Goal: Task Accomplishment & Management: Complete application form

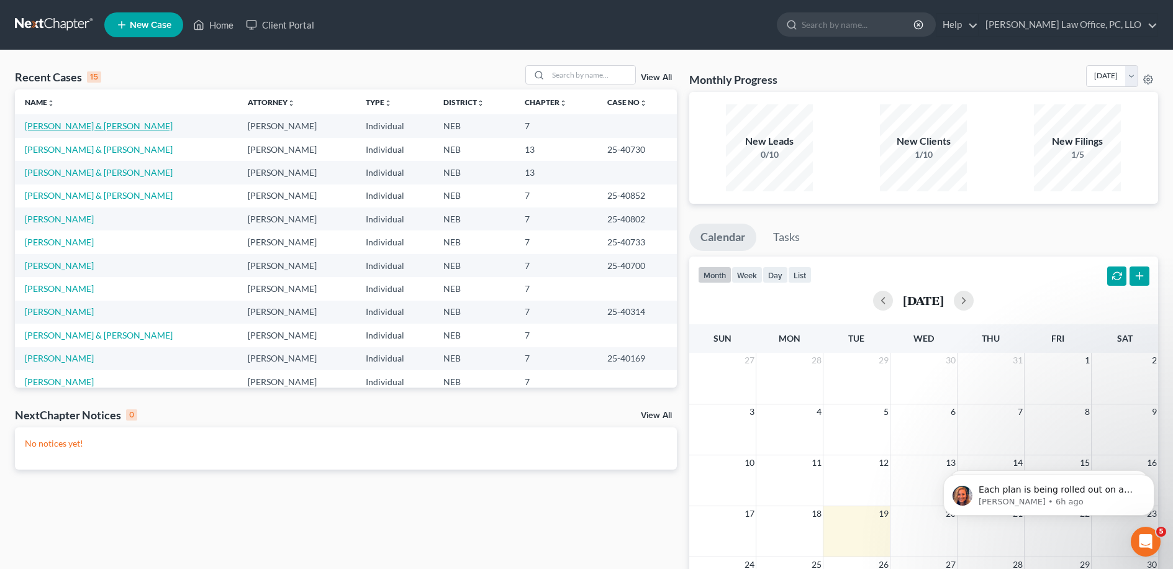
click at [89, 128] on link "[PERSON_NAME] & [PERSON_NAME]" at bounding box center [99, 125] width 148 height 11
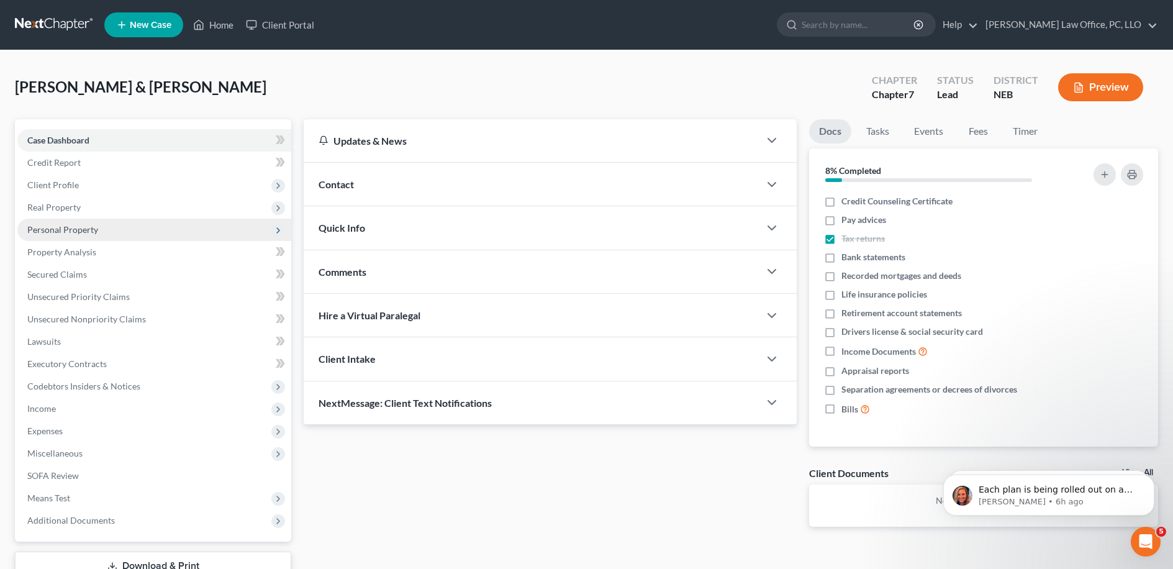
click at [107, 230] on span "Personal Property" at bounding box center [154, 229] width 274 height 22
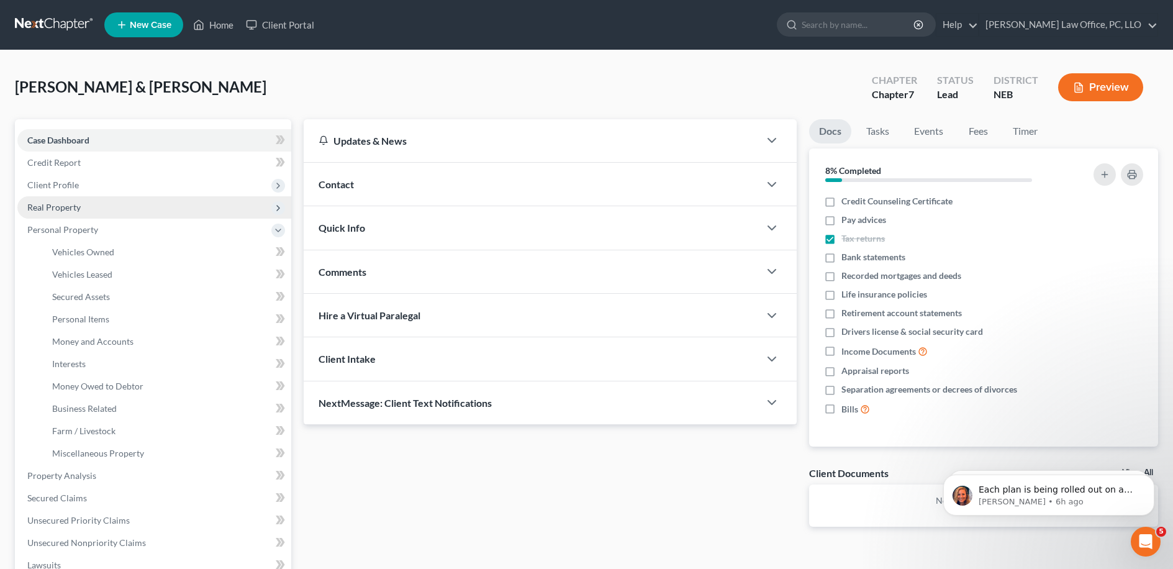
click at [84, 209] on span "Real Property" at bounding box center [154, 207] width 274 height 22
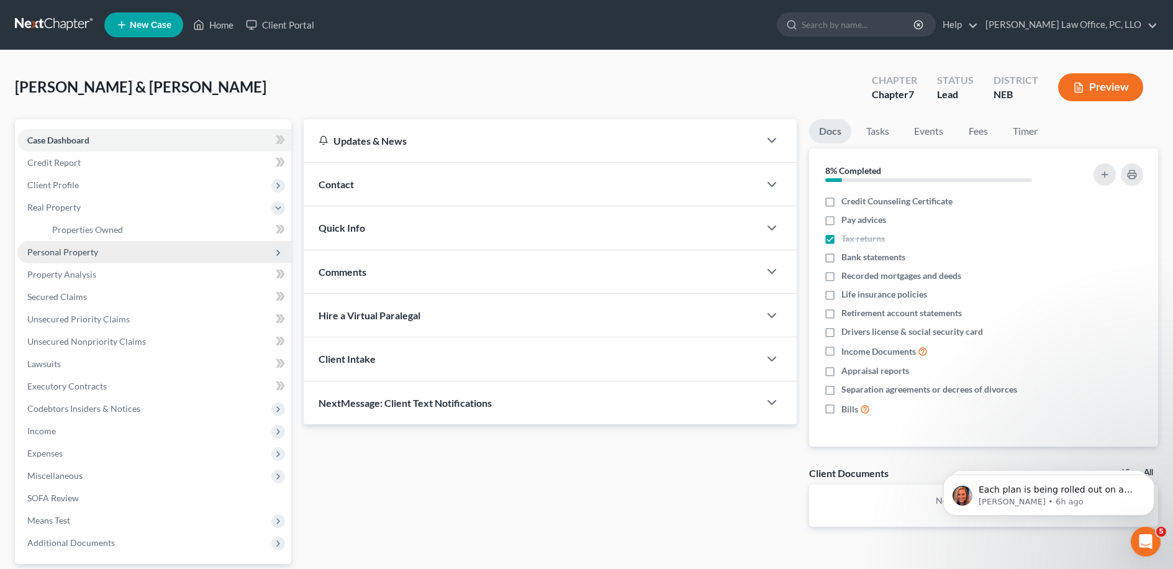
click at [97, 247] on span "Personal Property" at bounding box center [154, 252] width 274 height 22
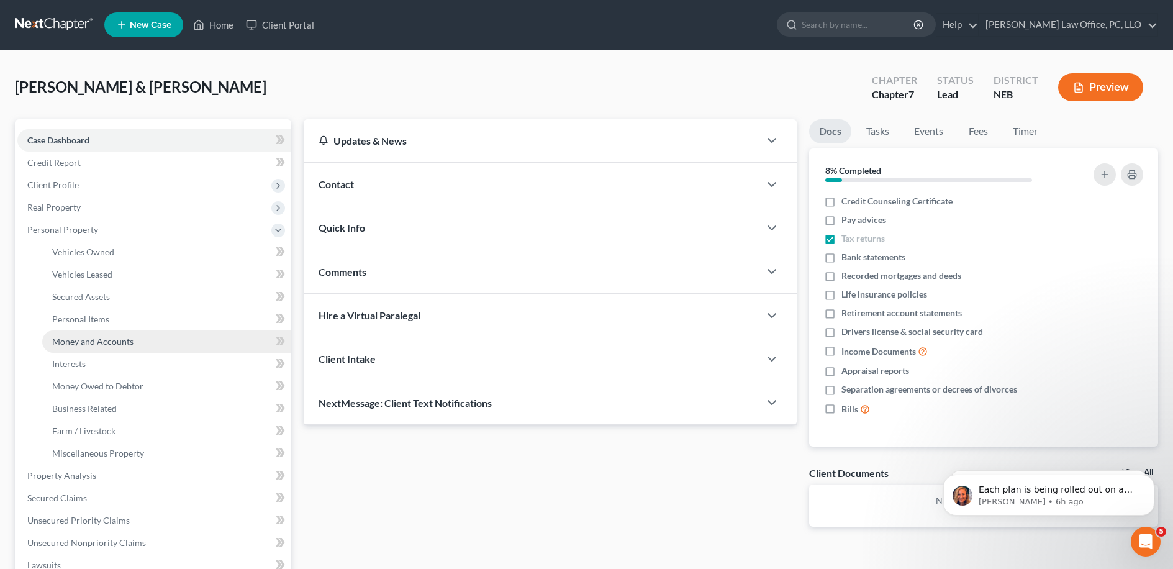
click at [122, 336] on span "Money and Accounts" at bounding box center [92, 341] width 81 height 11
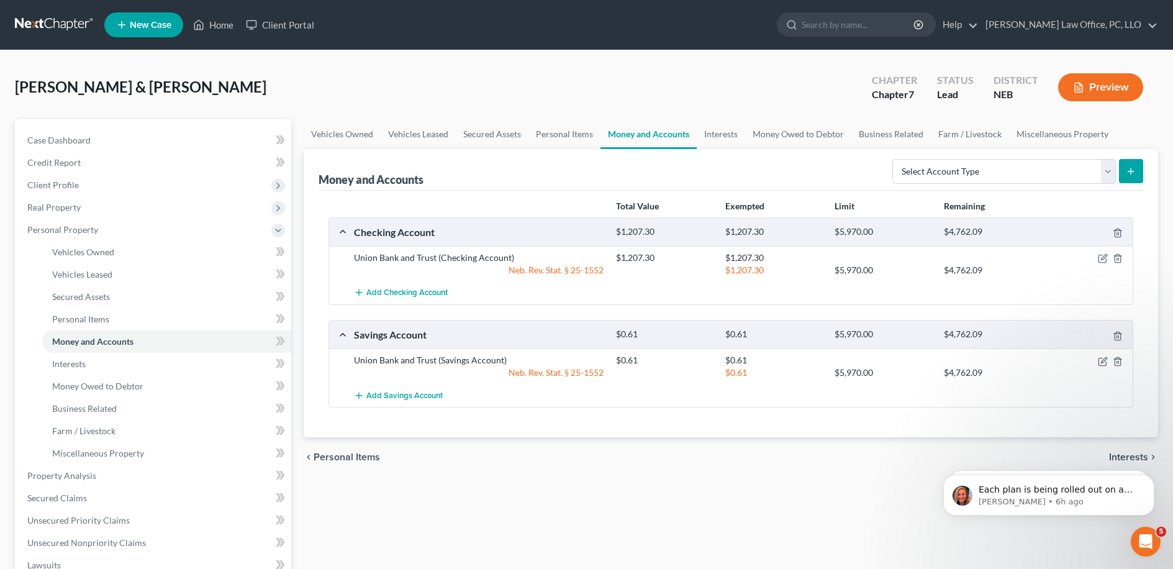
click at [480, 312] on div "Checking Account $1,207.30 $1,207.30 $5,970.00 $4,762.09 Union Bank and Trust (…" at bounding box center [730, 312] width 804 height 191
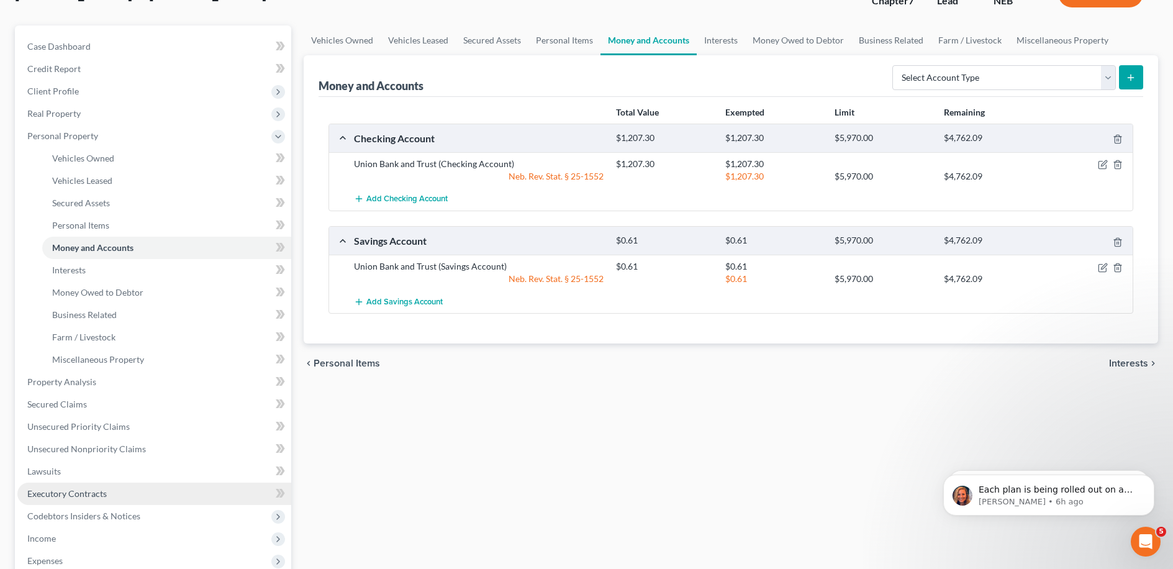
scroll to position [149, 0]
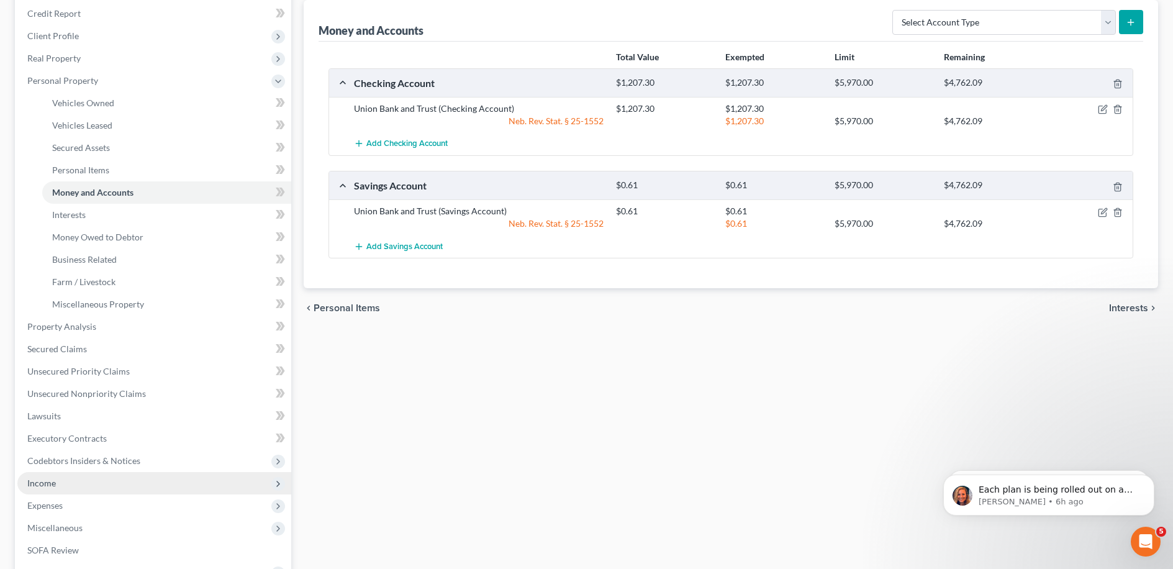
click at [119, 482] on span "Income" at bounding box center [154, 483] width 274 height 22
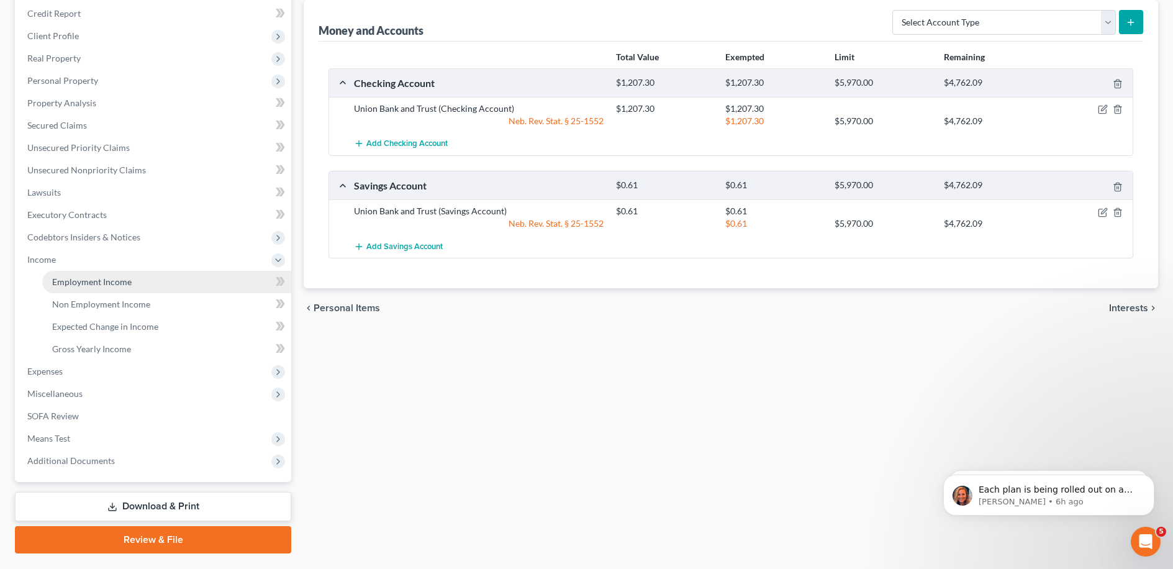
click at [135, 280] on link "Employment Income" at bounding box center [166, 282] width 249 height 22
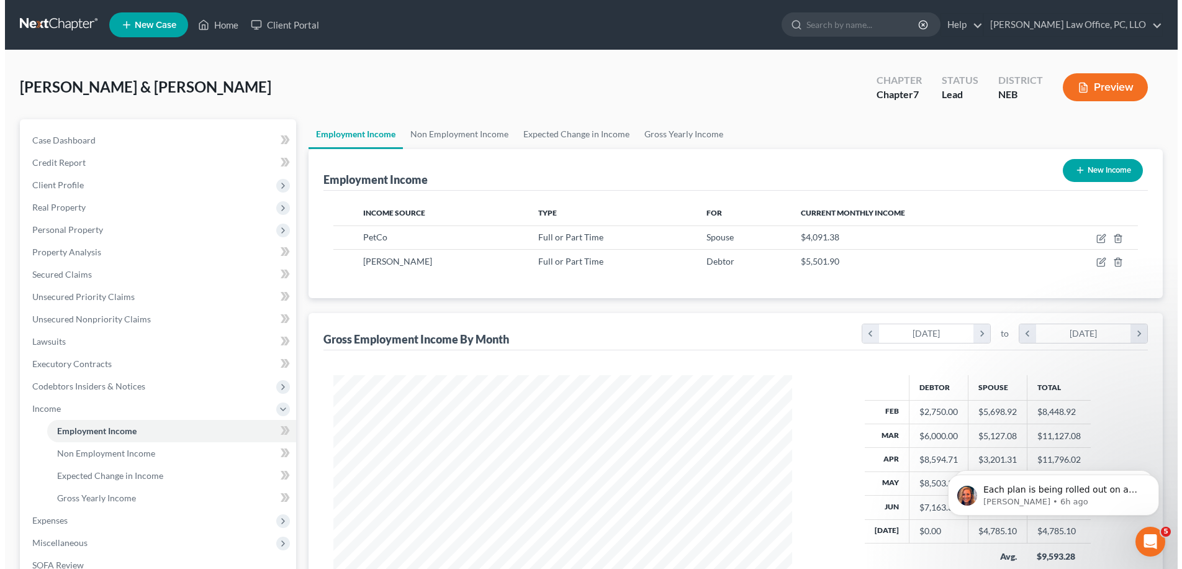
scroll to position [229, 484]
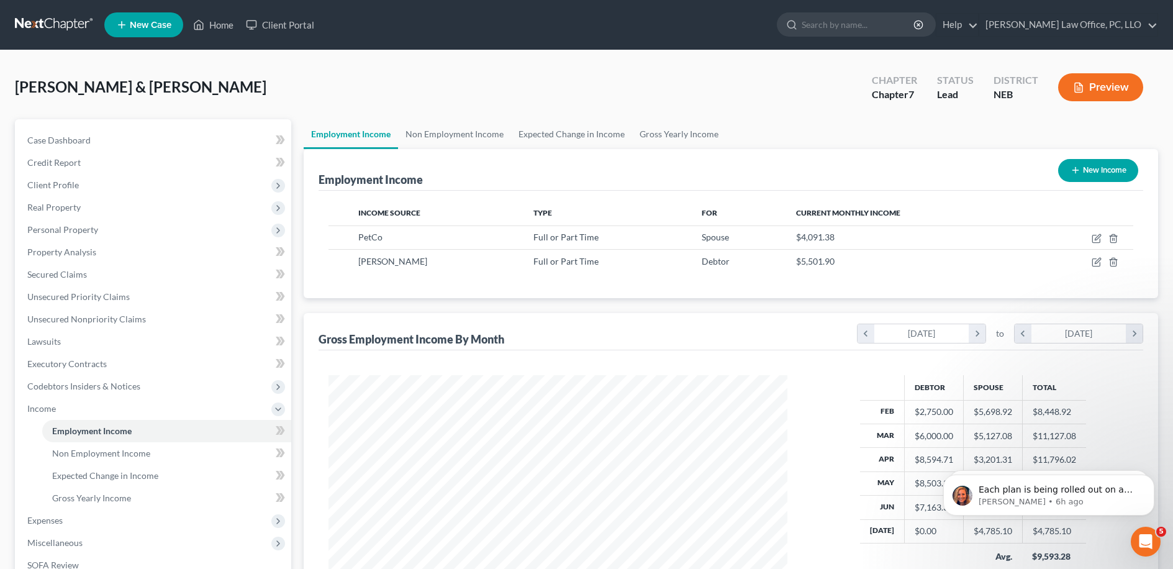
click at [833, 315] on div "Gross Employment Income By Month chevron_left February 2025 chevron_right to ch…" at bounding box center [730, 331] width 824 height 37
click at [1094, 236] on icon "button" at bounding box center [1096, 238] width 10 height 10
select select "0"
select select "30"
select select "2"
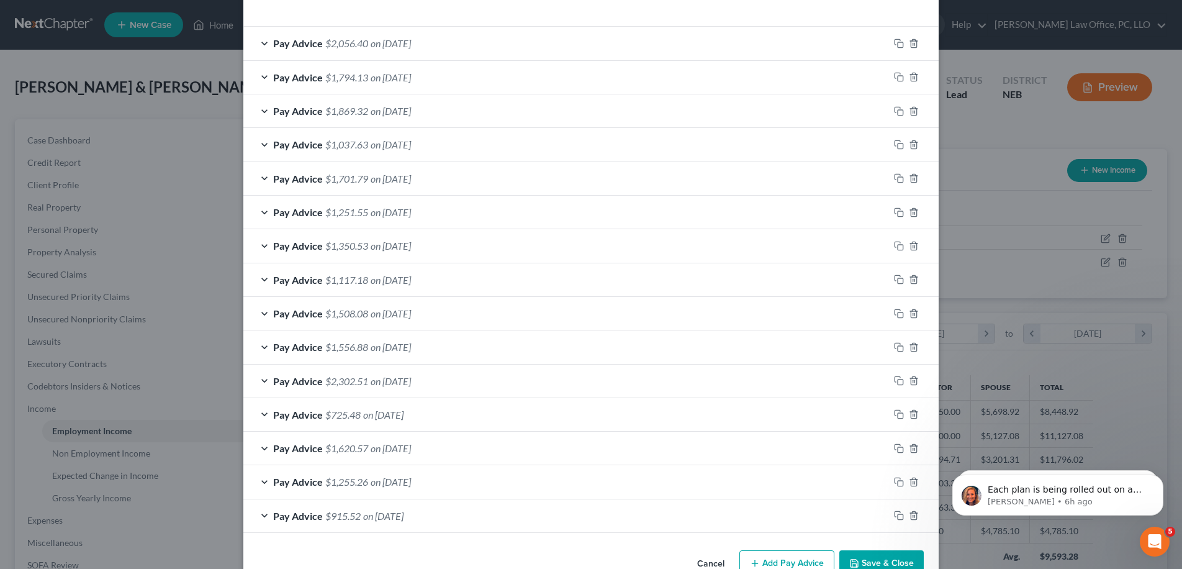
scroll to position [425, 0]
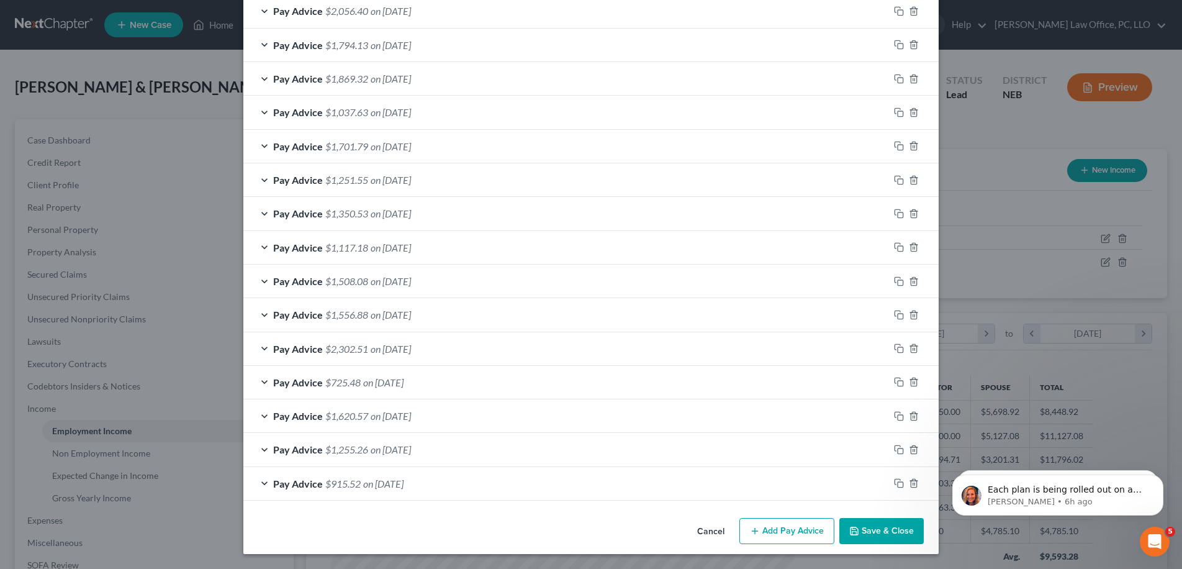
click at [446, 477] on div "Pay Advice $915.52 on 01/04/2025" at bounding box center [566, 483] width 646 height 33
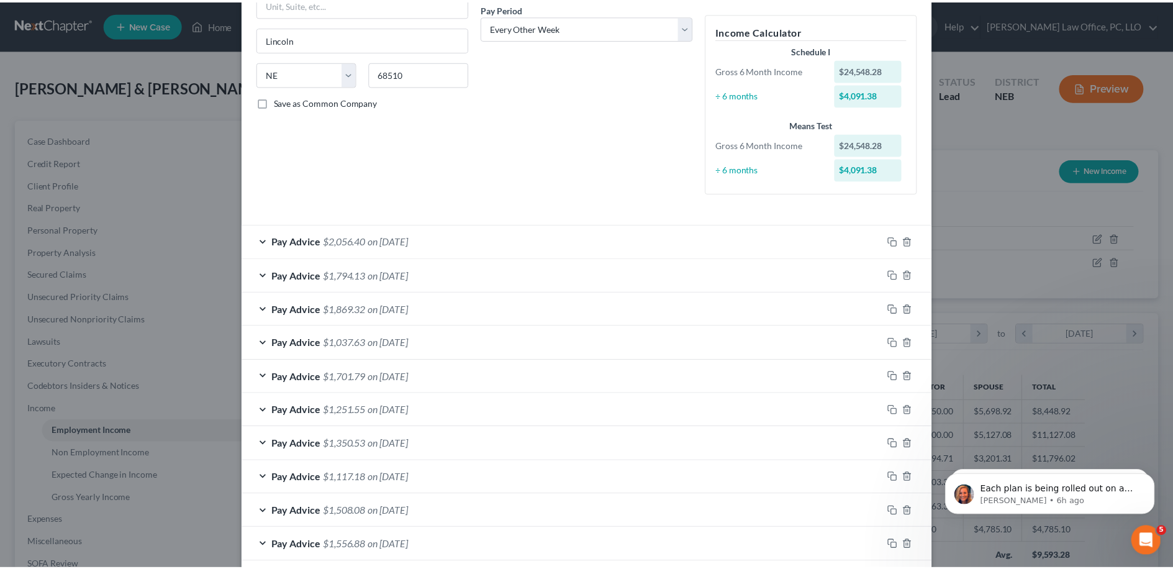
scroll to position [0, 0]
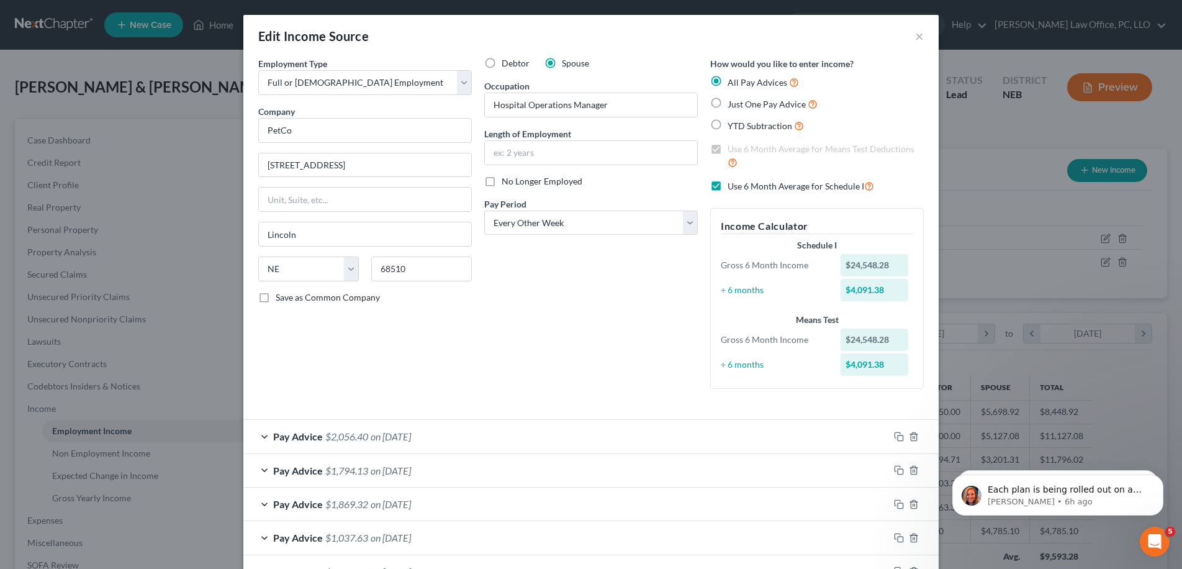
click at [922, 38] on div "Edit Income Source ×" at bounding box center [590, 36] width 695 height 42
click at [918, 38] on button "×" at bounding box center [919, 36] width 9 height 15
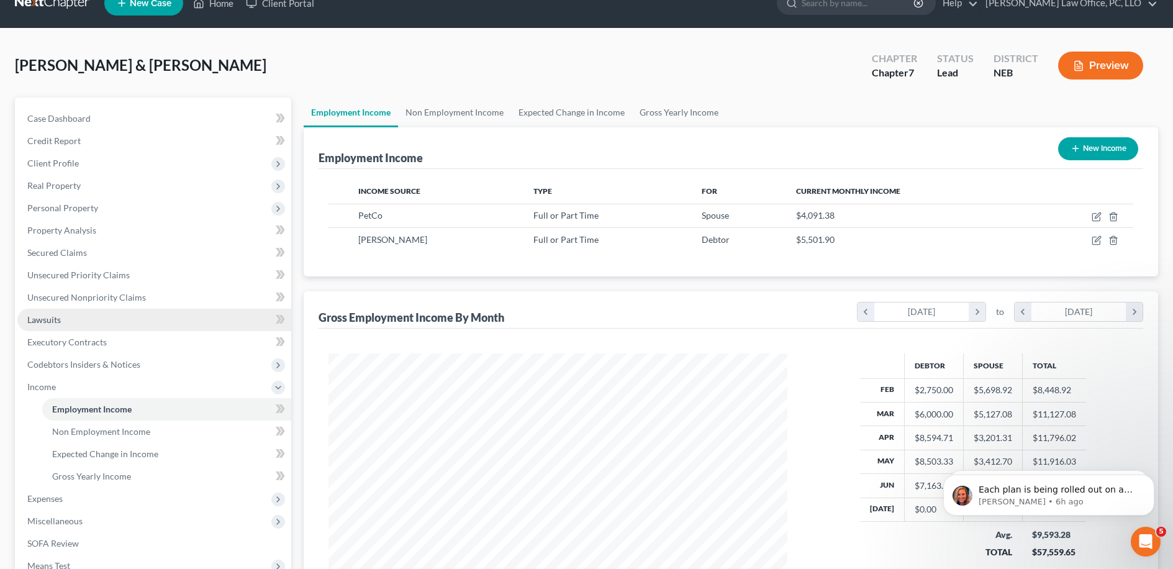
scroll to position [24, 0]
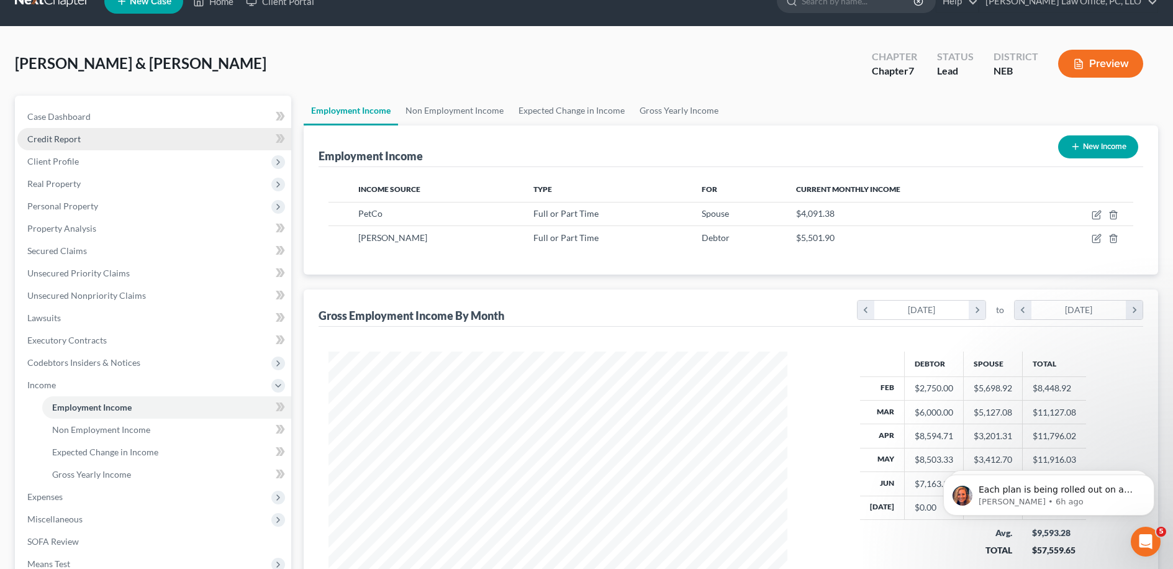
click at [136, 140] on link "Credit Report" at bounding box center [154, 139] width 274 height 22
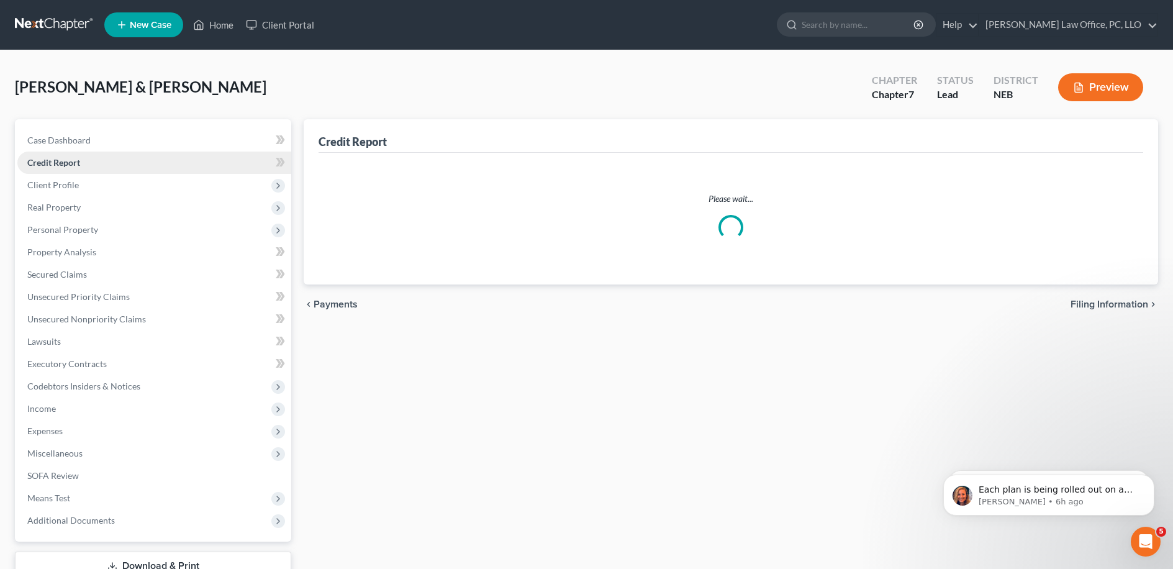
click at [124, 151] on link "Credit Report" at bounding box center [154, 162] width 274 height 22
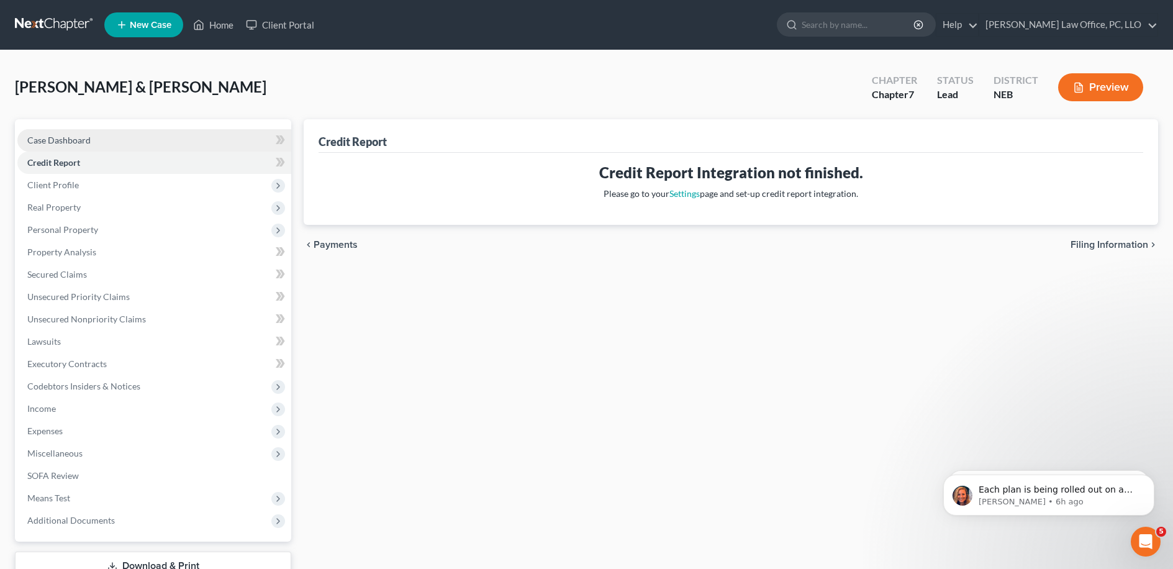
click at [131, 143] on link "Case Dashboard" at bounding box center [154, 140] width 274 height 22
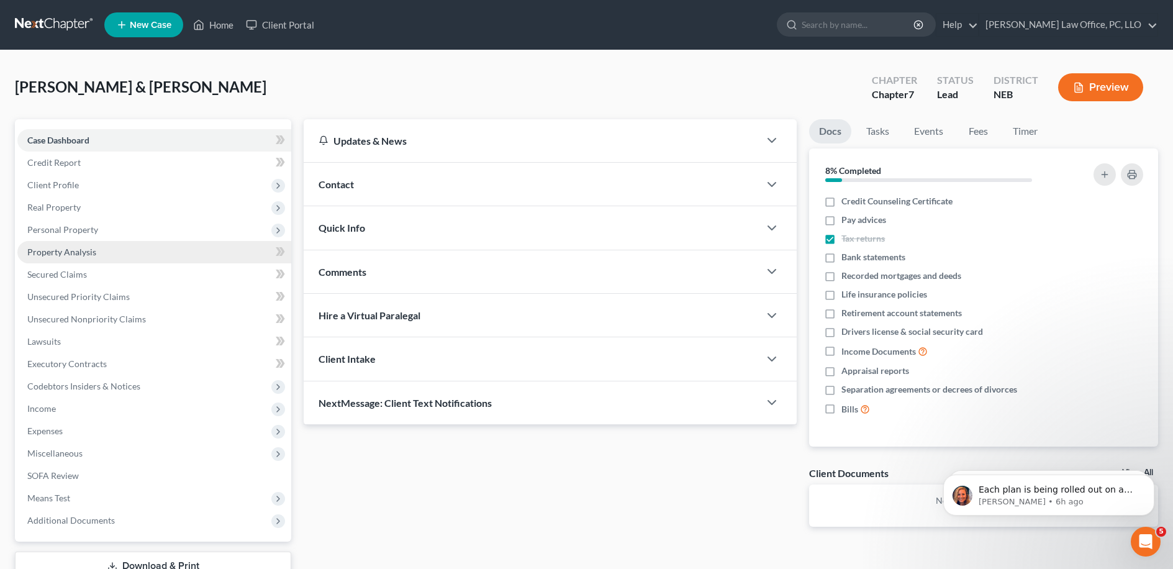
click at [84, 243] on link "Property Analysis" at bounding box center [154, 252] width 274 height 22
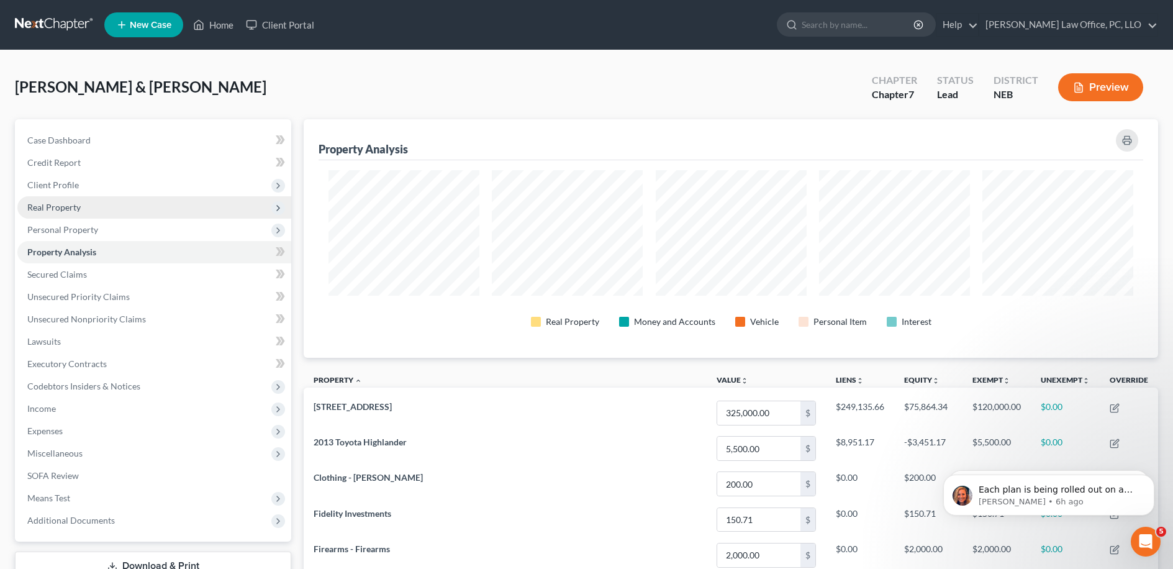
scroll to position [238, 853]
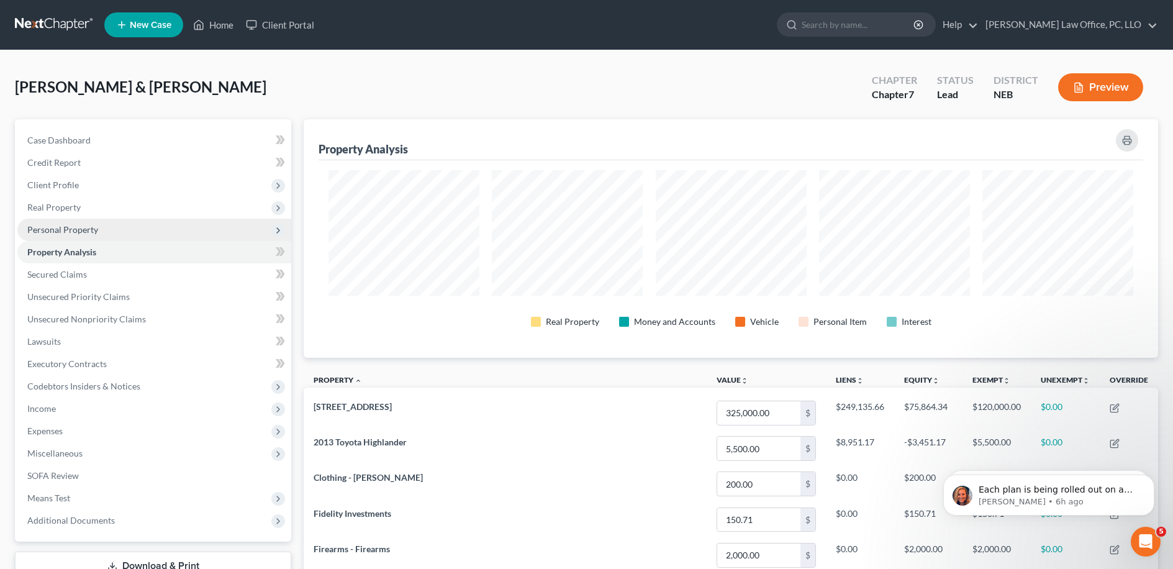
click at [114, 232] on span "Personal Property" at bounding box center [154, 229] width 274 height 22
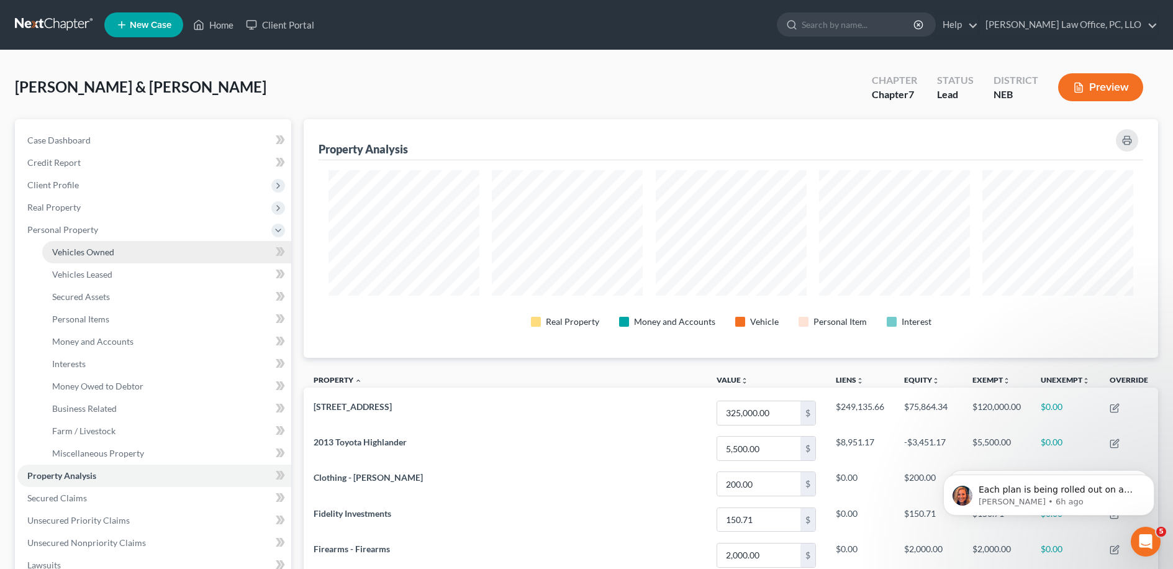
click at [116, 243] on link "Vehicles Owned" at bounding box center [166, 252] width 249 height 22
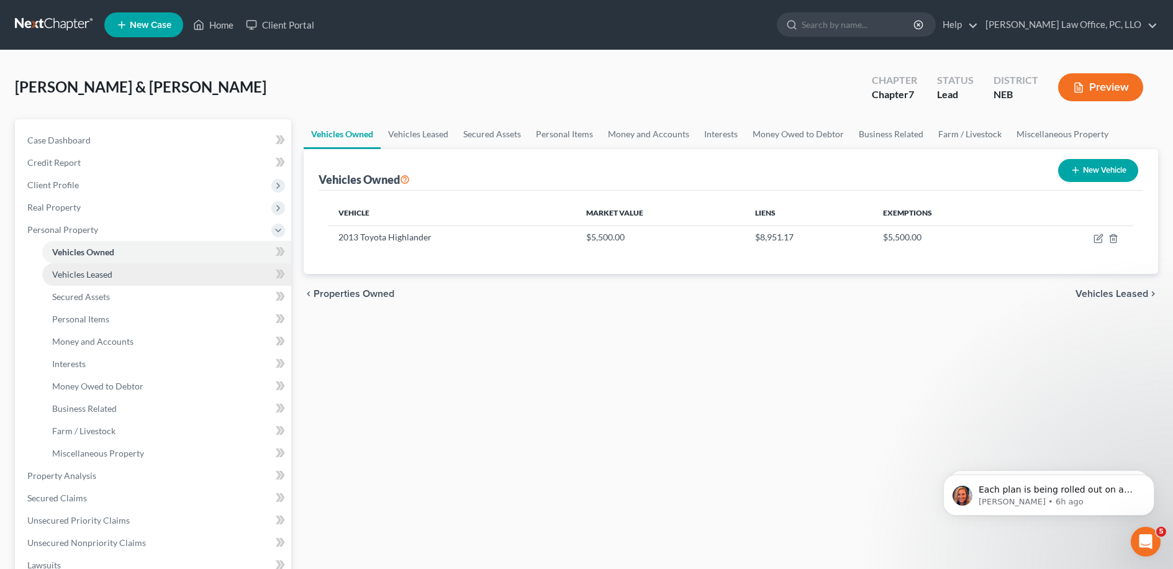
click at [117, 279] on link "Vehicles Leased" at bounding box center [166, 274] width 249 height 22
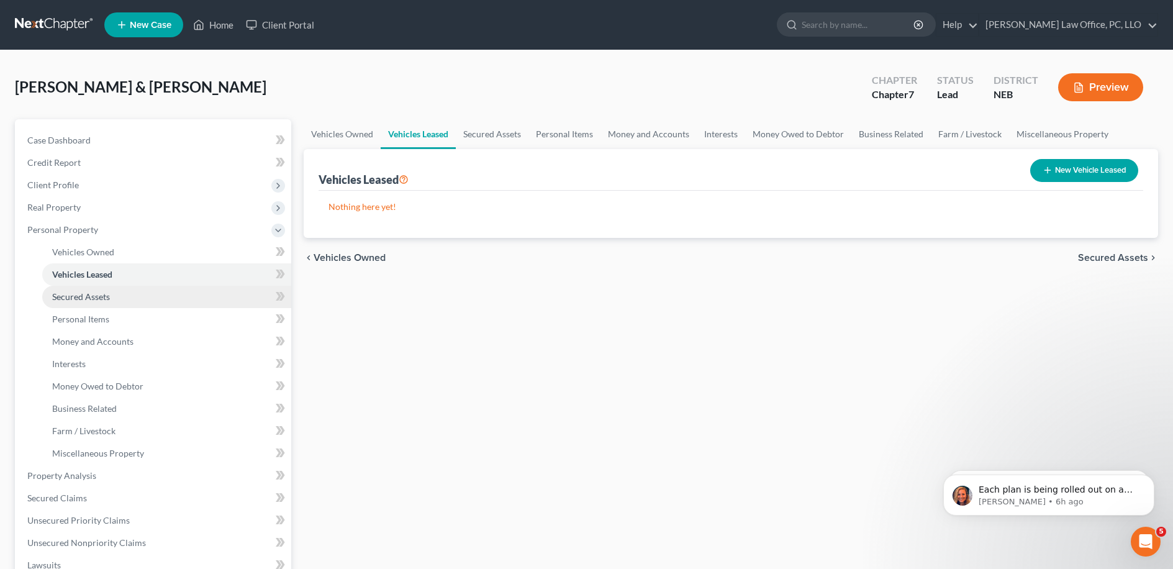
click at [112, 298] on link "Secured Assets" at bounding box center [166, 297] width 249 height 22
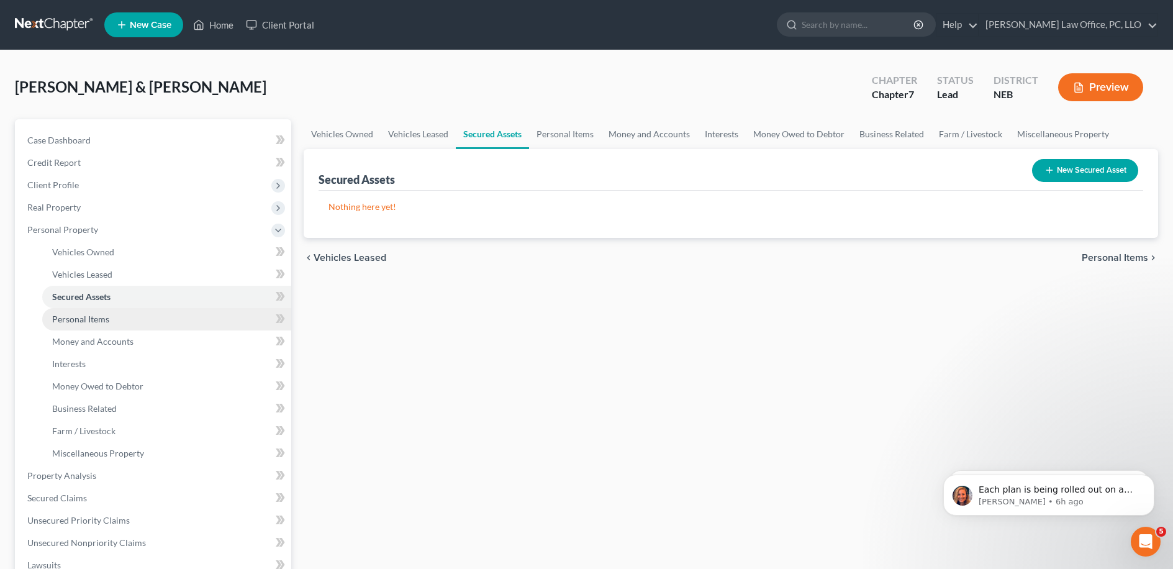
click at [118, 316] on link "Personal Items" at bounding box center [166, 319] width 249 height 22
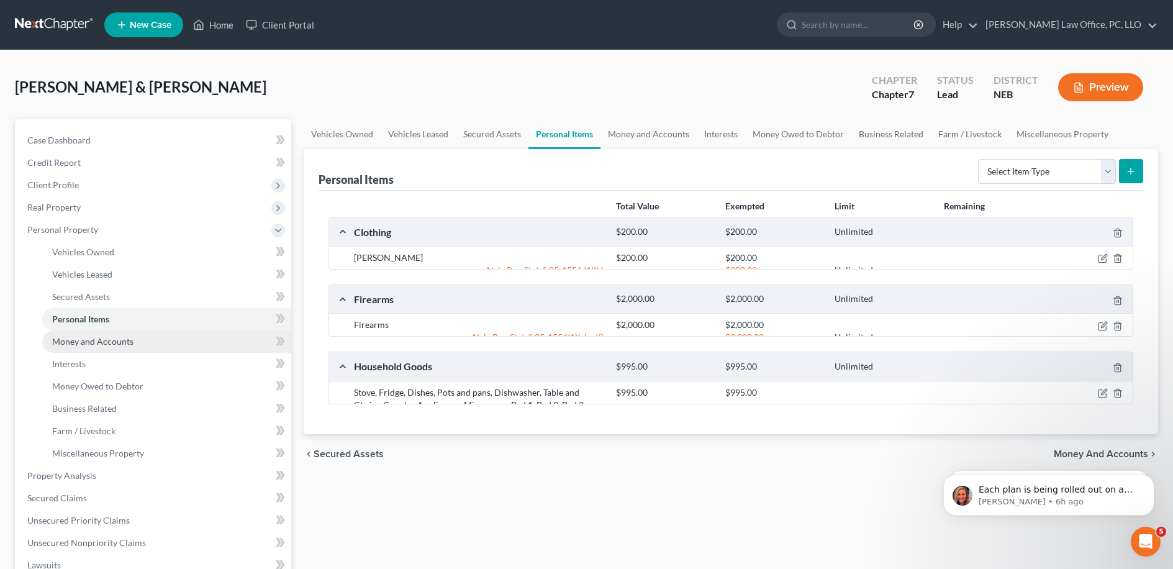
click at [119, 336] on span "Money and Accounts" at bounding box center [92, 341] width 81 height 11
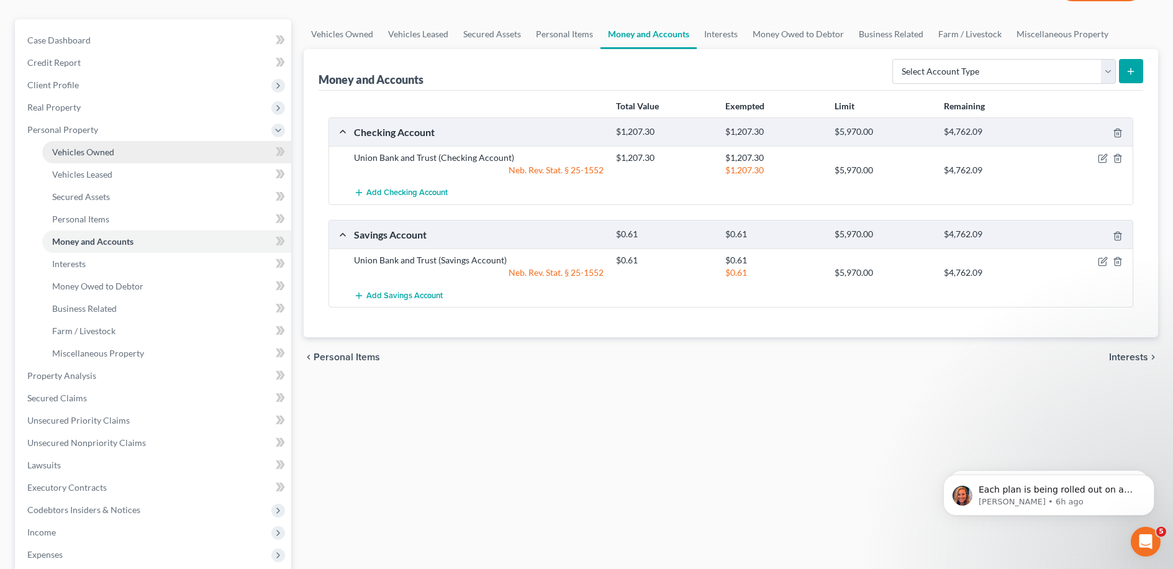
scroll to position [109, 0]
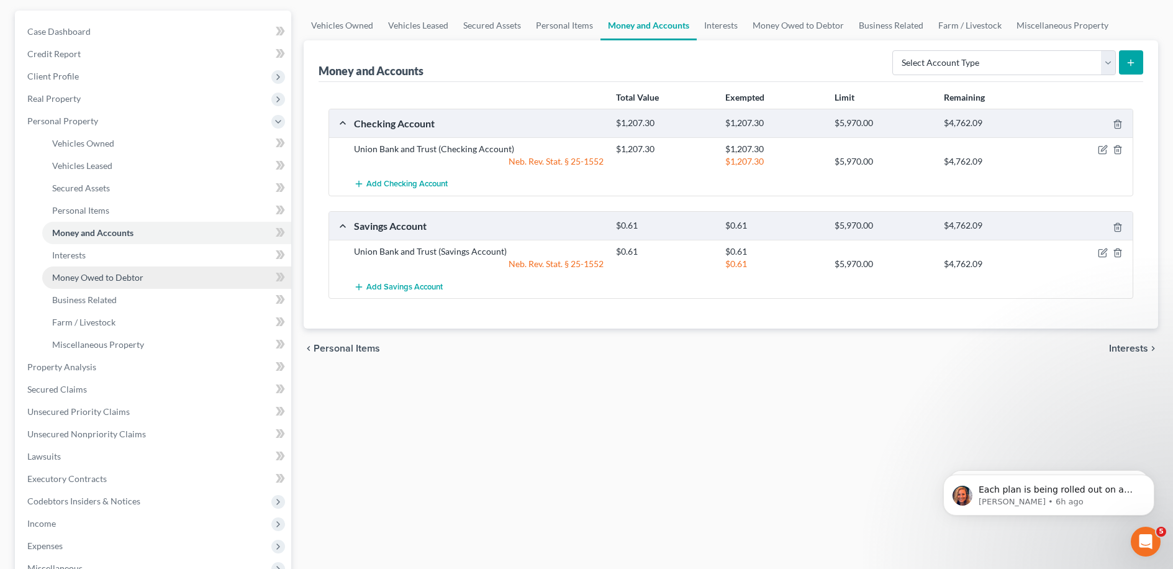
click at [127, 266] on link "Money Owed to Debtor" at bounding box center [166, 277] width 249 height 22
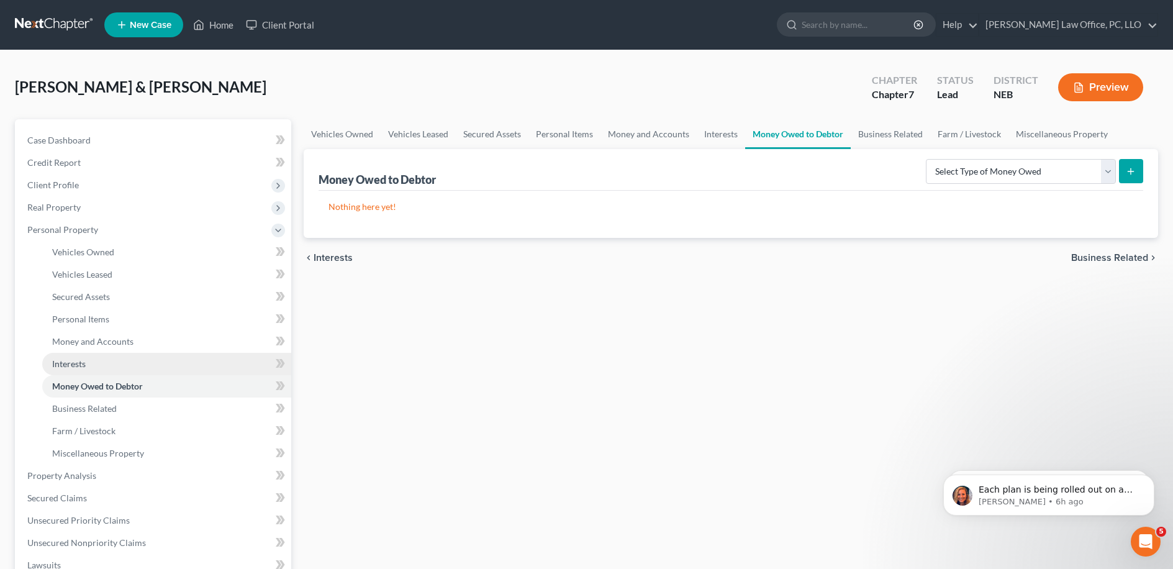
click at [104, 353] on link "Interests" at bounding box center [166, 364] width 249 height 22
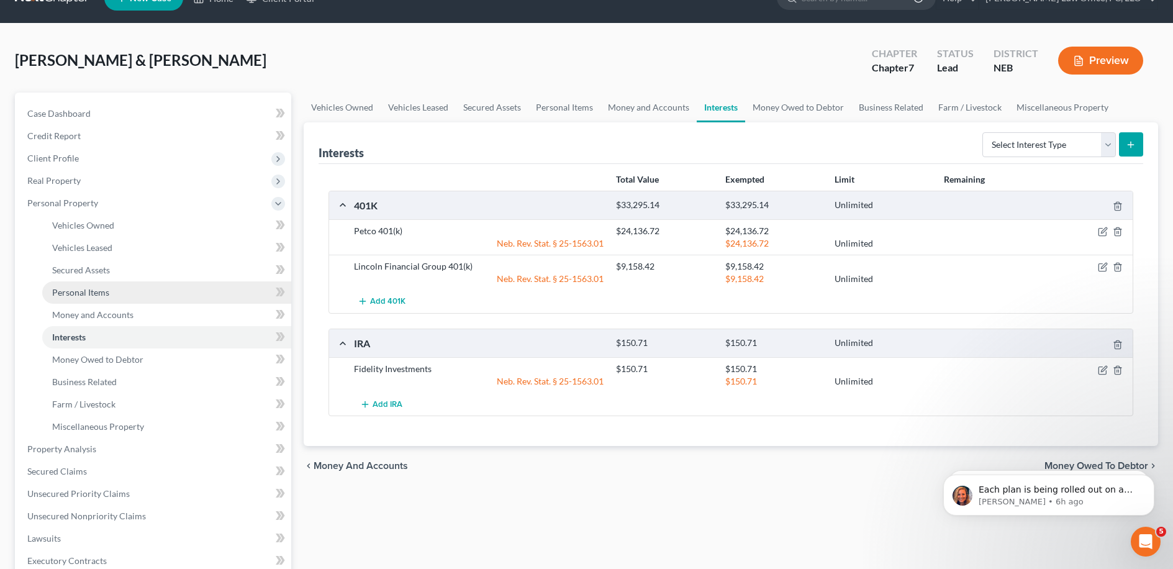
scroll to position [68, 0]
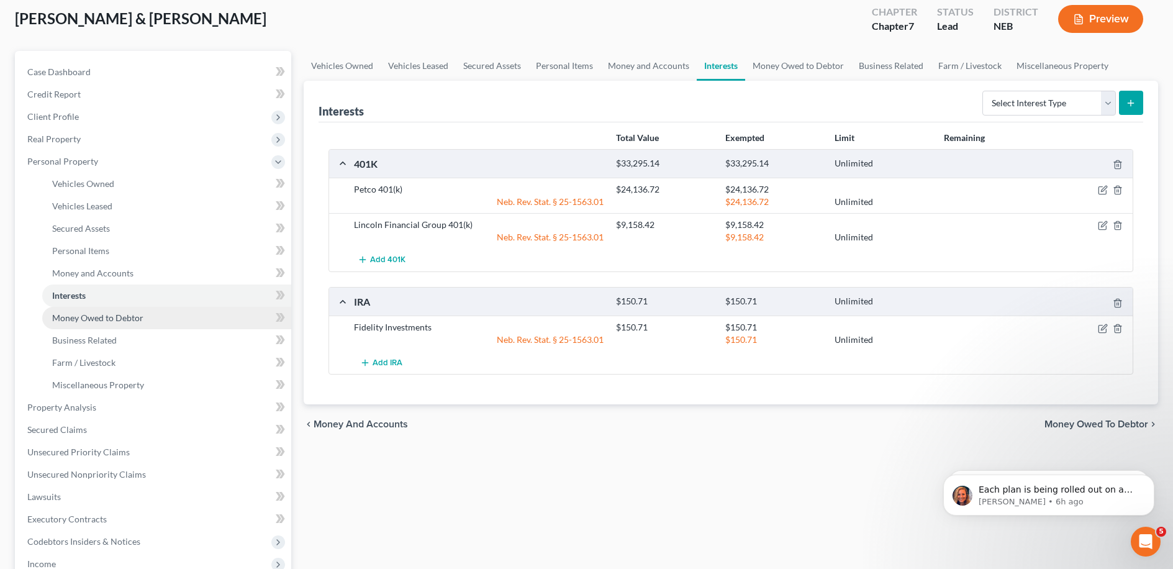
click at [125, 318] on span "Money Owed to Debtor" at bounding box center [97, 317] width 91 height 11
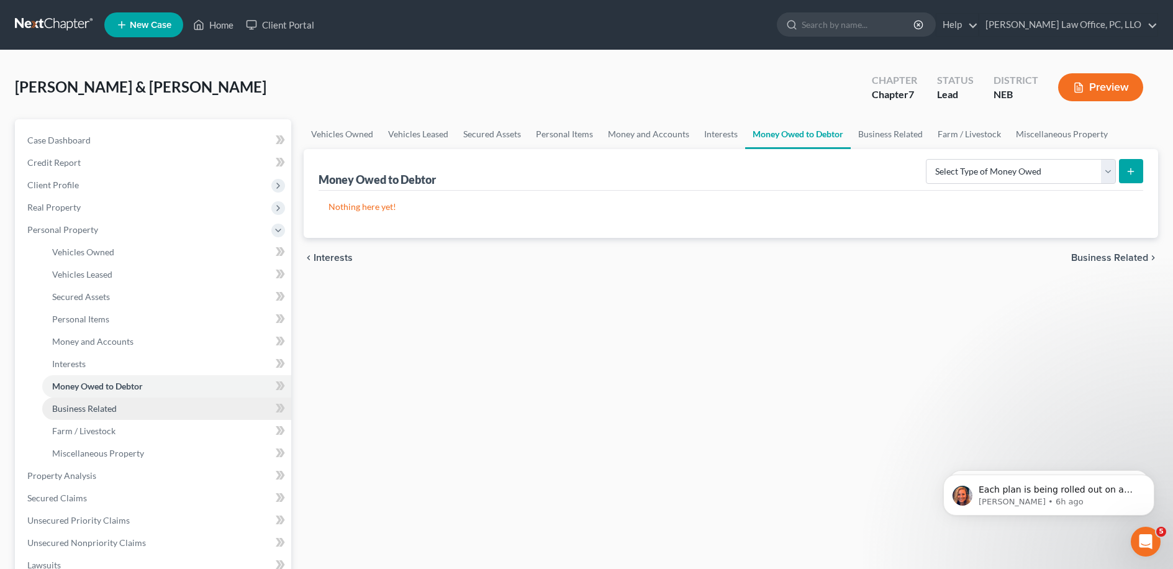
click at [108, 406] on span "Business Related" at bounding box center [84, 408] width 65 height 11
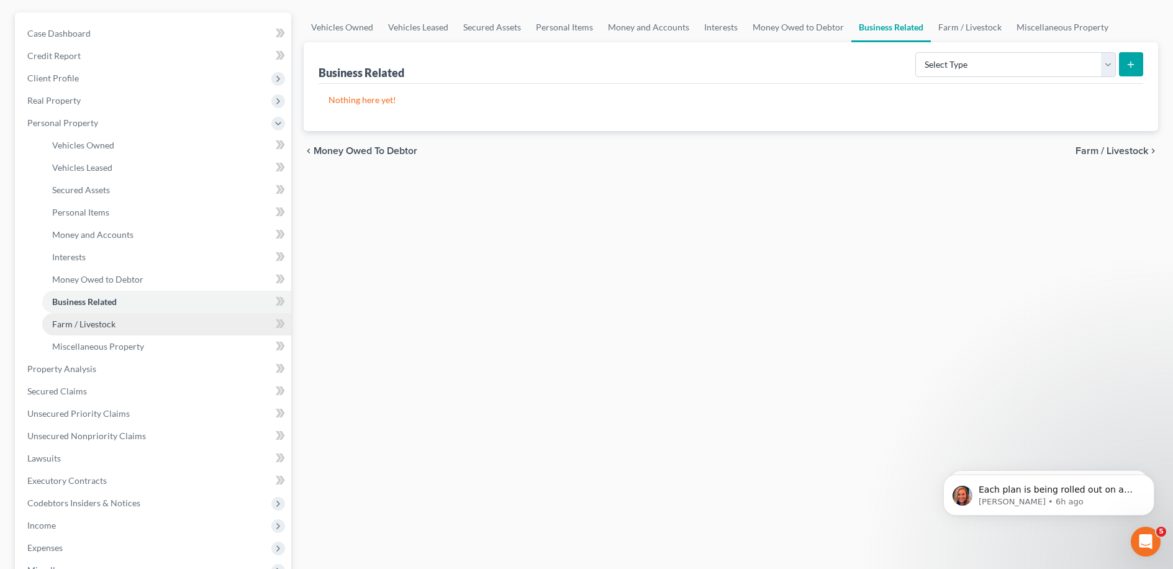
click at [106, 318] on span "Farm / Livestock" at bounding box center [83, 323] width 63 height 11
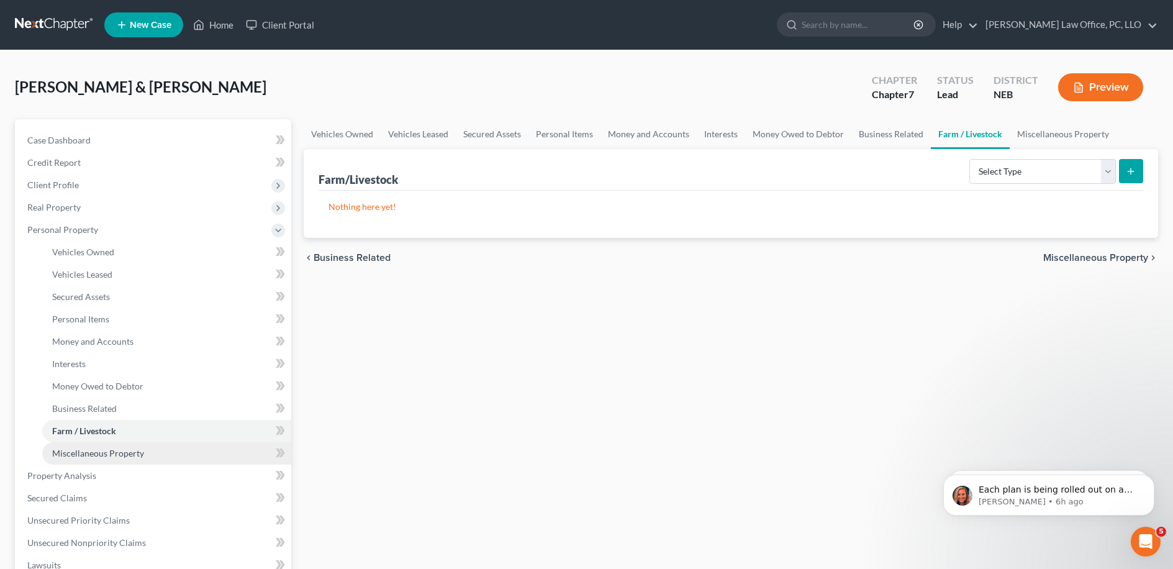
click at [150, 447] on link "Miscellaneous Property" at bounding box center [166, 453] width 249 height 22
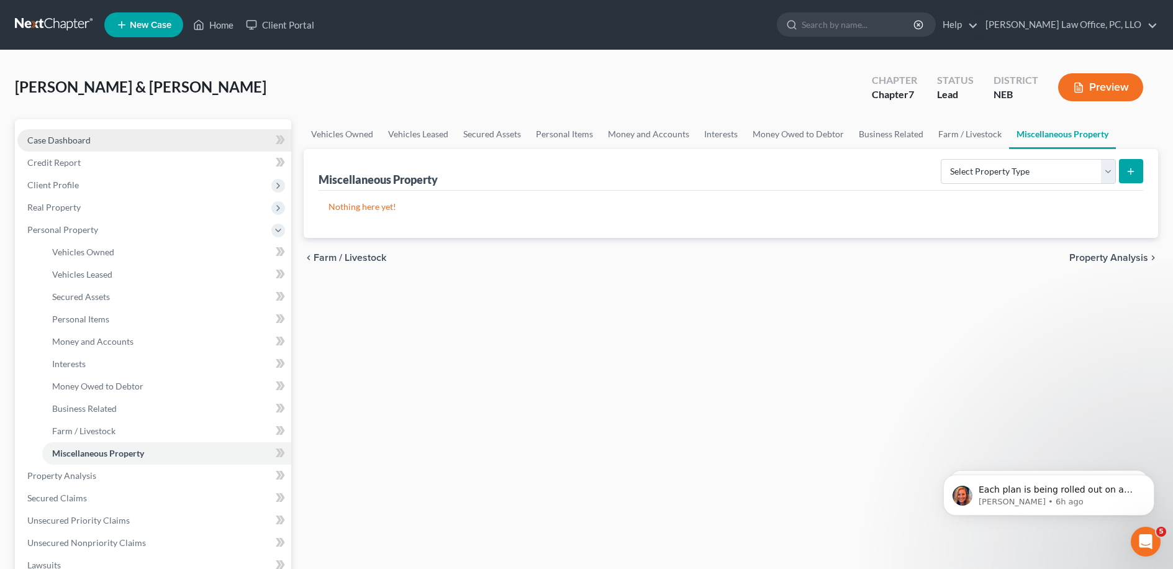
click at [112, 145] on link "Case Dashboard" at bounding box center [154, 140] width 274 height 22
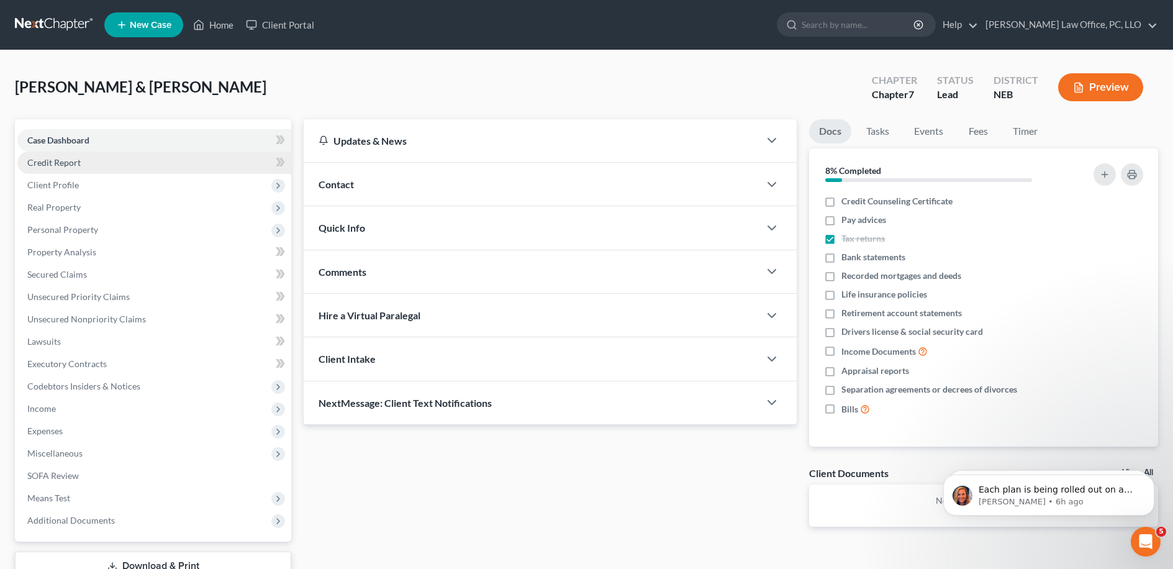
click at [110, 165] on link "Credit Report" at bounding box center [154, 162] width 274 height 22
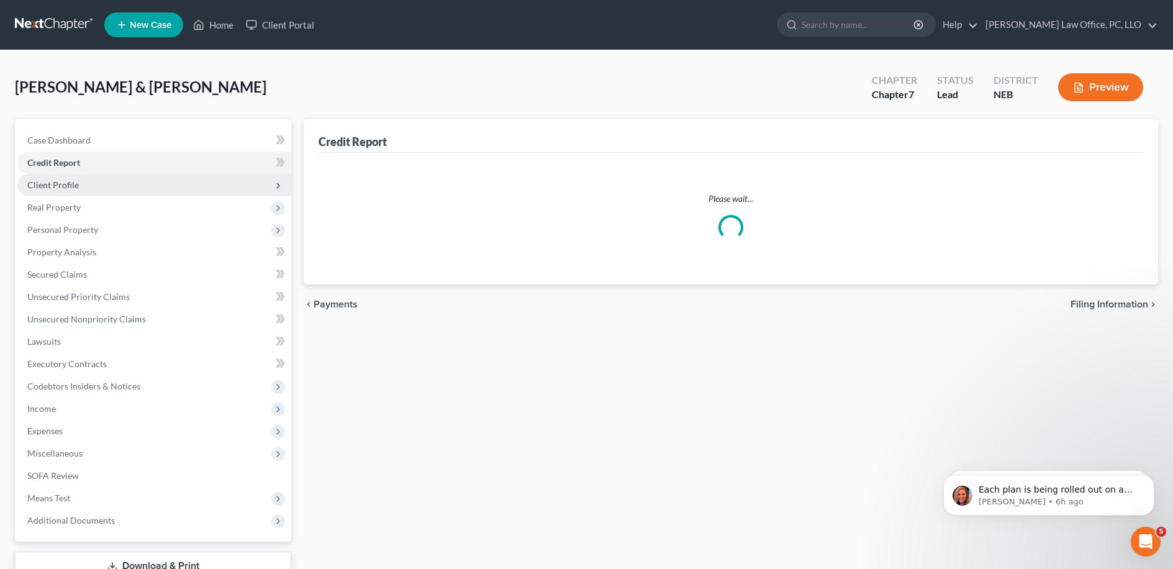
click at [113, 187] on span "Client Profile" at bounding box center [154, 185] width 274 height 22
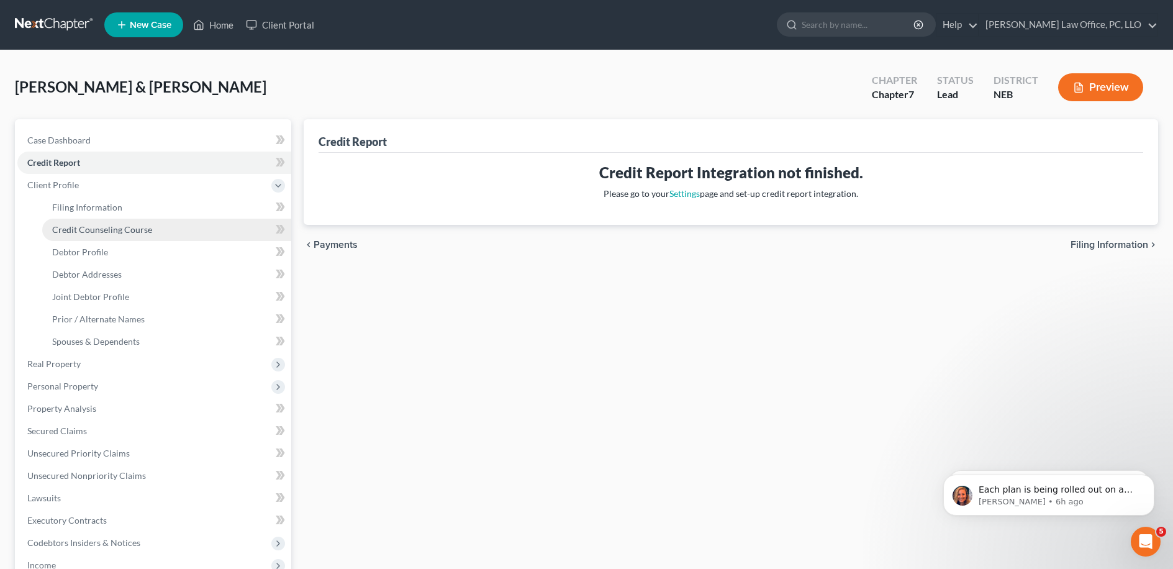
click at [124, 219] on link "Credit Counseling Course" at bounding box center [166, 229] width 249 height 22
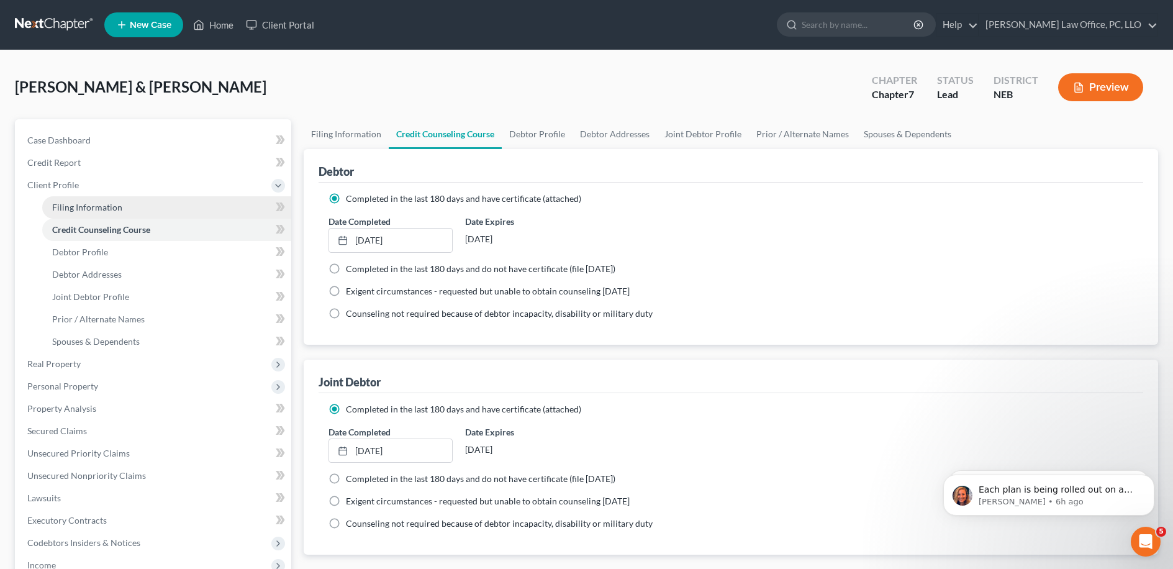
click at [135, 212] on link "Filing Information" at bounding box center [166, 207] width 249 height 22
select select "1"
select select "0"
select select "30"
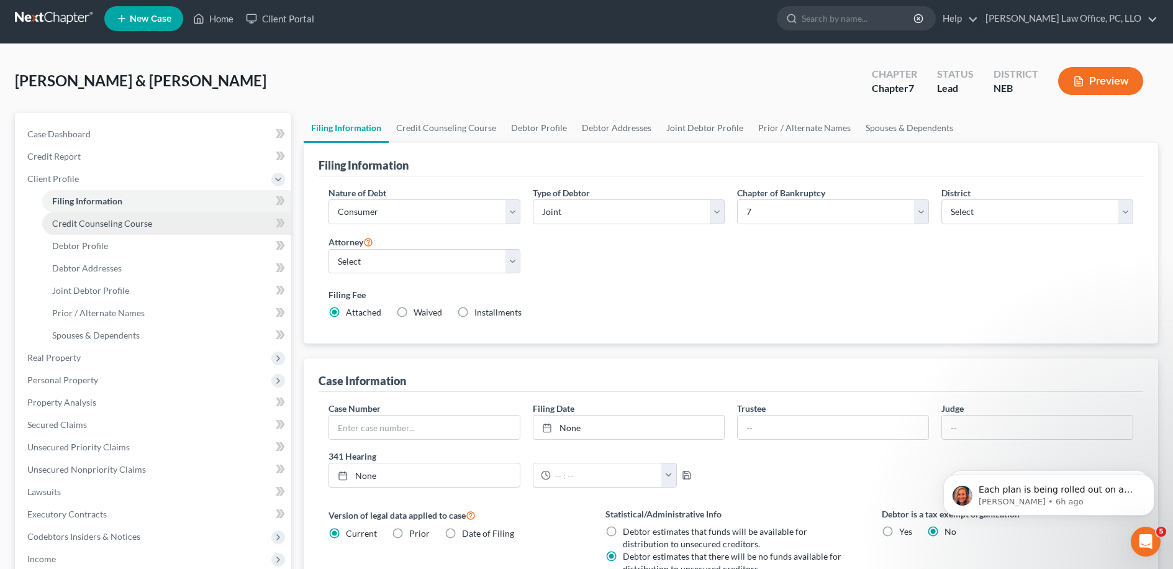
scroll to position [23, 0]
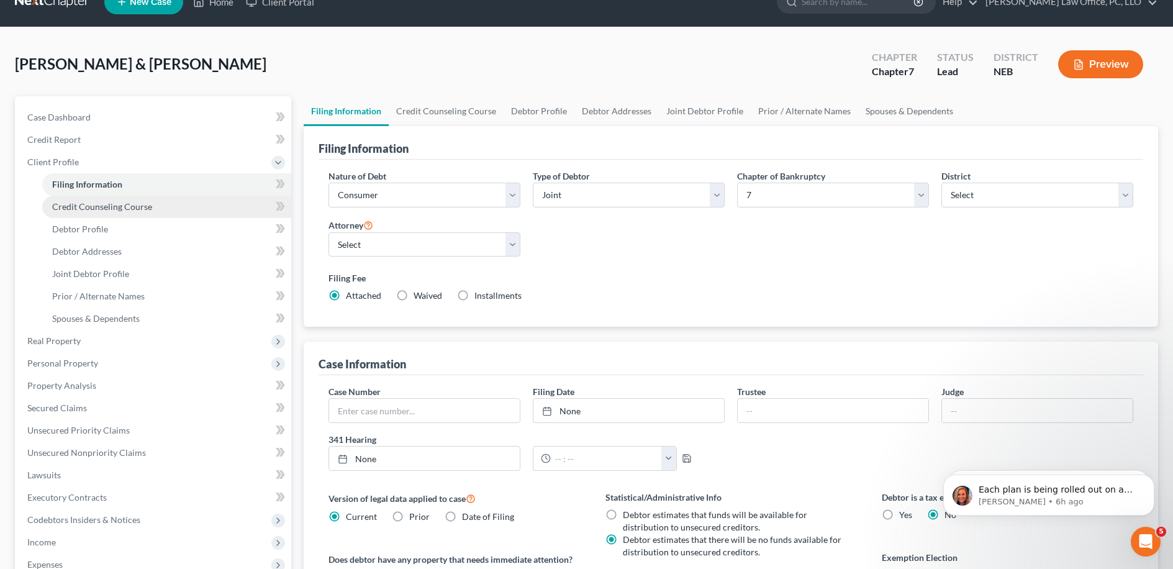
click at [135, 210] on span "Credit Counseling Course" at bounding box center [102, 206] width 100 height 11
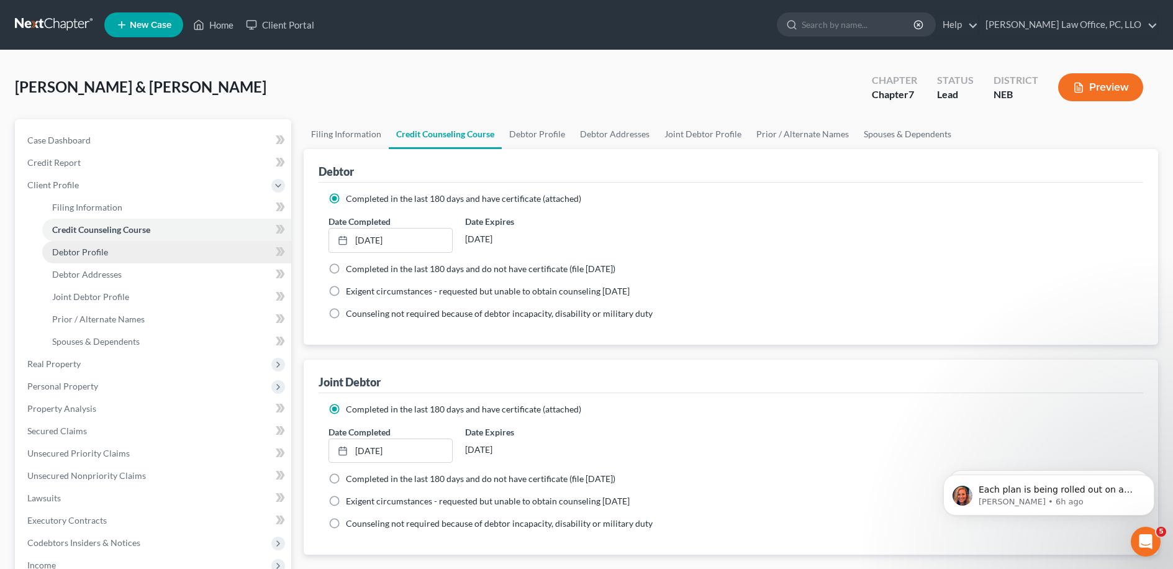
click at [132, 250] on link "Debtor Profile" at bounding box center [166, 252] width 249 height 22
select select "1"
select select "0"
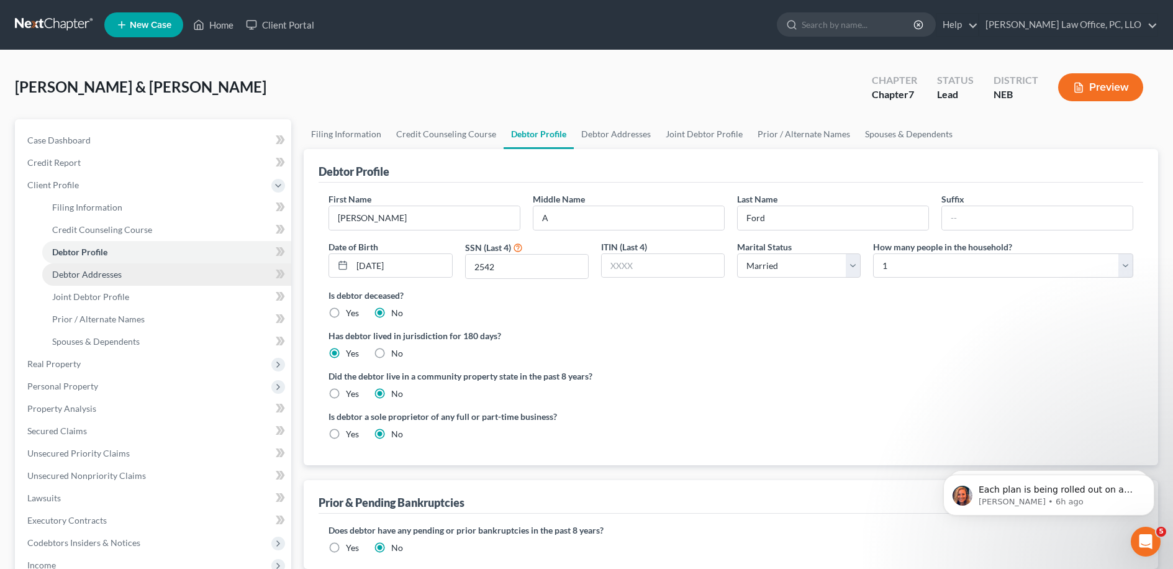
click at [129, 270] on link "Debtor Addresses" at bounding box center [166, 274] width 249 height 22
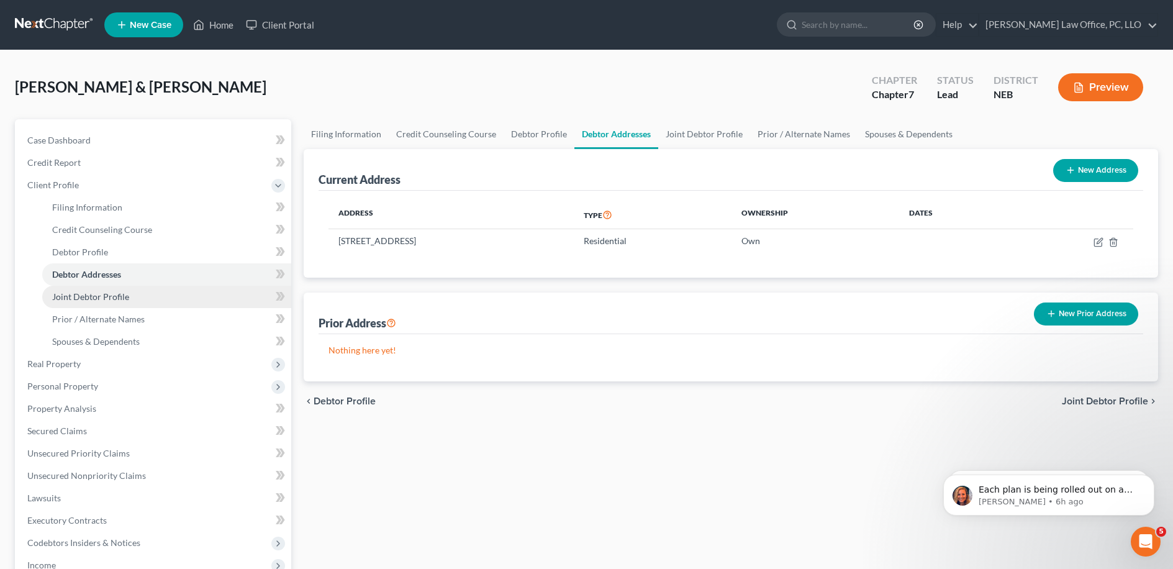
click at [124, 298] on span "Joint Debtor Profile" at bounding box center [90, 296] width 77 height 11
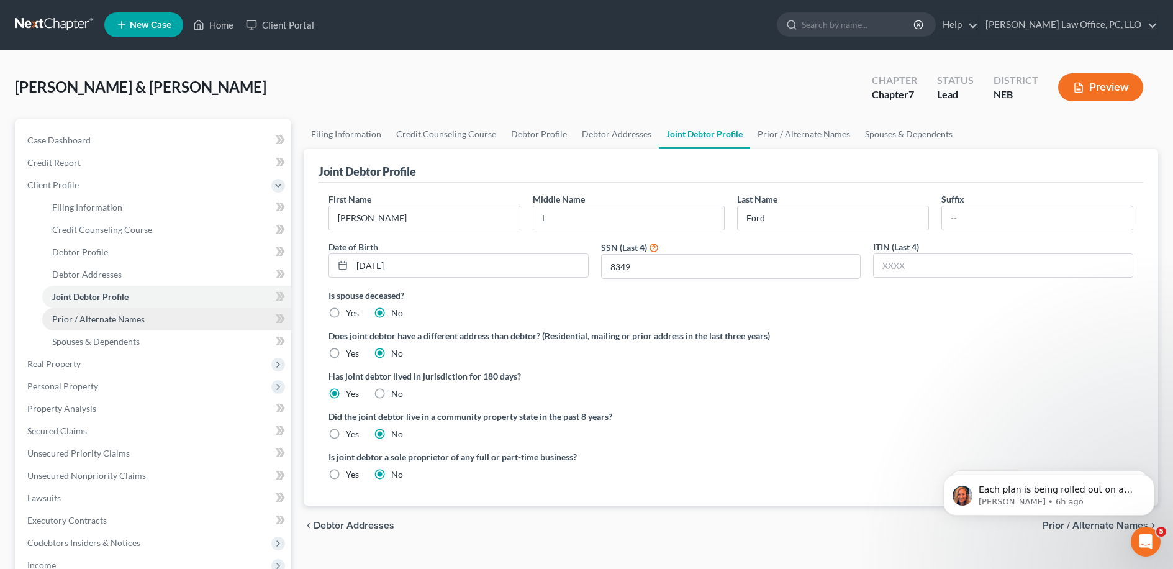
click at [130, 320] on span "Prior / Alternate Names" at bounding box center [98, 318] width 92 height 11
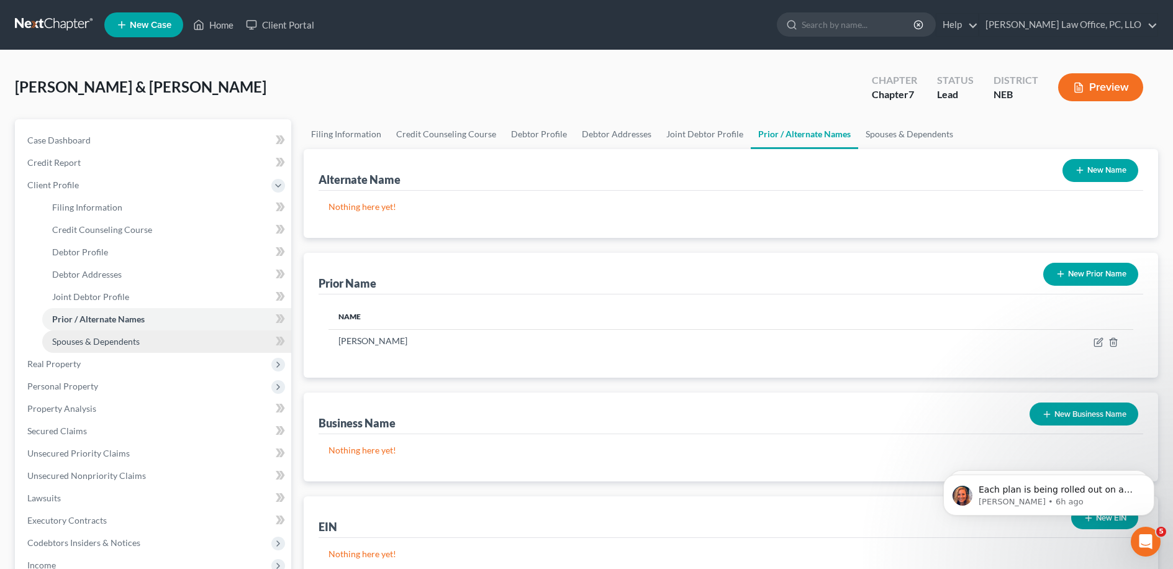
click at [138, 334] on link "Spouses & Dependents" at bounding box center [166, 341] width 249 height 22
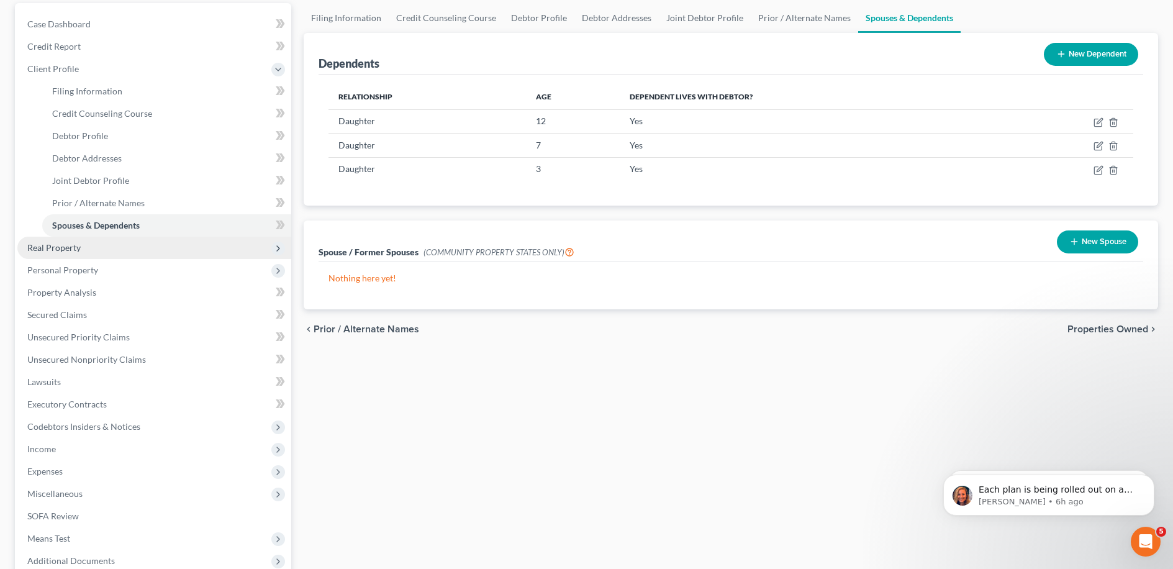
click at [131, 251] on span "Real Property" at bounding box center [154, 247] width 274 height 22
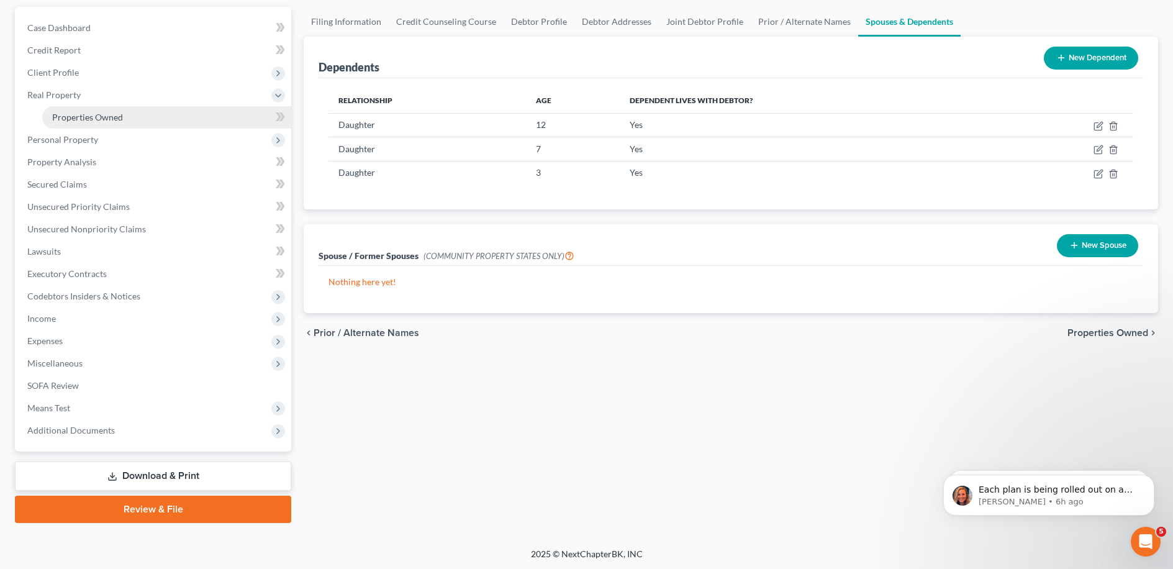
click at [130, 118] on link "Properties Owned" at bounding box center [166, 117] width 249 height 22
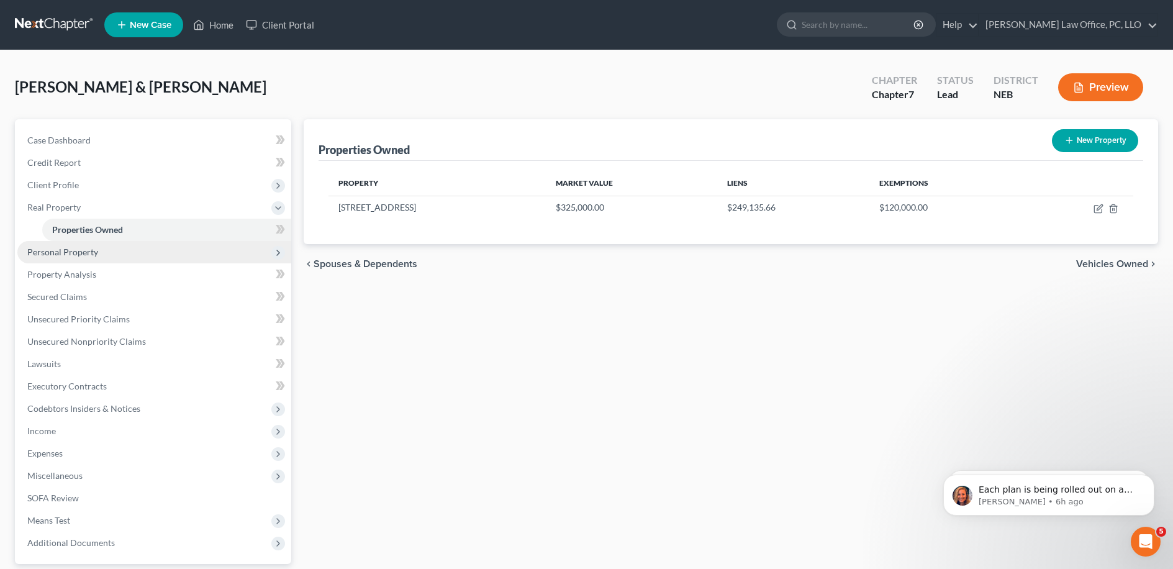
click at [141, 256] on span "Personal Property" at bounding box center [154, 252] width 274 height 22
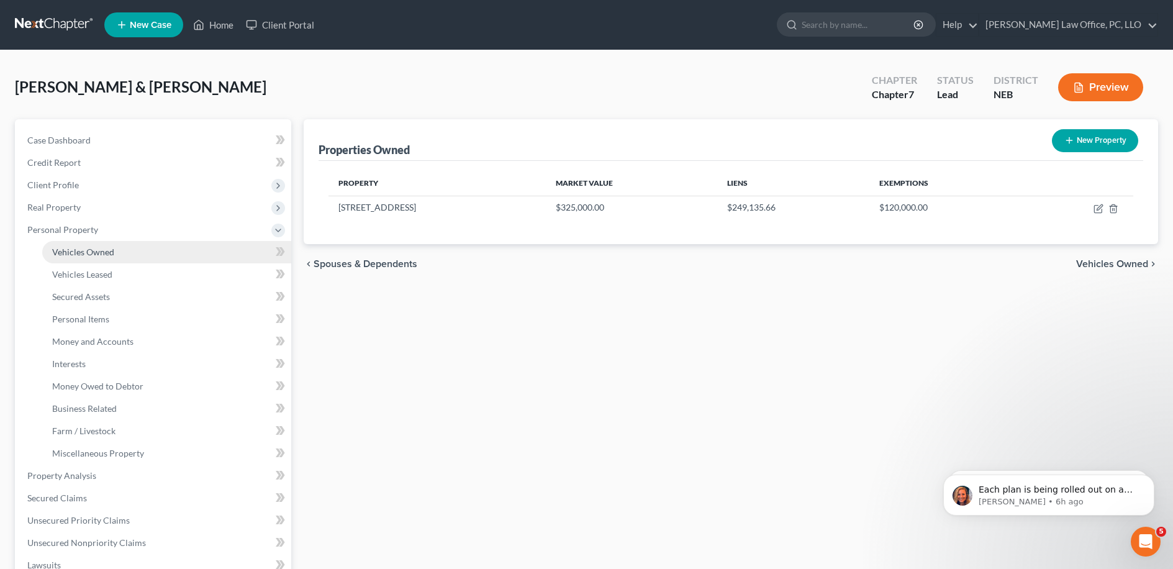
click at [143, 256] on link "Vehicles Owned" at bounding box center [166, 252] width 249 height 22
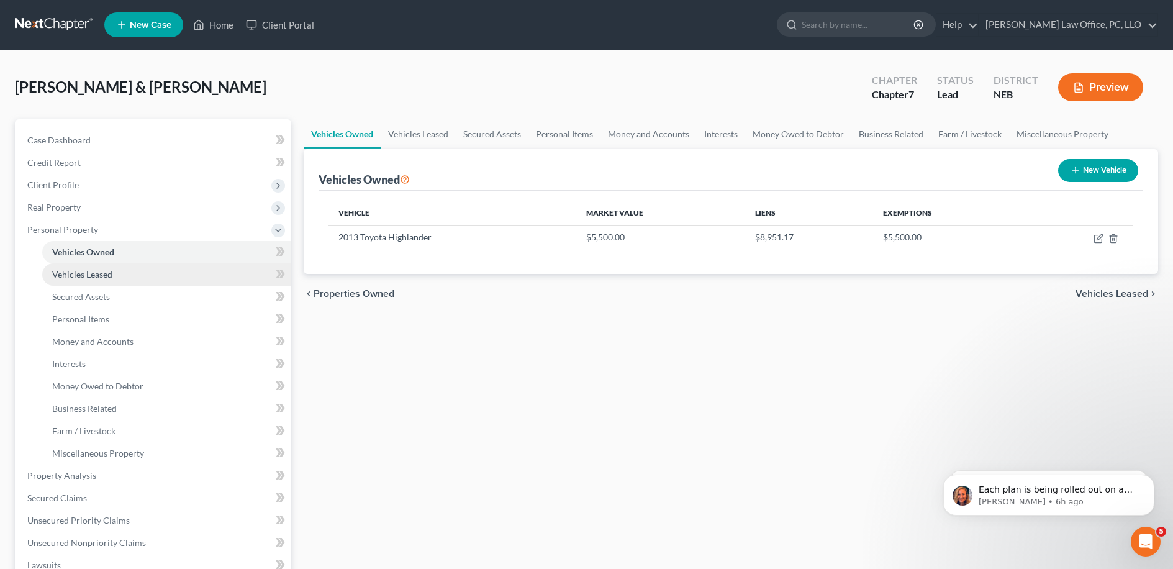
click at [140, 272] on link "Vehicles Leased" at bounding box center [166, 274] width 249 height 22
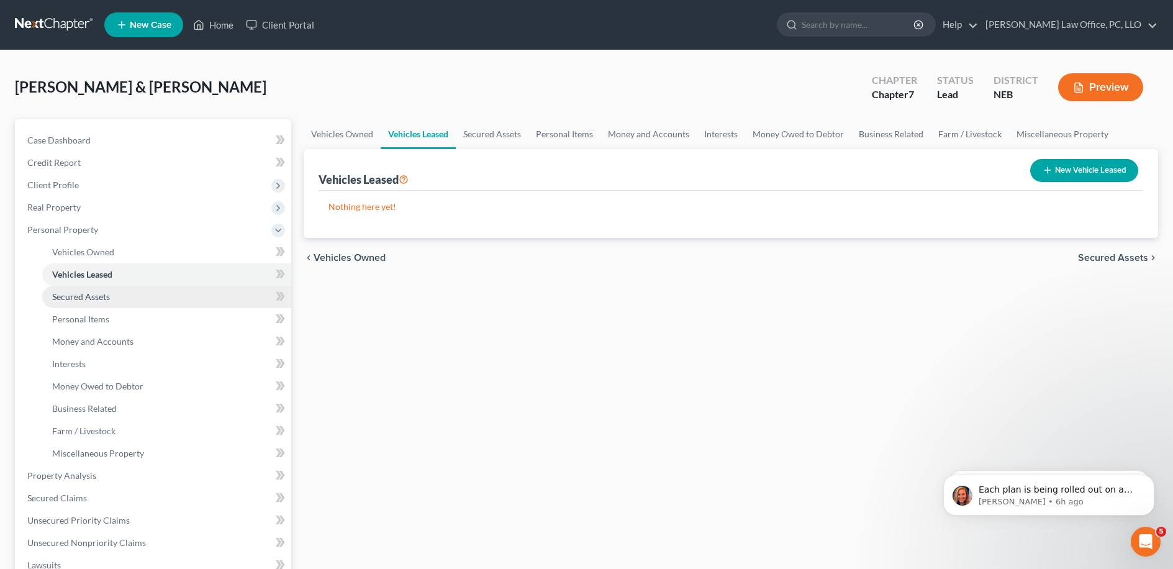
click at [137, 296] on link "Secured Assets" at bounding box center [166, 297] width 249 height 22
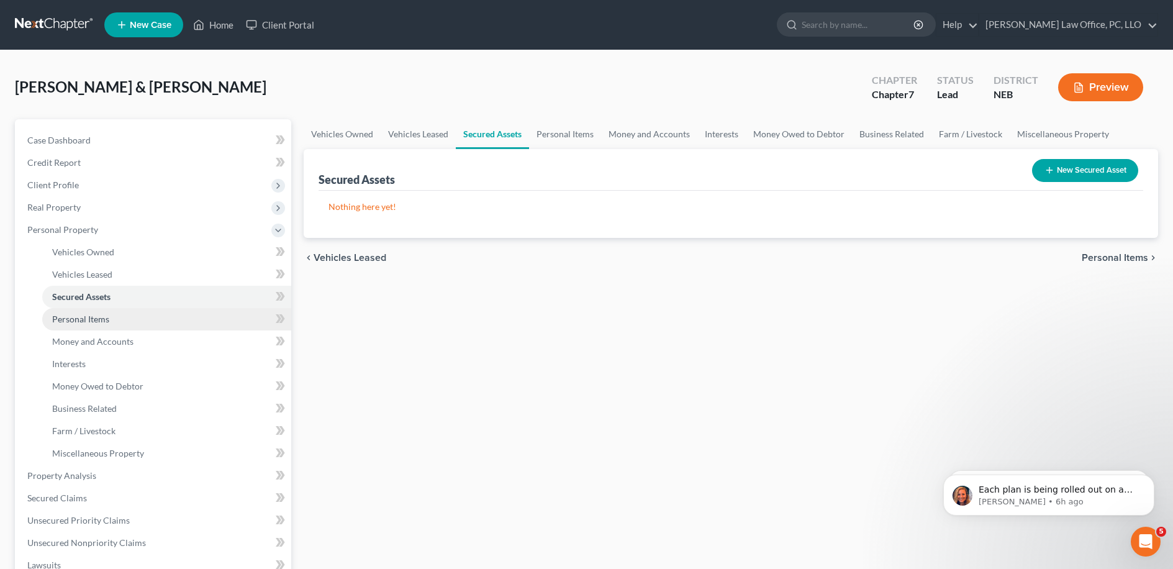
click at [135, 314] on link "Personal Items" at bounding box center [166, 319] width 249 height 22
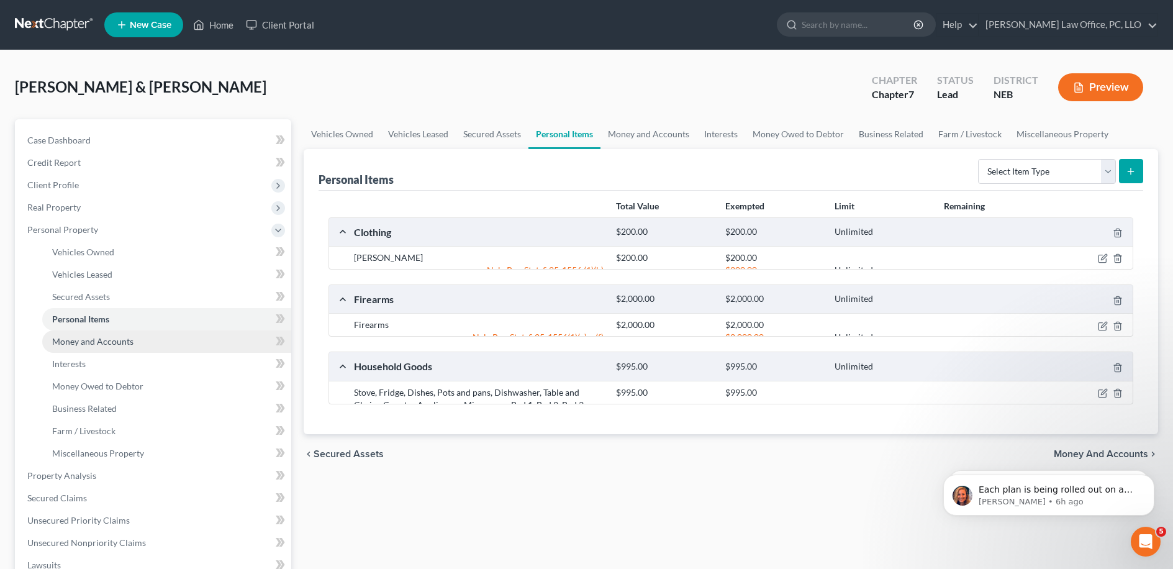
click at [138, 341] on link "Money and Accounts" at bounding box center [166, 341] width 249 height 22
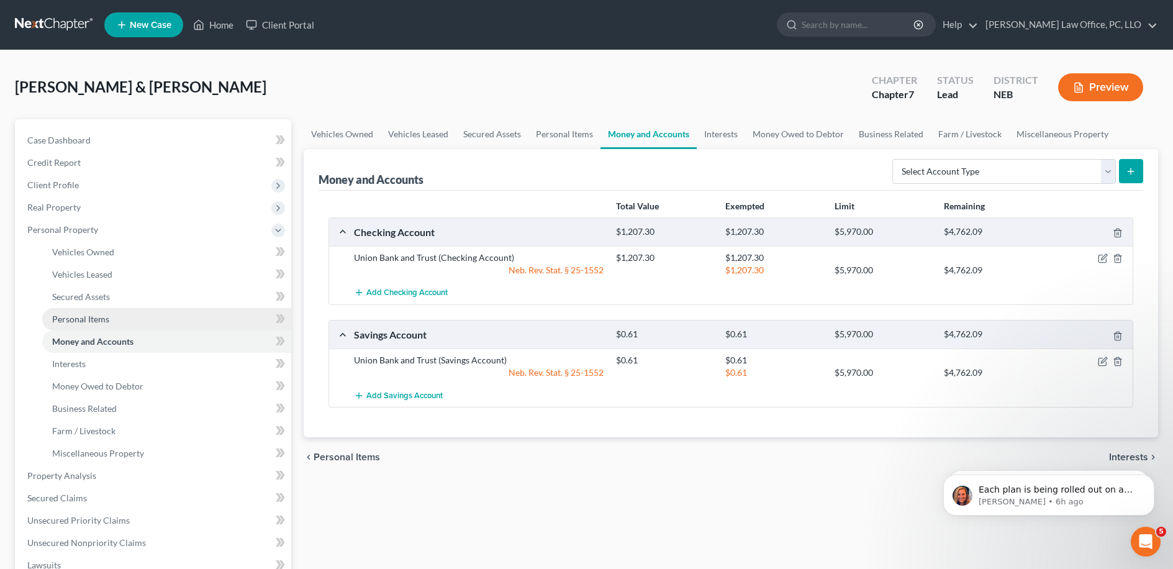
click at [110, 316] on link "Personal Items" at bounding box center [166, 319] width 249 height 22
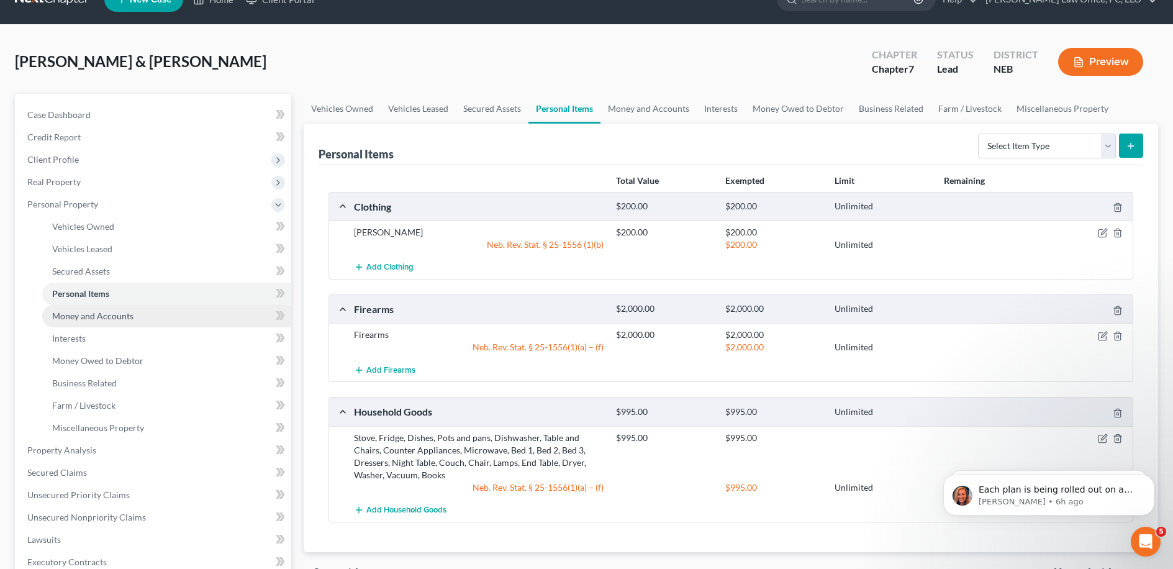
click at [125, 318] on span "Money and Accounts" at bounding box center [92, 315] width 81 height 11
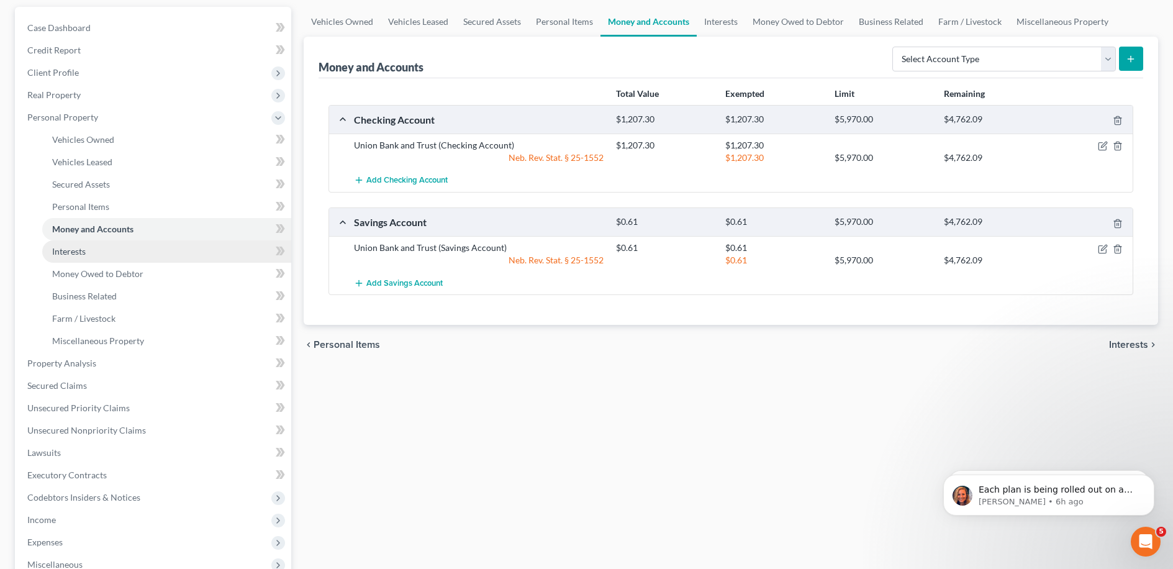
click at [124, 252] on link "Interests" at bounding box center [166, 251] width 249 height 22
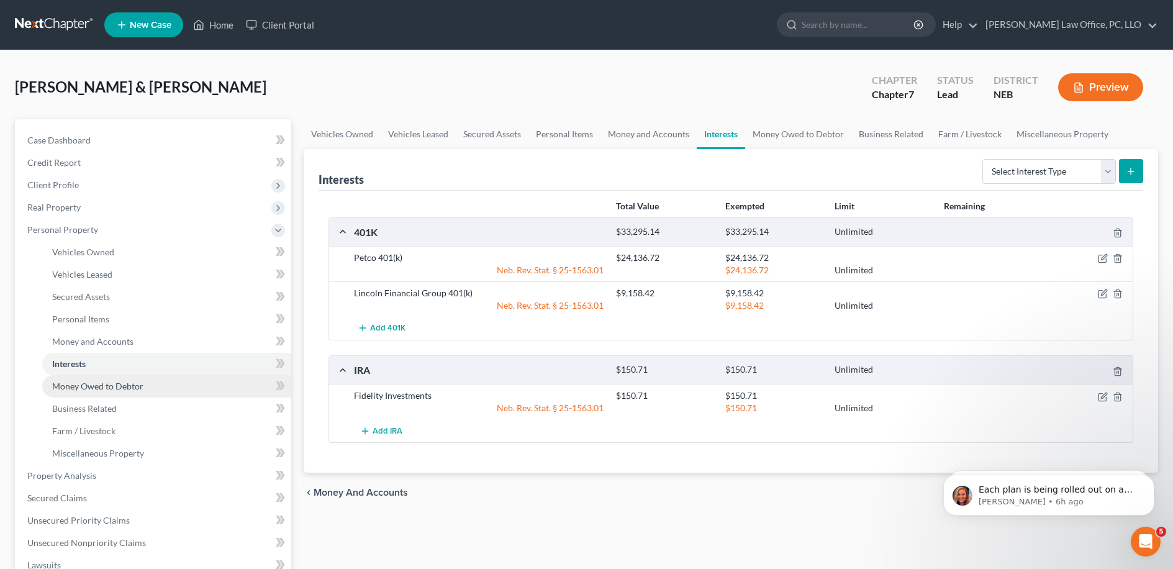
click at [106, 389] on span "Money Owed to Debtor" at bounding box center [97, 385] width 91 height 11
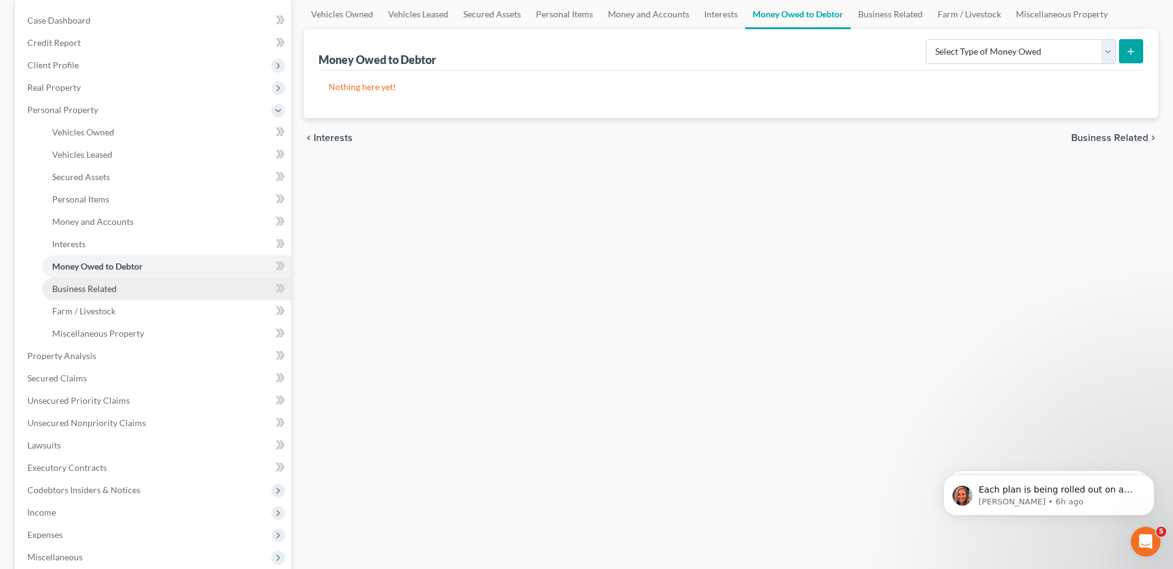
click at [128, 286] on link "Business Related" at bounding box center [166, 288] width 249 height 22
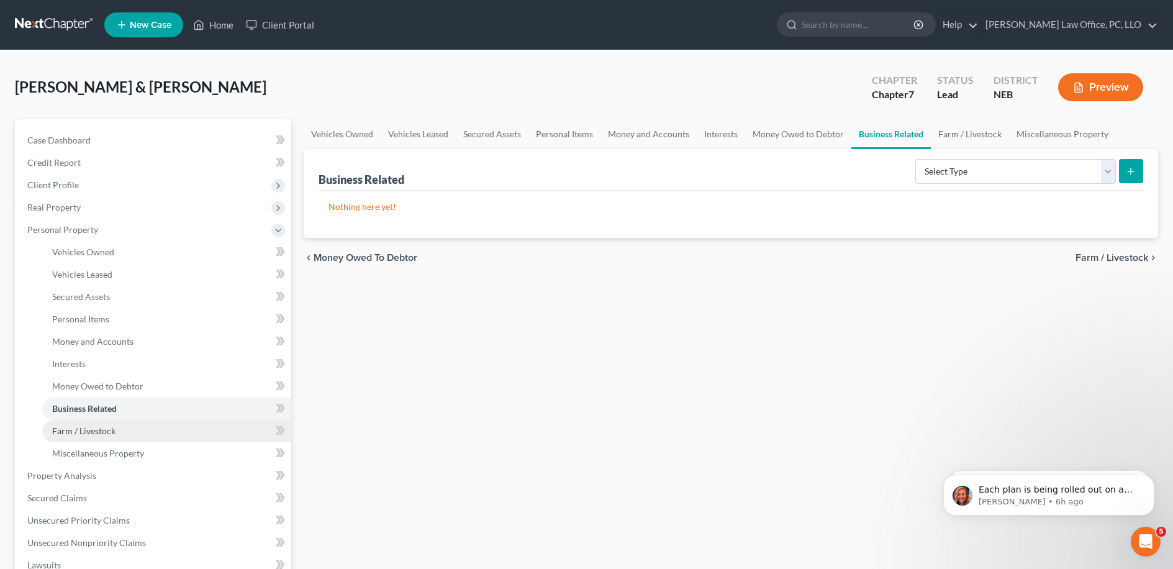
click at [115, 434] on link "Farm / Livestock" at bounding box center [166, 431] width 249 height 22
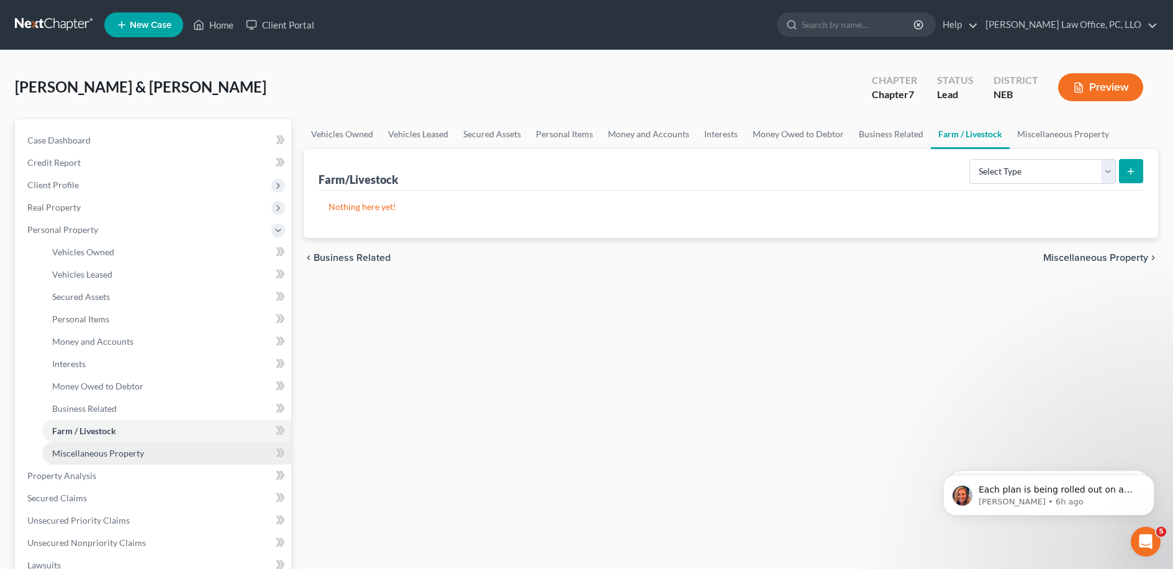
click at [91, 444] on link "Miscellaneous Property" at bounding box center [166, 453] width 249 height 22
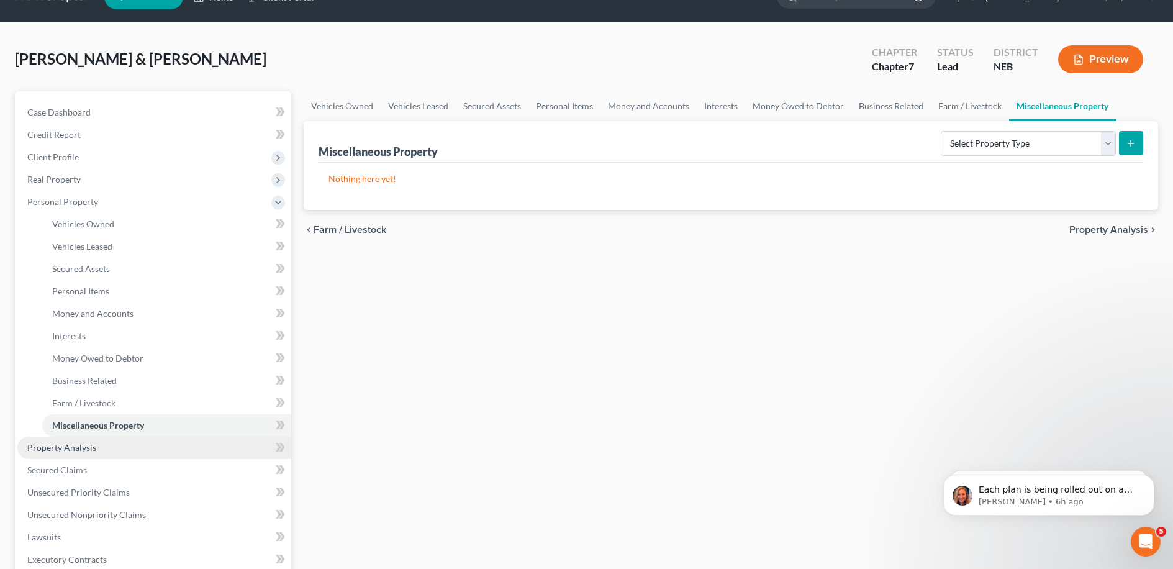
click at [88, 444] on span "Property Analysis" at bounding box center [61, 447] width 69 height 11
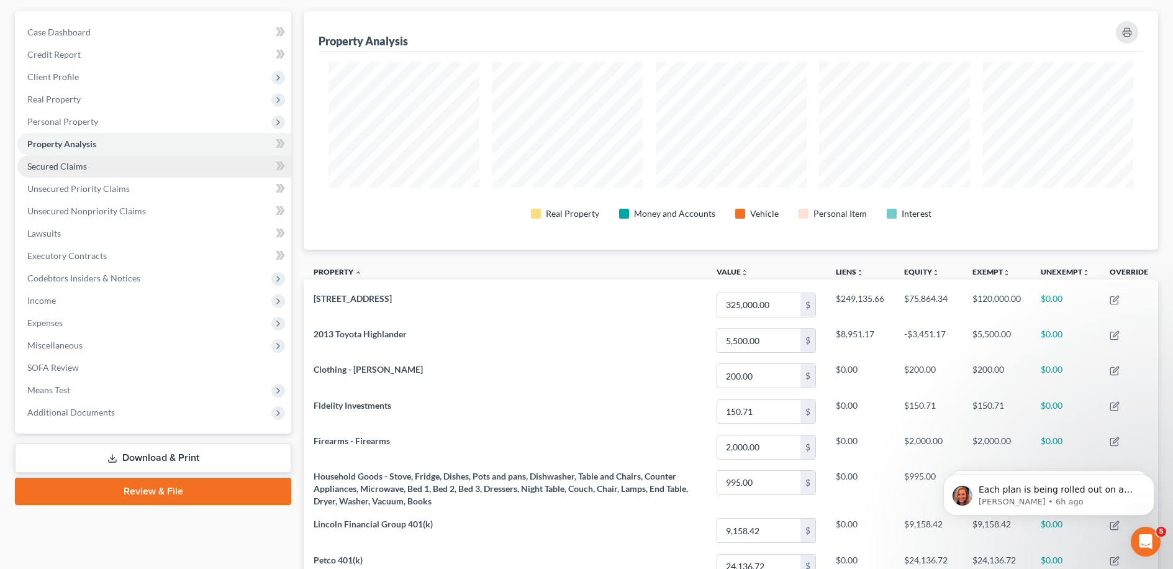
click at [110, 174] on link "Secured Claims" at bounding box center [154, 166] width 274 height 22
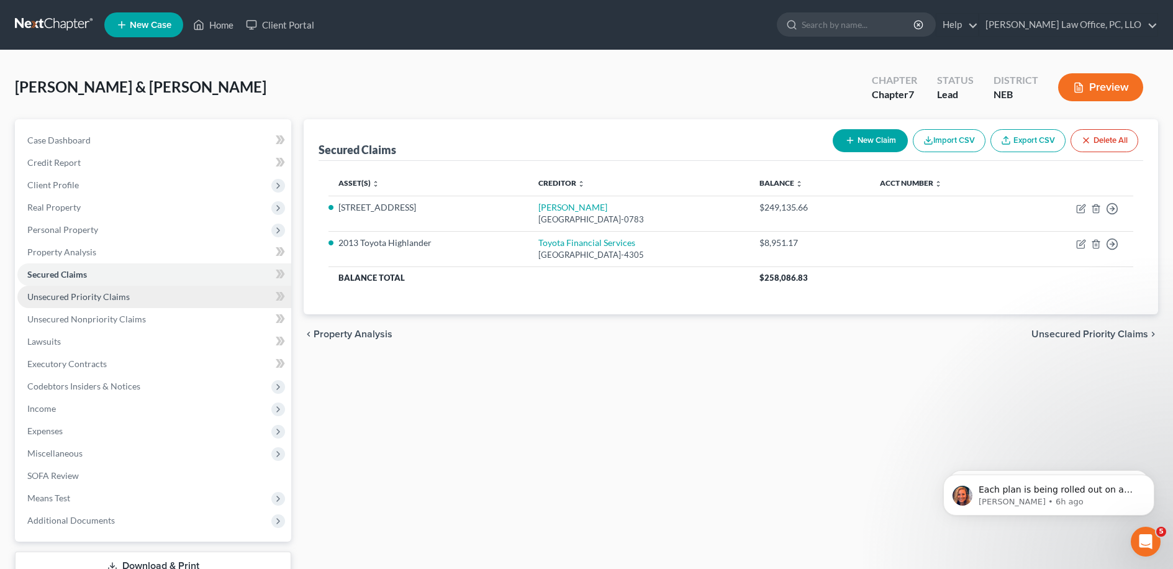
click at [163, 298] on link "Unsecured Priority Claims" at bounding box center [154, 297] width 274 height 22
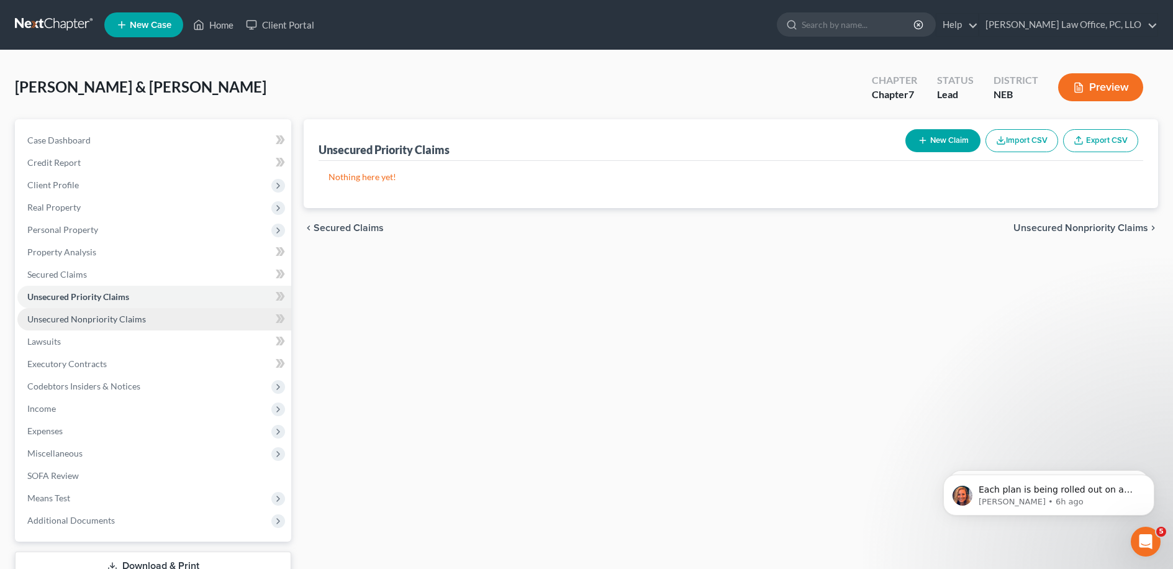
click at [177, 325] on link "Unsecured Nonpriority Claims" at bounding box center [154, 319] width 274 height 22
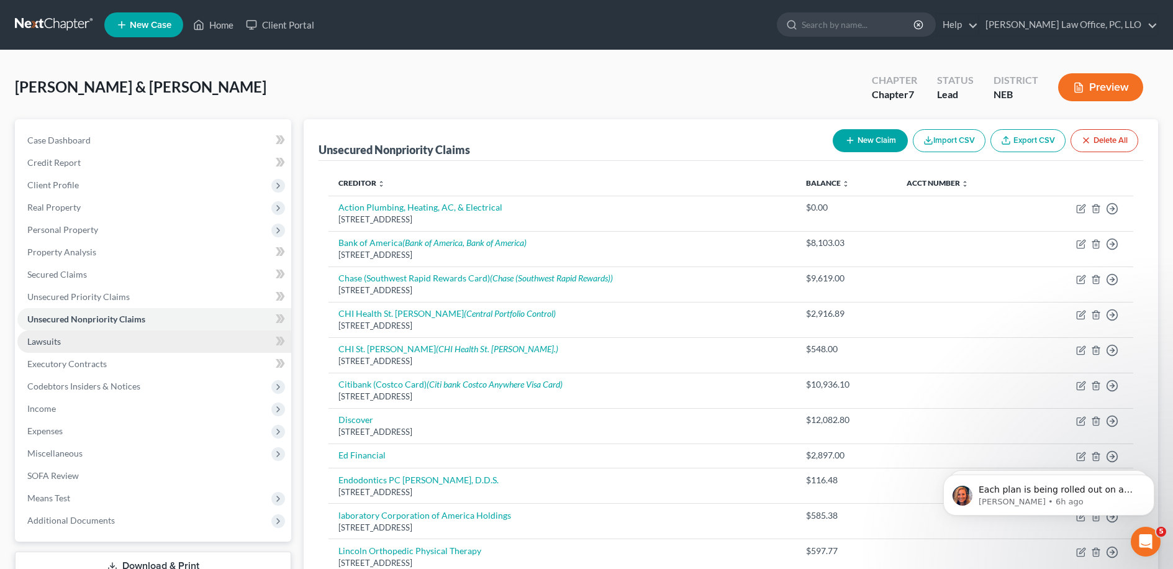
click at [146, 338] on link "Lawsuits" at bounding box center [154, 341] width 274 height 22
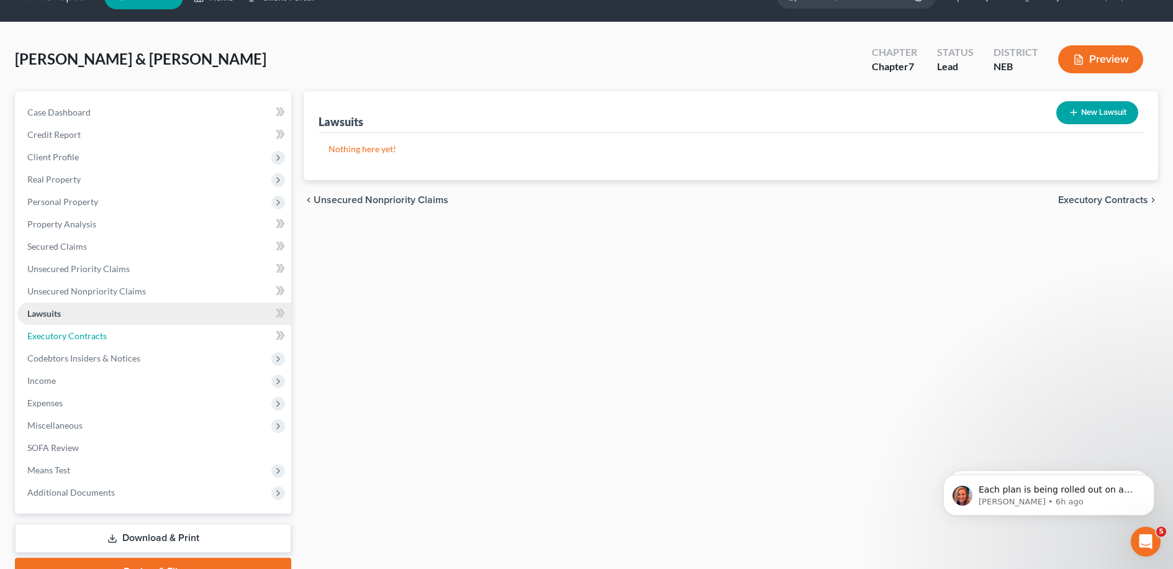
click at [148, 337] on link "Executory Contracts" at bounding box center [154, 336] width 274 height 22
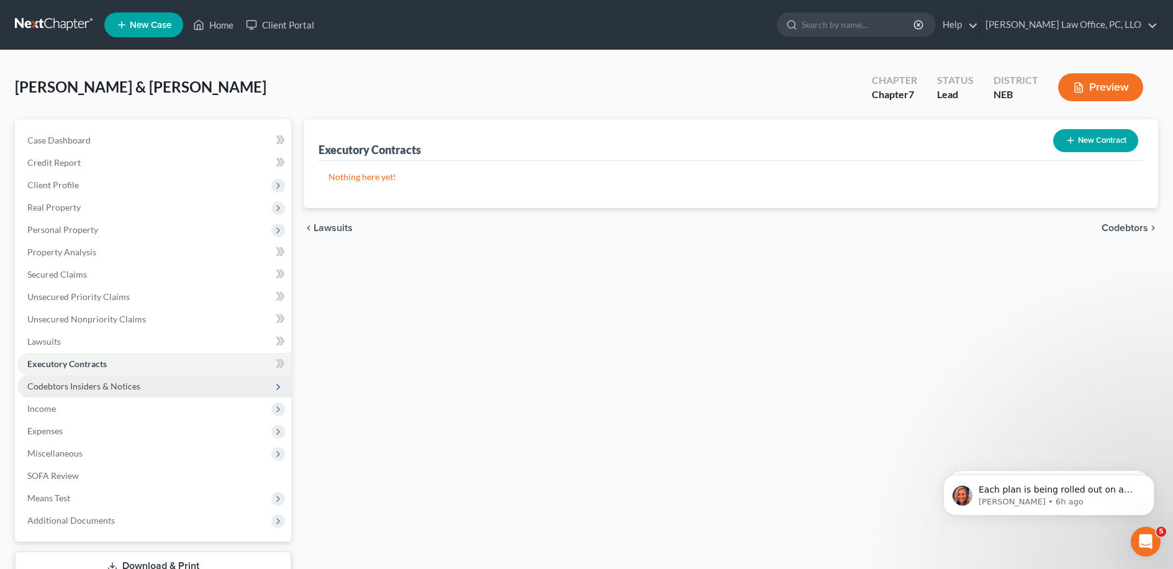
click at [138, 390] on span "Codebtors Insiders & Notices" at bounding box center [154, 386] width 274 height 22
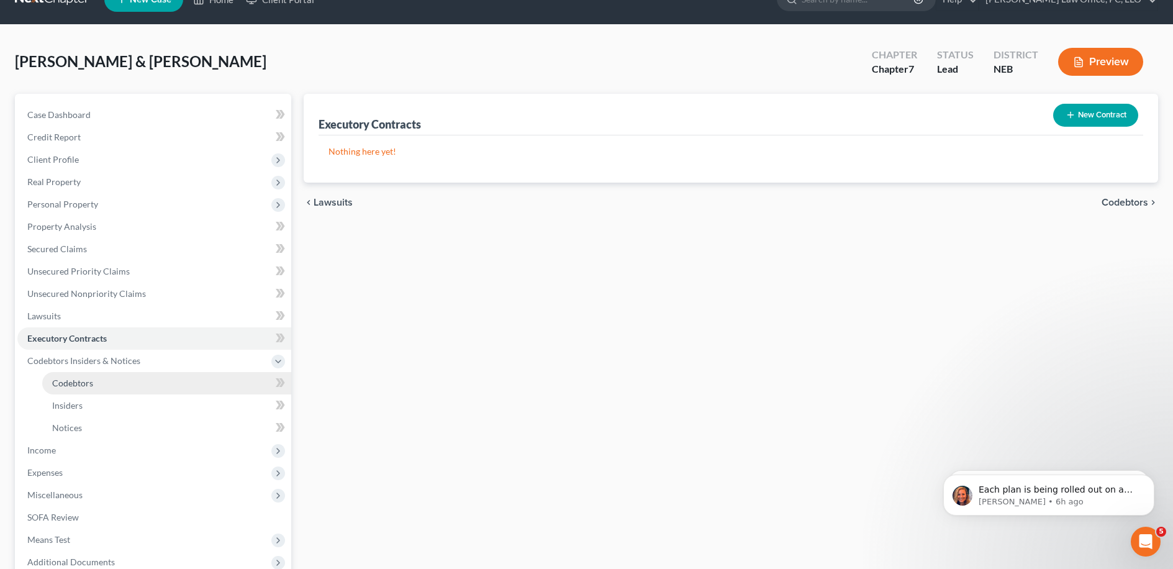
click at [136, 386] on link "Codebtors" at bounding box center [166, 383] width 249 height 22
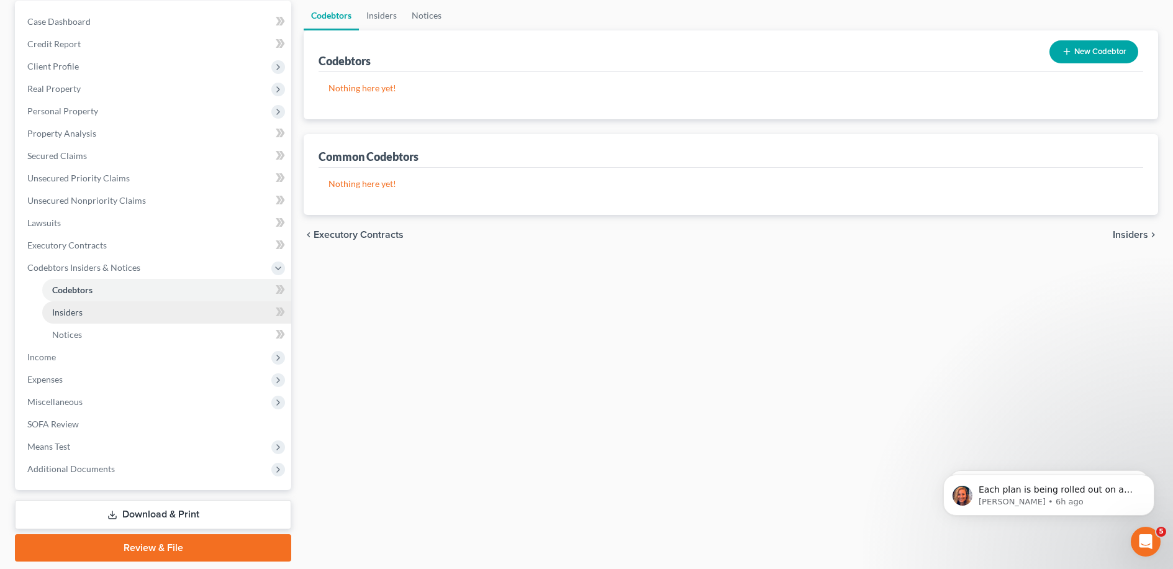
click at [146, 307] on link "Insiders" at bounding box center [166, 312] width 249 height 22
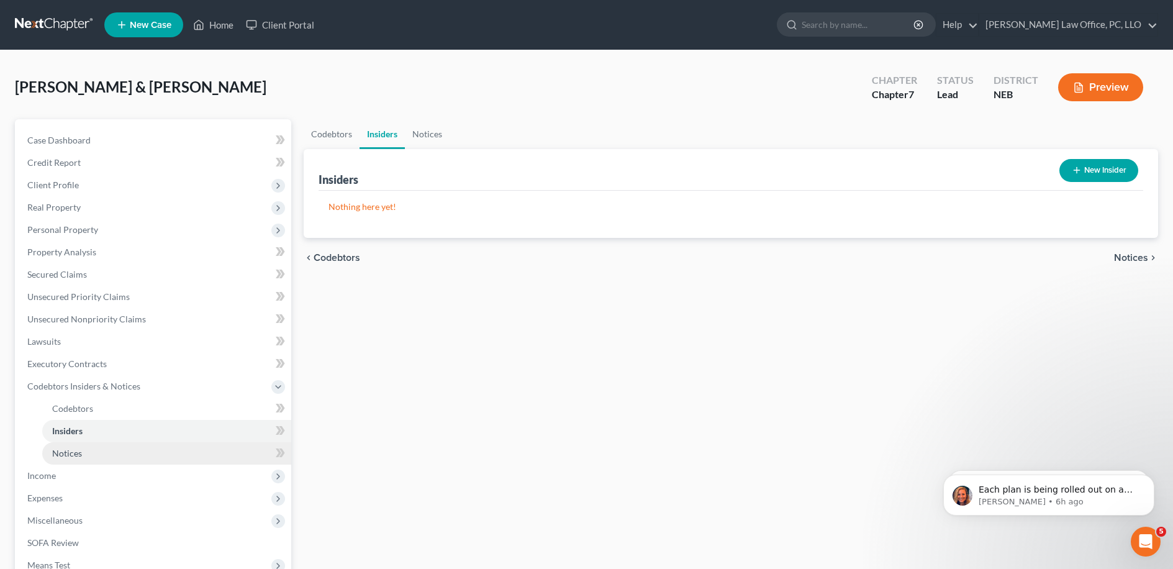
click at [137, 449] on link "Notices" at bounding box center [166, 453] width 249 height 22
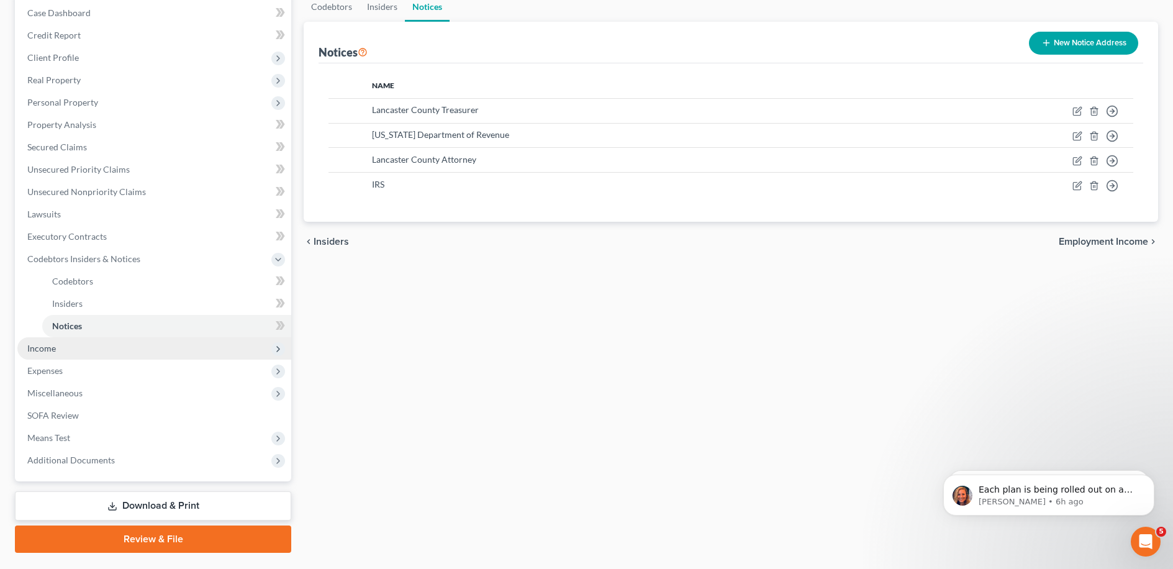
click at [137, 356] on span "Income" at bounding box center [154, 348] width 274 height 22
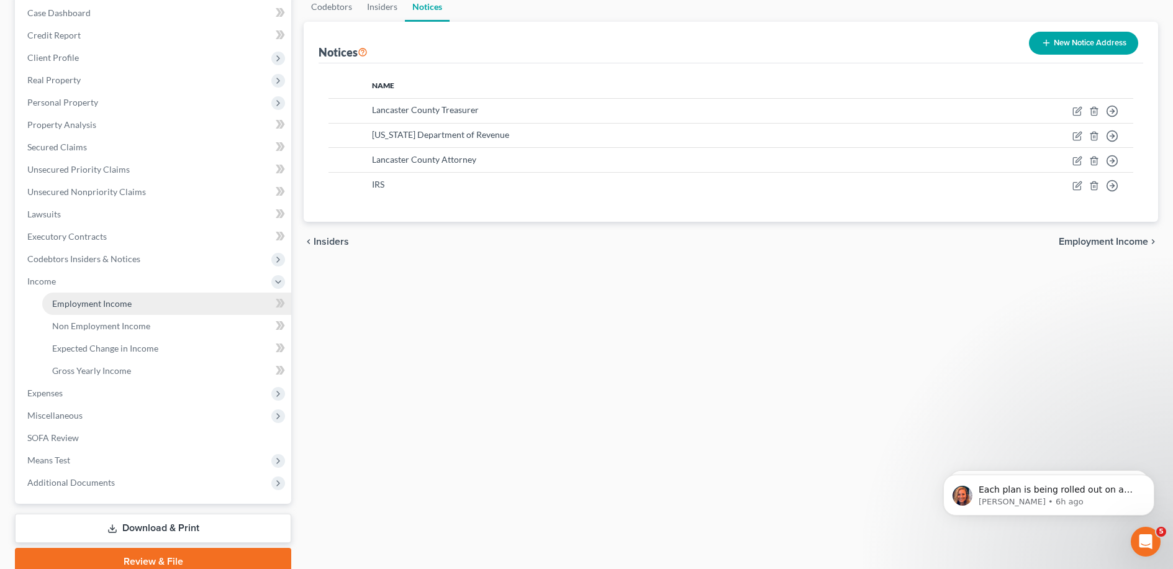
click at [156, 305] on link "Employment Income" at bounding box center [166, 303] width 249 height 22
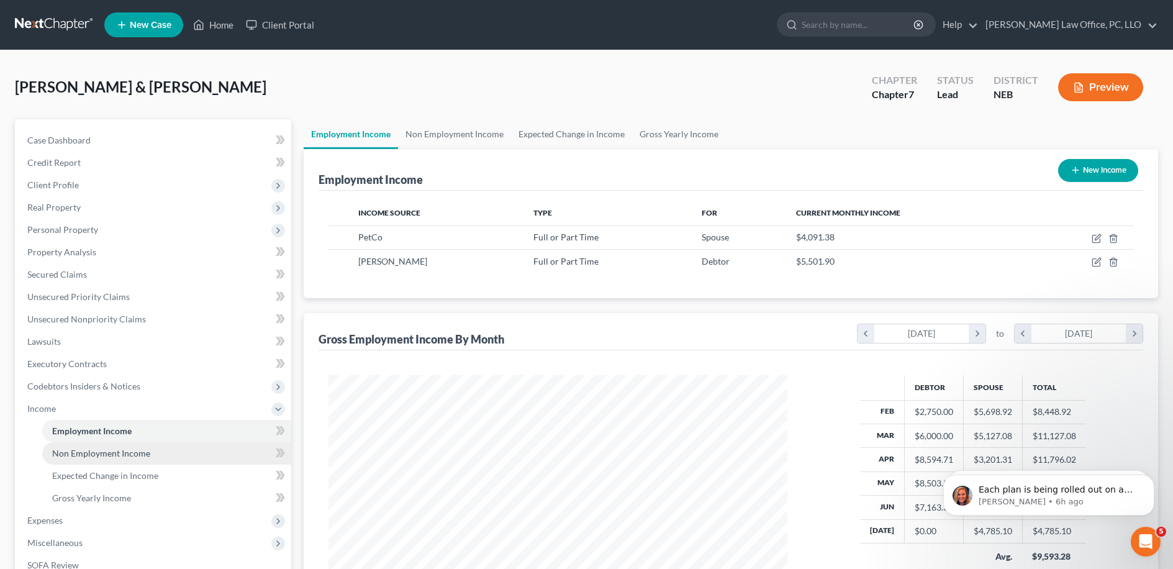
click at [129, 452] on span "Non Employment Income" at bounding box center [101, 453] width 98 height 11
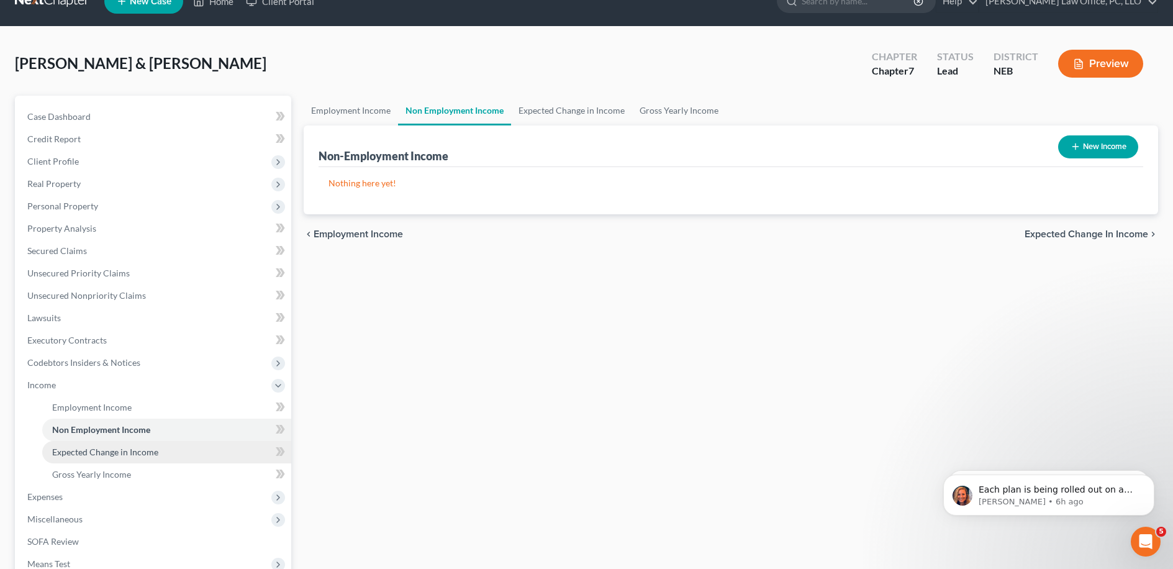
click at [157, 443] on link "Expected Change in Income" at bounding box center [166, 452] width 249 height 22
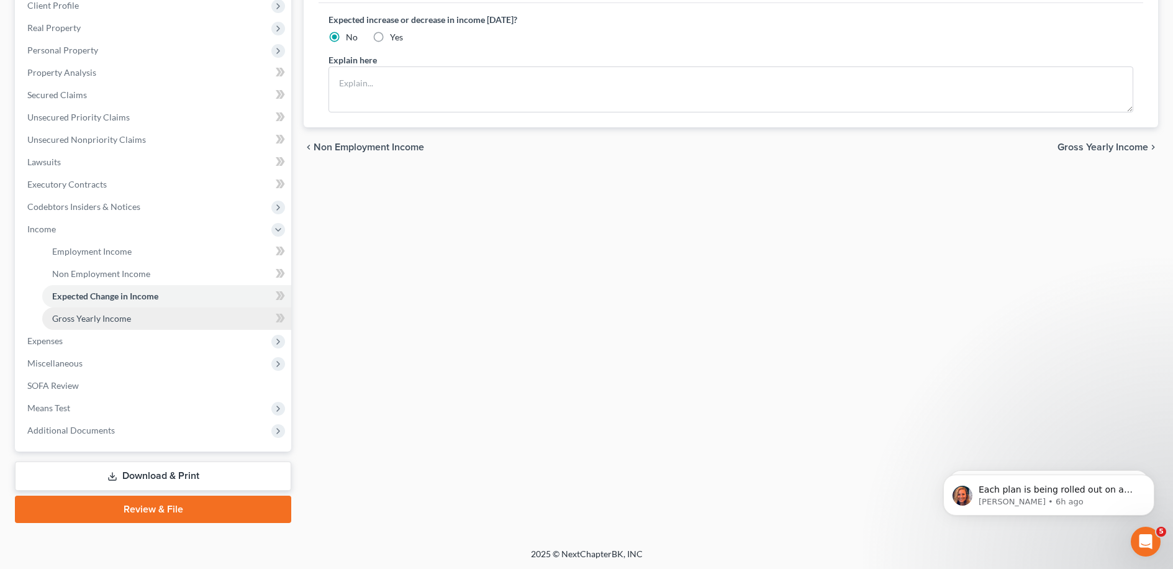
click at [164, 311] on link "Gross Yearly Income" at bounding box center [166, 318] width 249 height 22
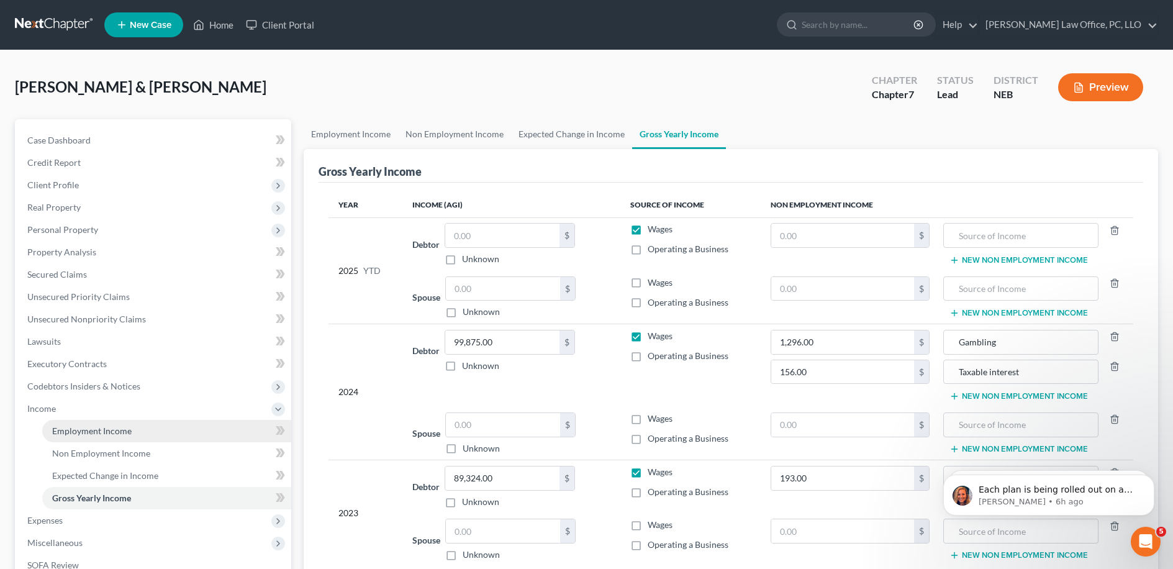
click at [131, 432] on link "Employment Income" at bounding box center [166, 431] width 249 height 22
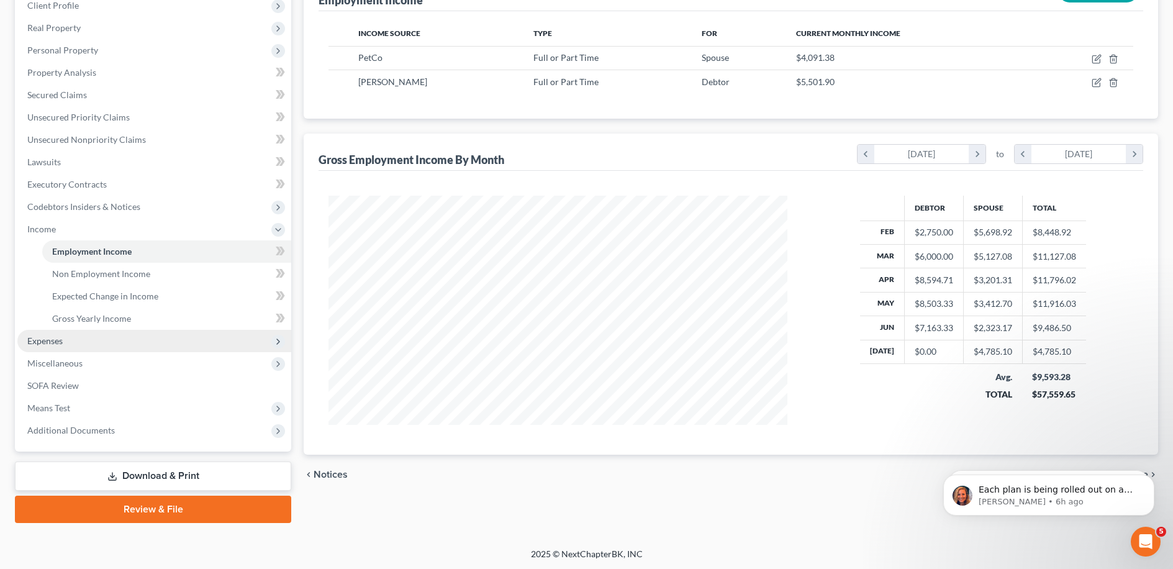
click at [100, 338] on span "Expenses" at bounding box center [154, 341] width 274 height 22
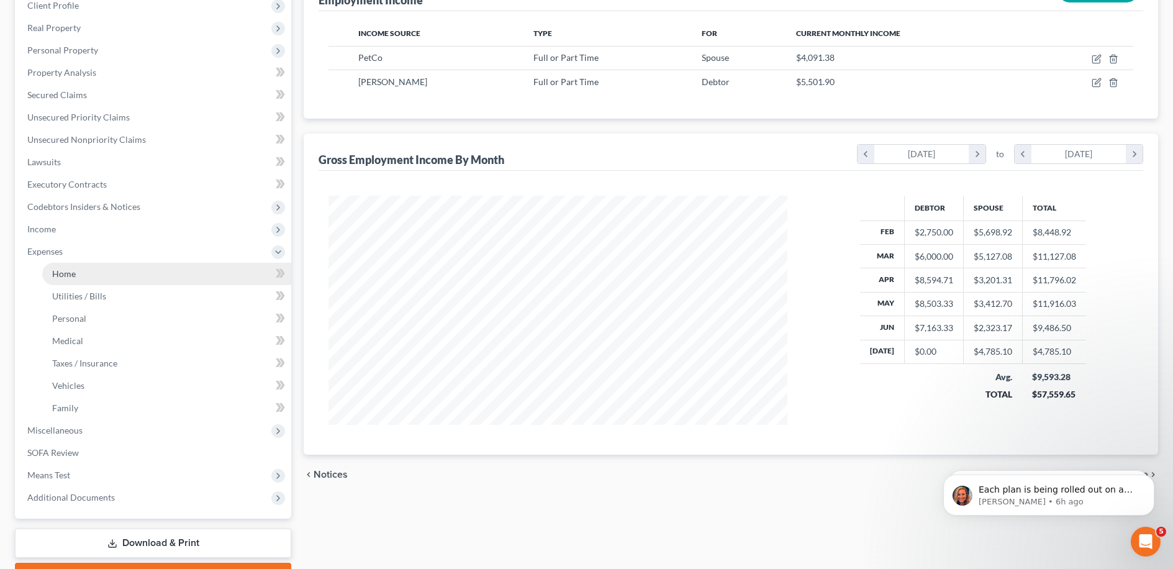
click at [122, 276] on link "Home" at bounding box center [166, 274] width 249 height 22
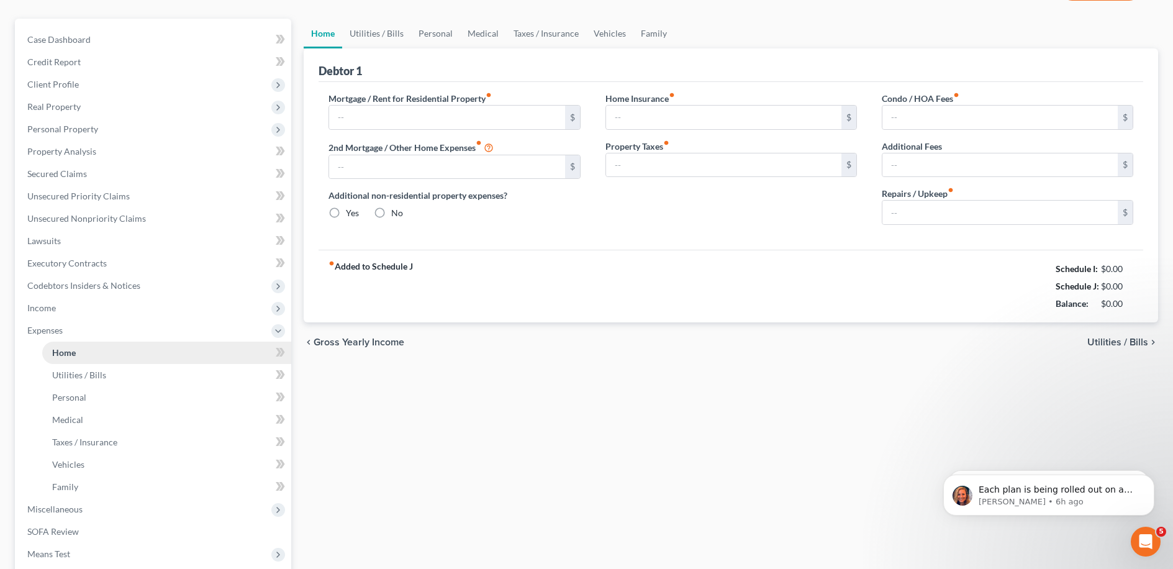
type input "2,354.83"
type input "0.00"
radio input "true"
type input "0.00"
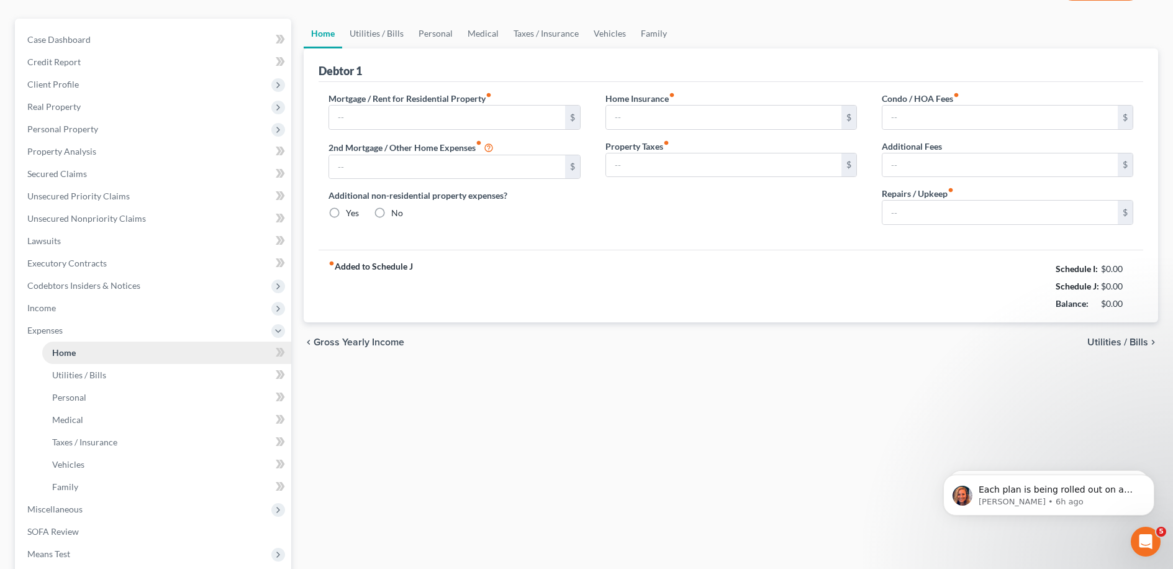
type input "0.00"
type input "100.00"
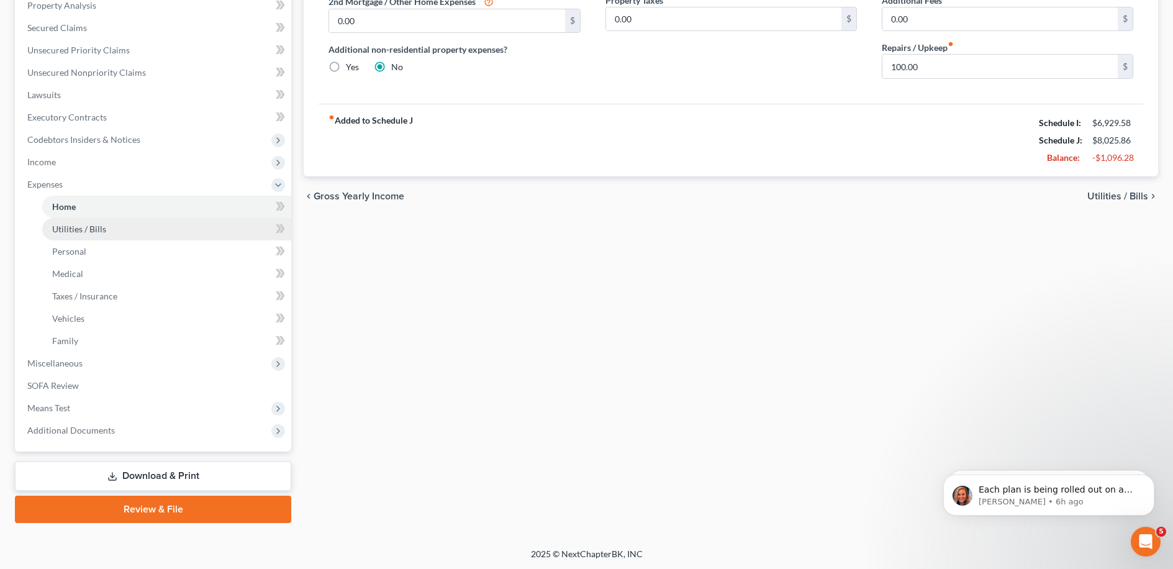
click at [133, 236] on link "Utilities / Bills" at bounding box center [166, 229] width 249 height 22
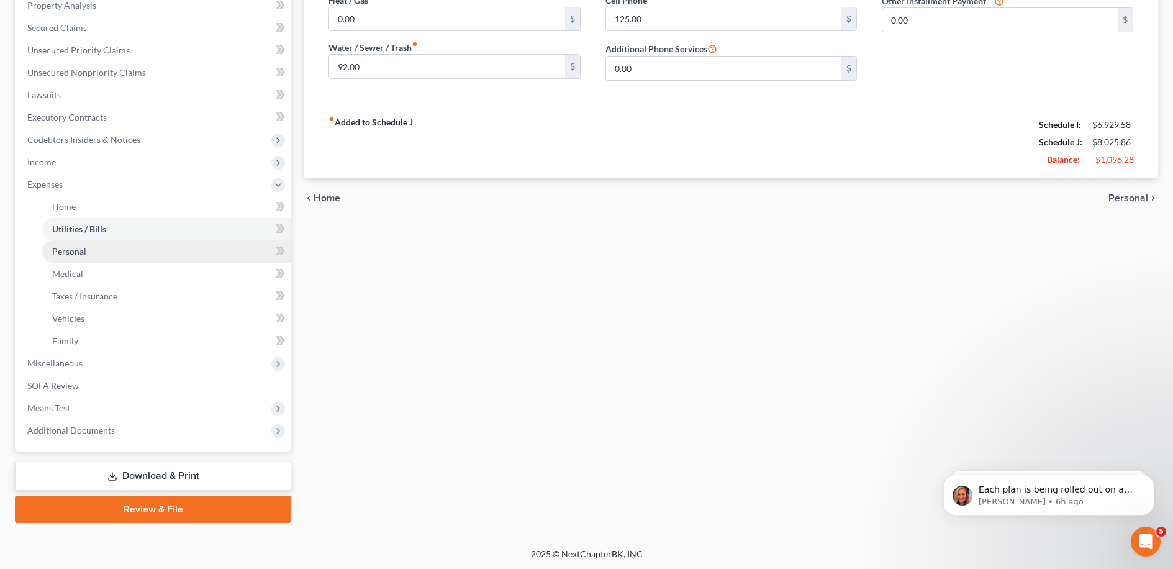
click at [105, 257] on link "Personal" at bounding box center [166, 251] width 249 height 22
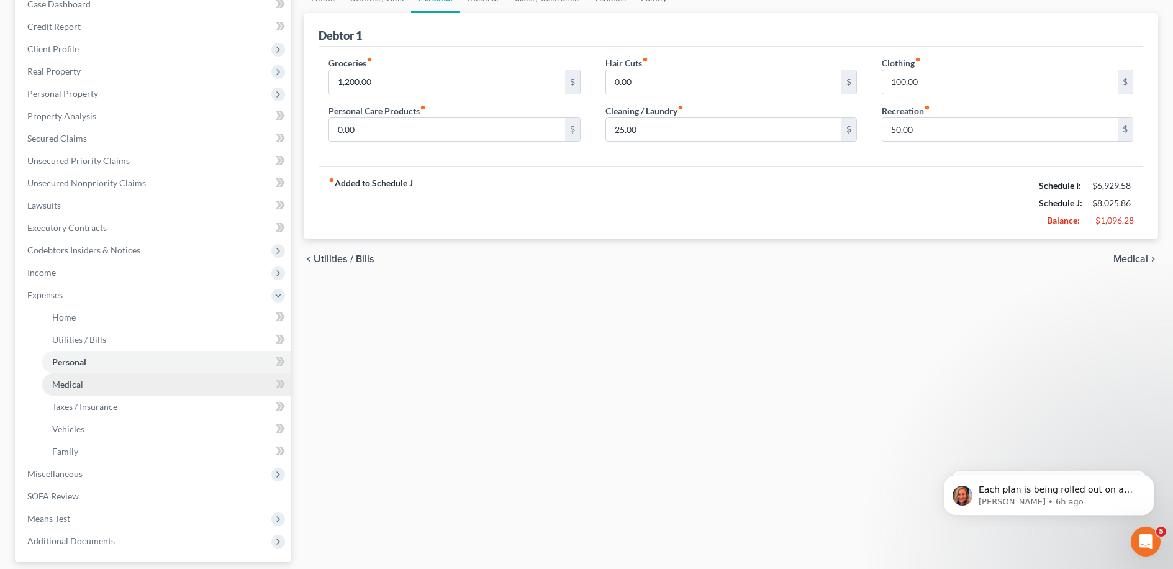
click at [109, 380] on link "Medical" at bounding box center [166, 384] width 249 height 22
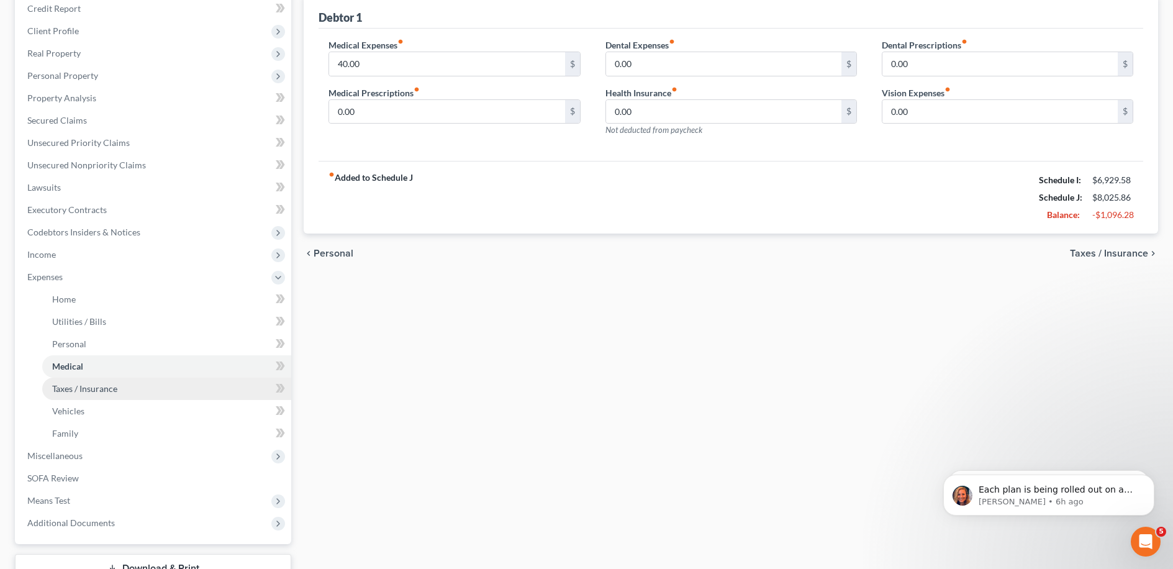
click at [100, 392] on span "Taxes / Insurance" at bounding box center [84, 388] width 65 height 11
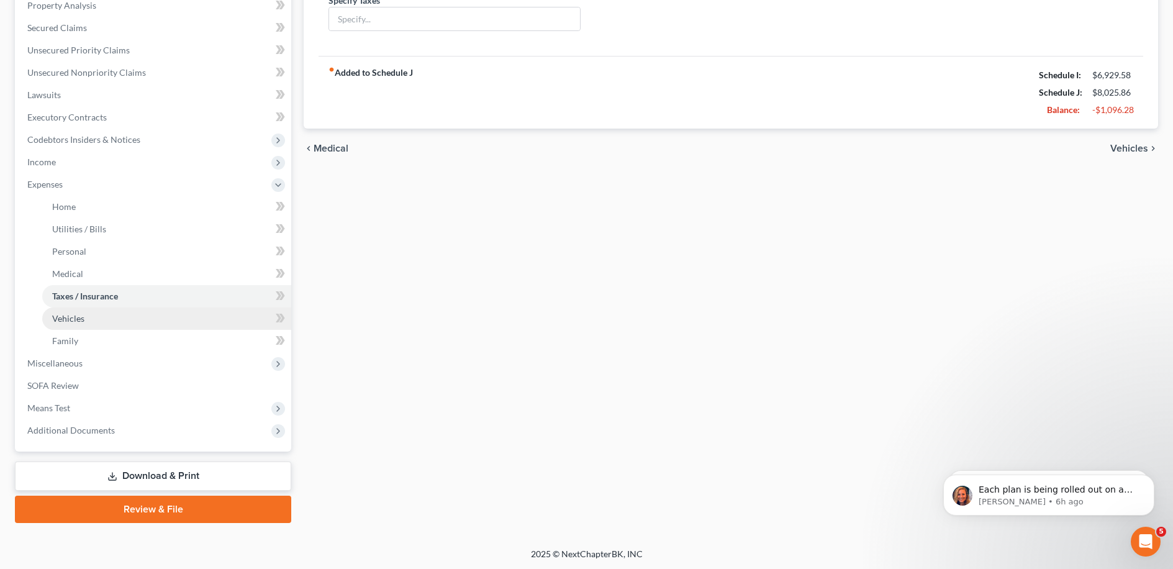
click at [99, 326] on link "Vehicles" at bounding box center [166, 318] width 249 height 22
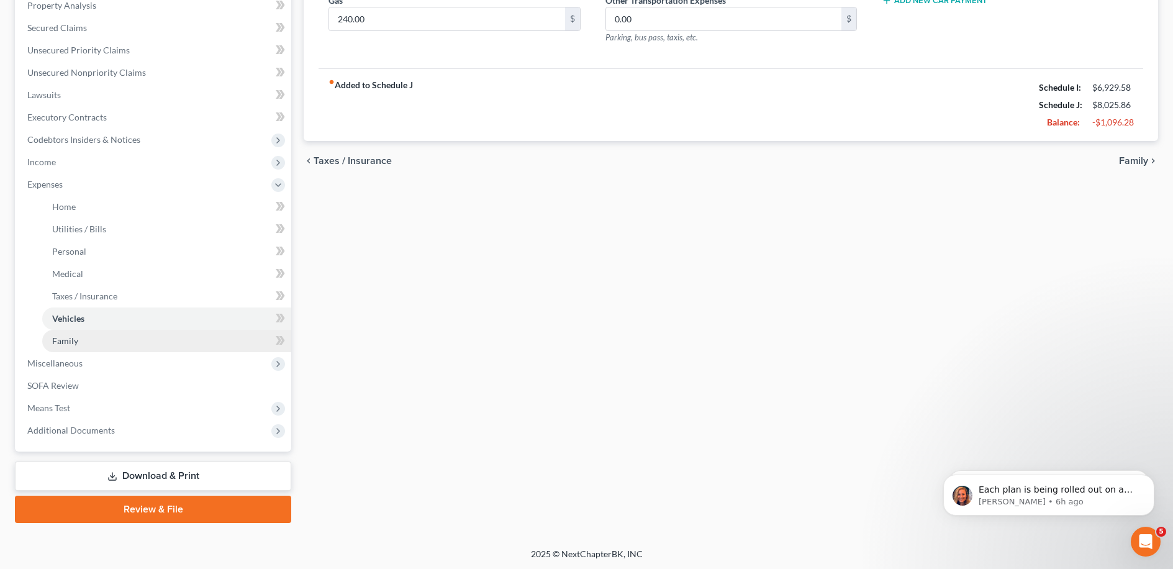
click at [105, 336] on link "Family" at bounding box center [166, 341] width 249 height 22
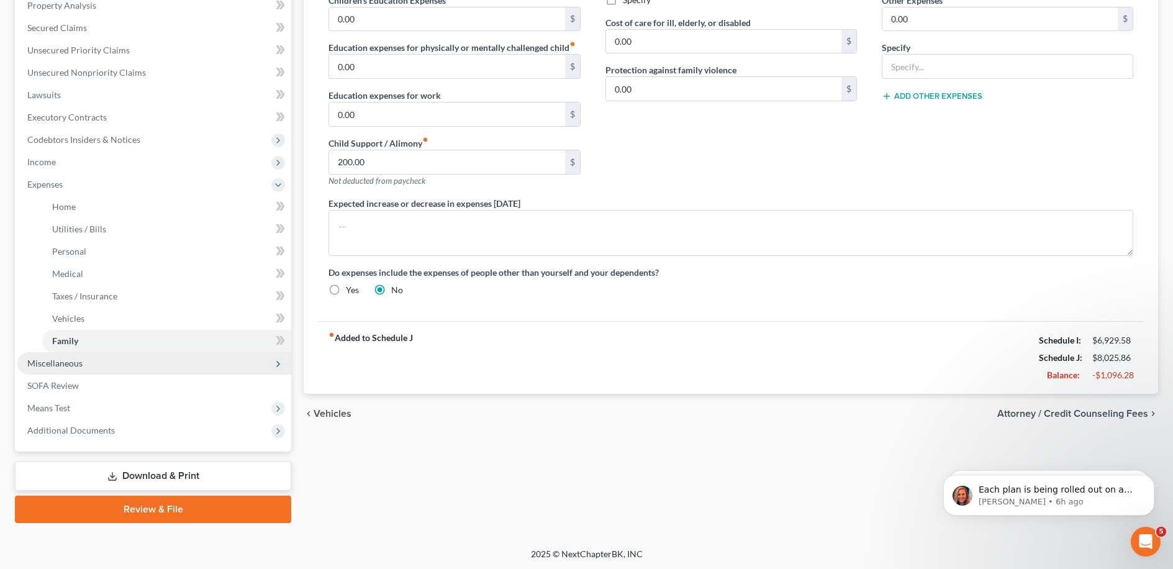
click at [214, 365] on span "Miscellaneous" at bounding box center [154, 363] width 274 height 22
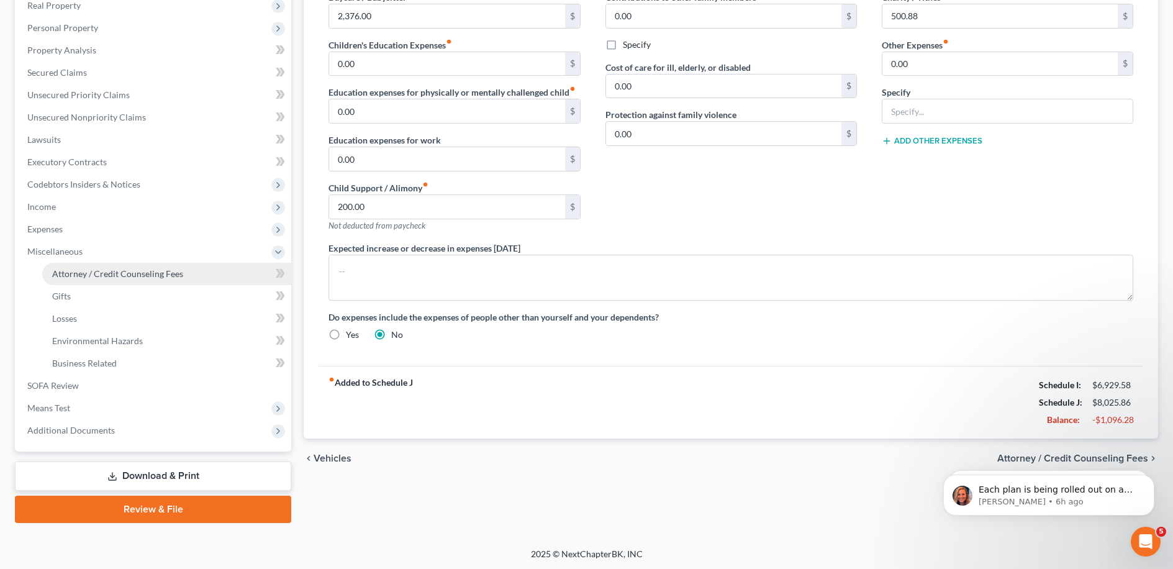
click at [206, 267] on link "Attorney / Credit Counseling Fees" at bounding box center [166, 274] width 249 height 22
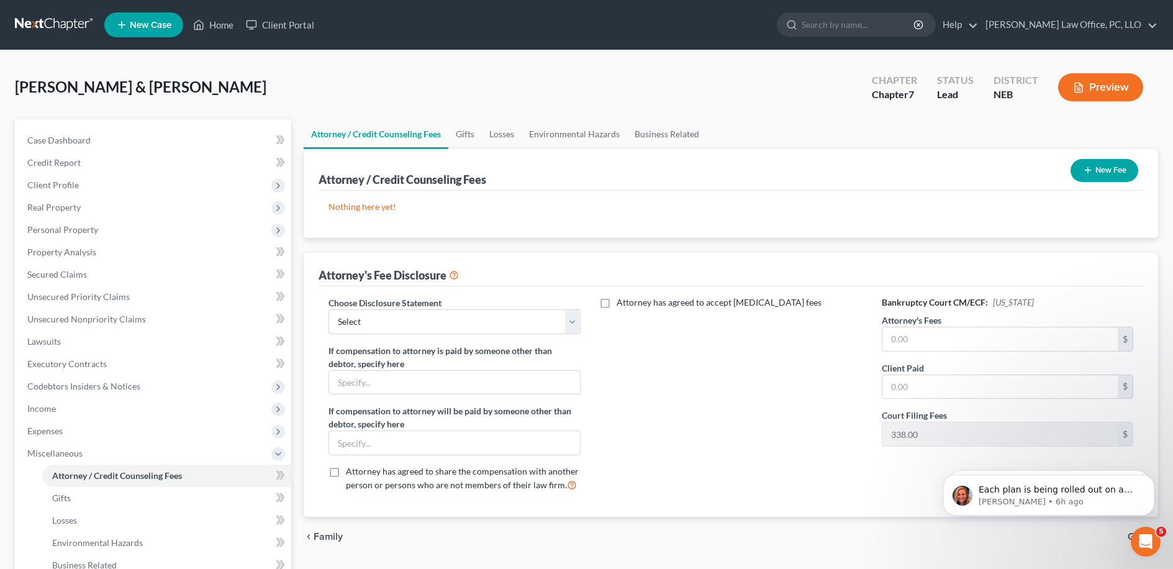
click at [1070, 169] on button "New Fee" at bounding box center [1104, 170] width 68 height 23
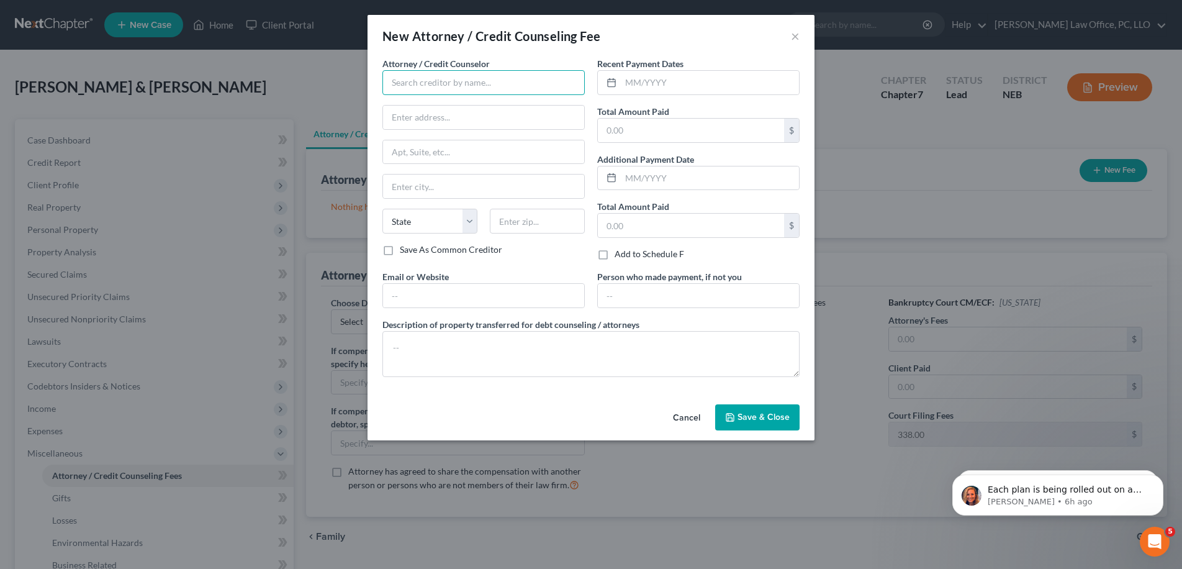
click at [545, 86] on input "text" at bounding box center [483, 82] width 202 height 25
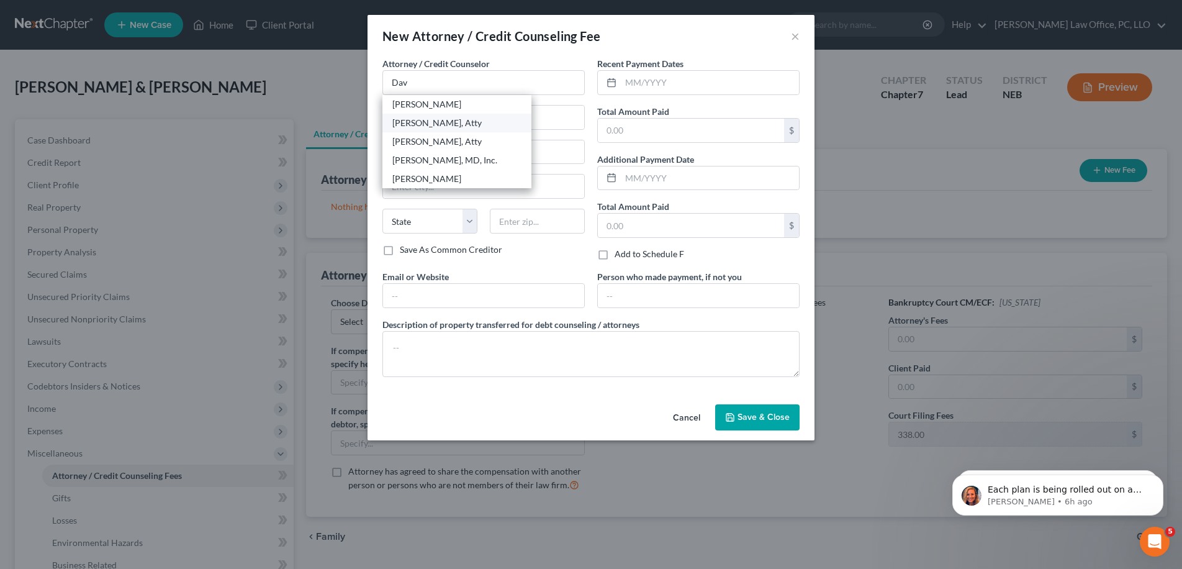
click at [475, 125] on div "[PERSON_NAME], Atty" at bounding box center [456, 123] width 129 height 12
type input "[PERSON_NAME], Atty"
type input "250 The Apothecary"
type input "140 N. 8th St"
type input "Lincoln"
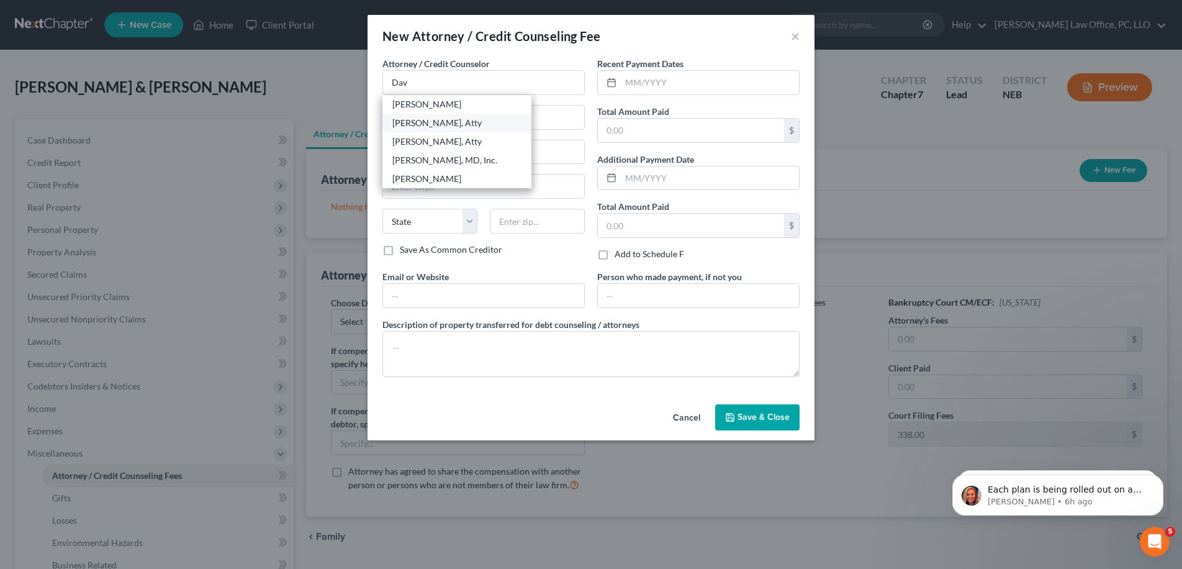
select select "30"
type input "68508"
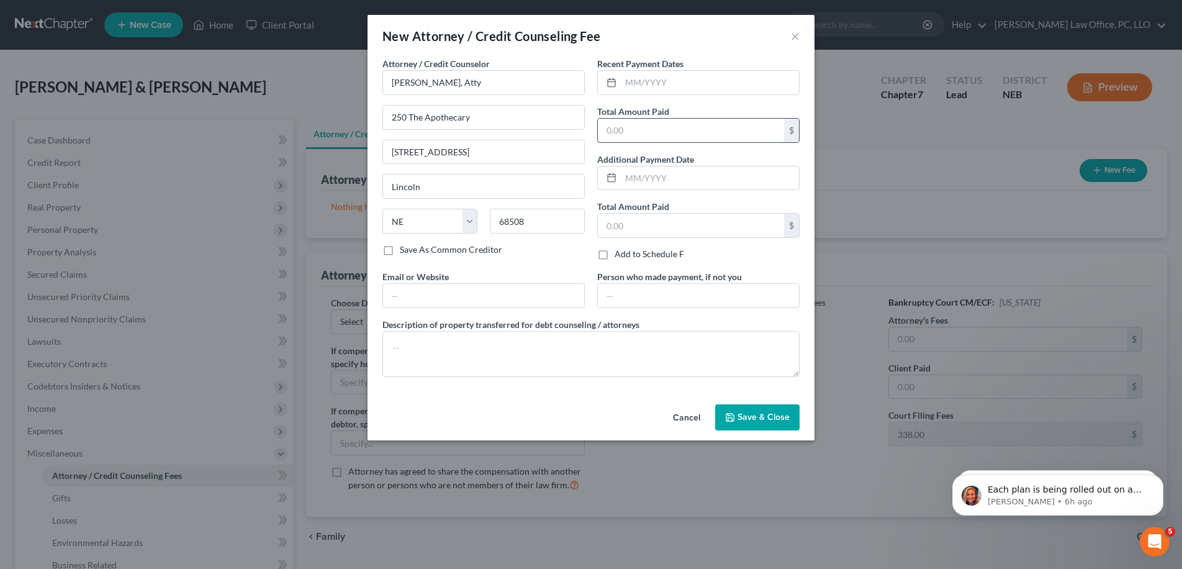
click at [664, 128] on input "text" at bounding box center [691, 131] width 186 height 24
type input "1,500"
click at [673, 158] on label "Additional Payment Date" at bounding box center [645, 159] width 97 height 13
drag, startPoint x: 777, startPoint y: 424, endPoint x: 789, endPoint y: 414, distance: 15.9
click at [777, 424] on button "Save & Close" at bounding box center [757, 417] width 84 height 26
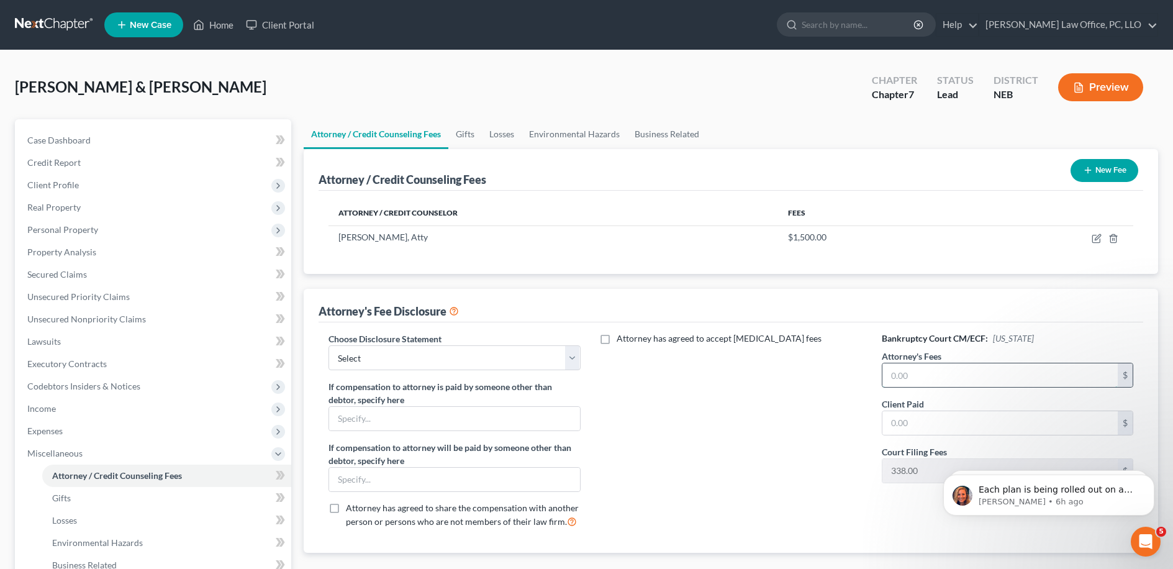
click at [963, 382] on input "text" at bounding box center [999, 375] width 235 height 24
type input "1,500"
click at [855, 390] on div "Attorney has agreed to accept retainer fees" at bounding box center [731, 434] width 276 height 205
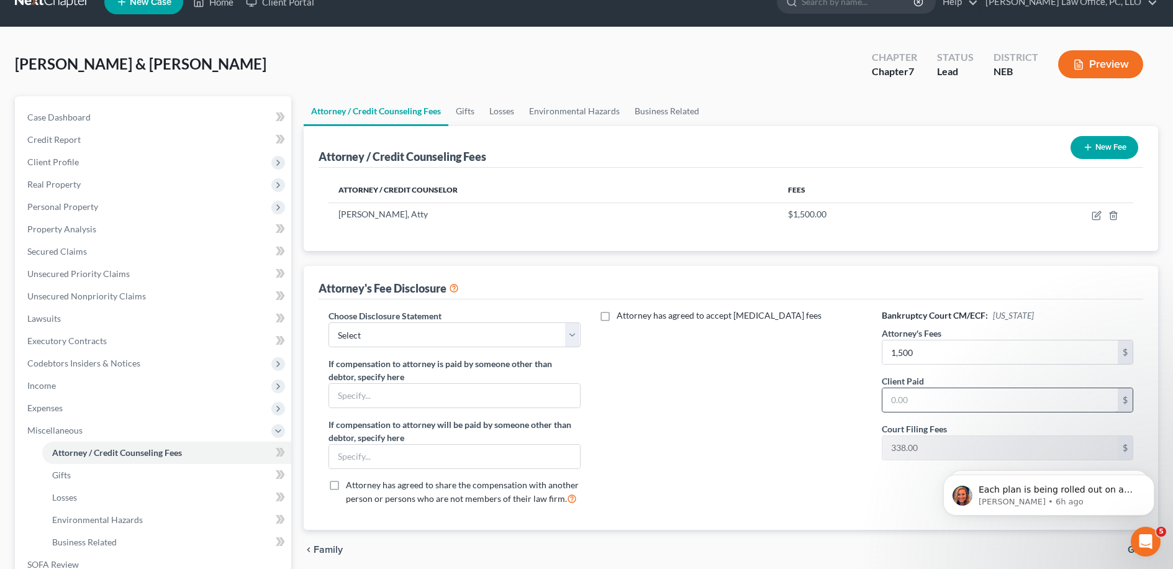
click at [924, 389] on input "text" at bounding box center [999, 400] width 235 height 24
type input "1,500"
click at [929, 425] on label "Court Filing Fees" at bounding box center [913, 428] width 65 height 13
drag, startPoint x: 742, startPoint y: 405, endPoint x: 709, endPoint y: 402, distance: 33.0
click at [742, 405] on div "Attorney has agreed to accept retainer fees" at bounding box center [731, 411] width 276 height 205
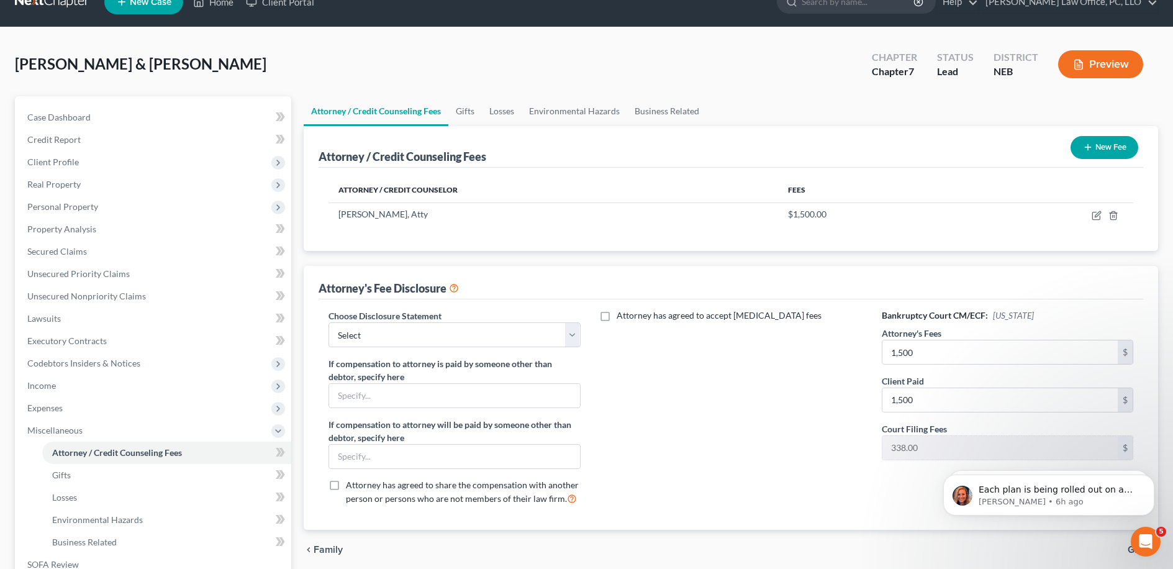
click at [499, 310] on div "Choose Disclosure Statement Select Attorney" at bounding box center [453, 328] width 251 height 38
click at [493, 341] on select "Select Attorney" at bounding box center [453, 334] width 251 height 25
select select "0"
click at [328, 322] on select "Select Attorney" at bounding box center [453, 334] width 251 height 25
click at [556, 338] on select "Select Attorney" at bounding box center [453, 334] width 251 height 25
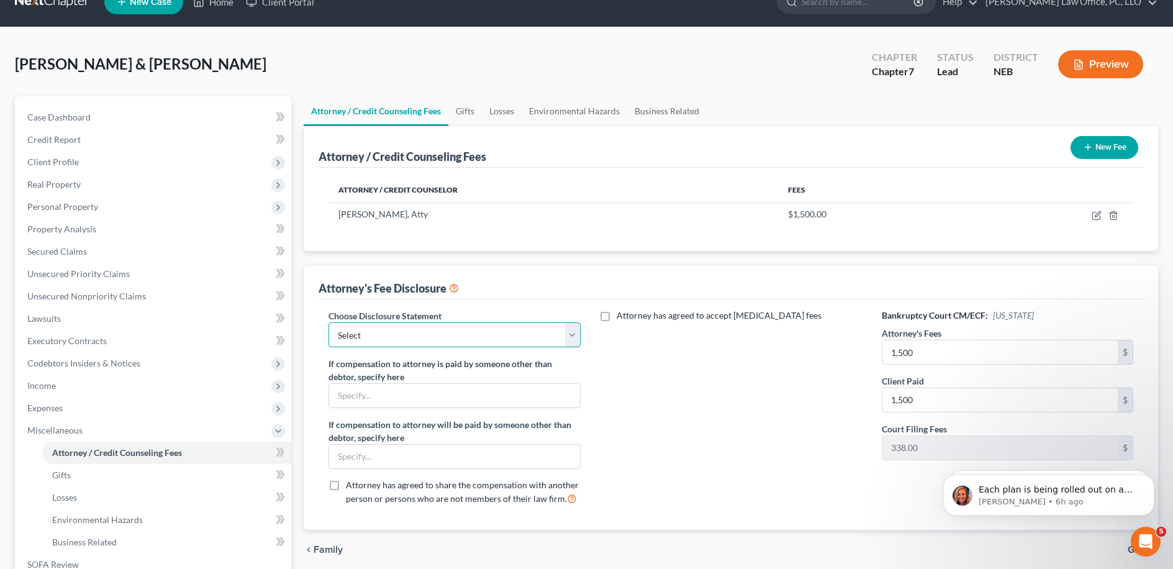
click at [328, 322] on select "Select Attorney" at bounding box center [453, 334] width 251 height 25
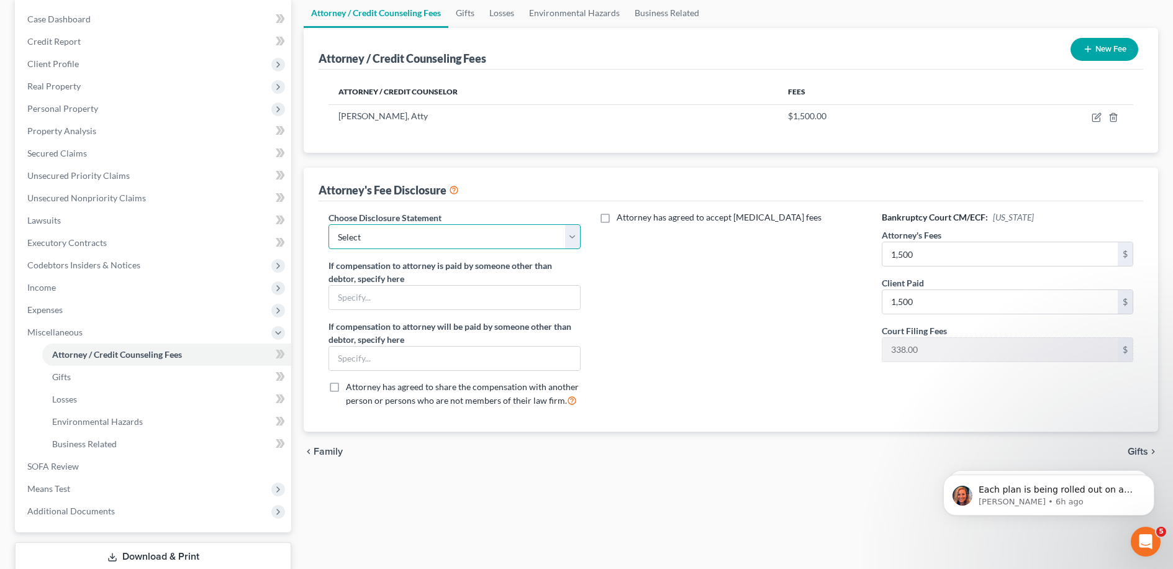
click at [566, 232] on select "Select Attorney" at bounding box center [453, 236] width 251 height 25
select select "0"
click at [328, 224] on select "Select Attorney" at bounding box center [453, 236] width 251 height 25
click at [530, 351] on input "text" at bounding box center [454, 358] width 250 height 24
click at [536, 302] on input "text" at bounding box center [454, 298] width 250 height 24
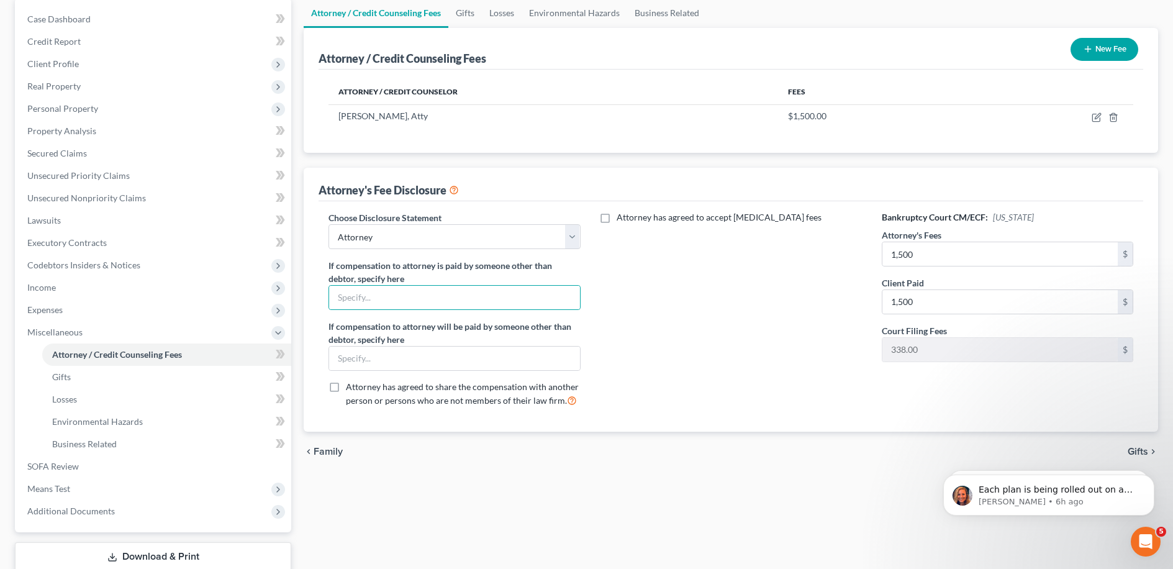
click at [616, 274] on div "Attorney has agreed to accept retainer fees" at bounding box center [731, 313] width 276 height 205
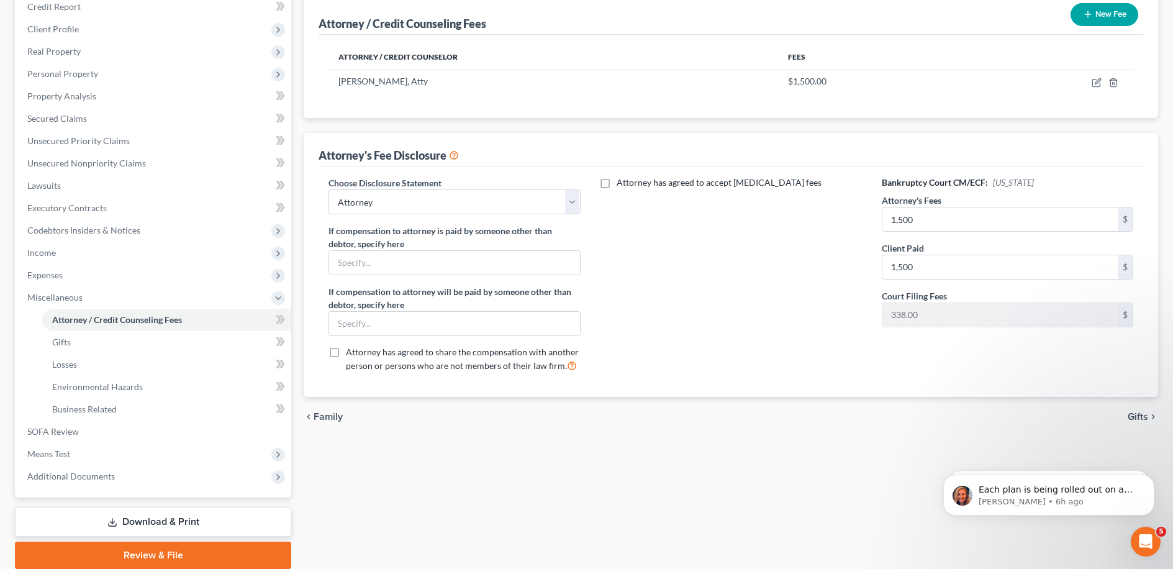
scroll to position [202, 0]
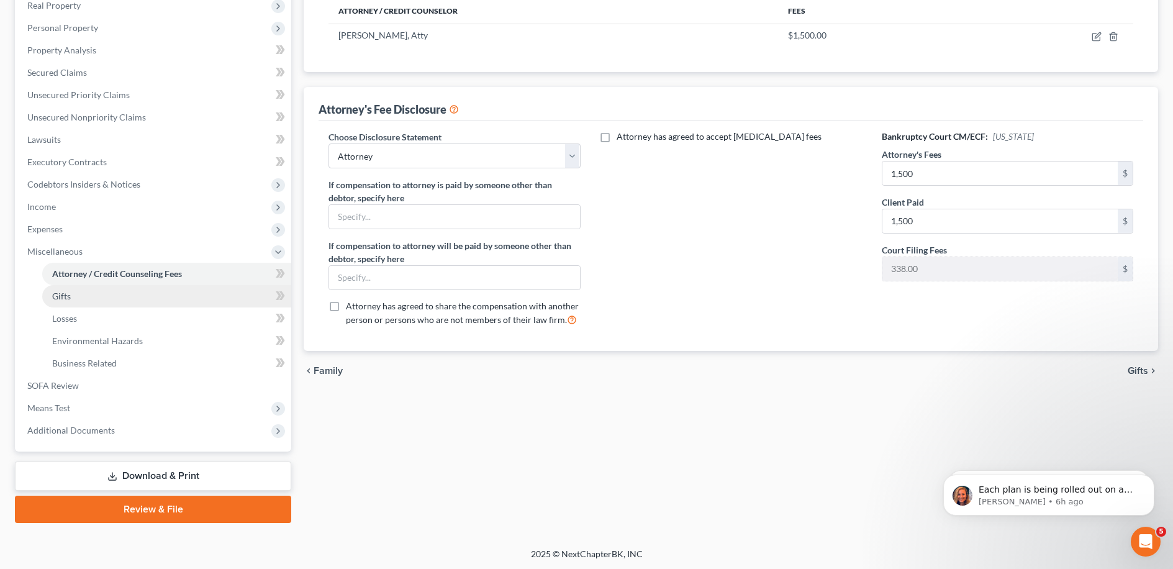
click at [248, 292] on link "Gifts" at bounding box center [166, 296] width 249 height 22
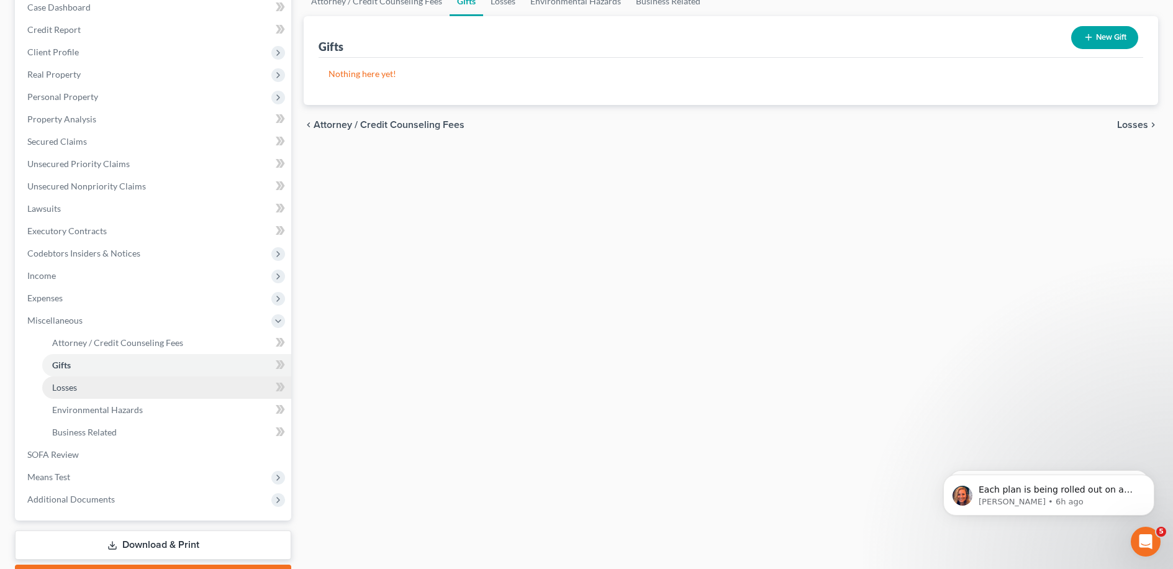
click at [179, 387] on link "Losses" at bounding box center [166, 387] width 249 height 22
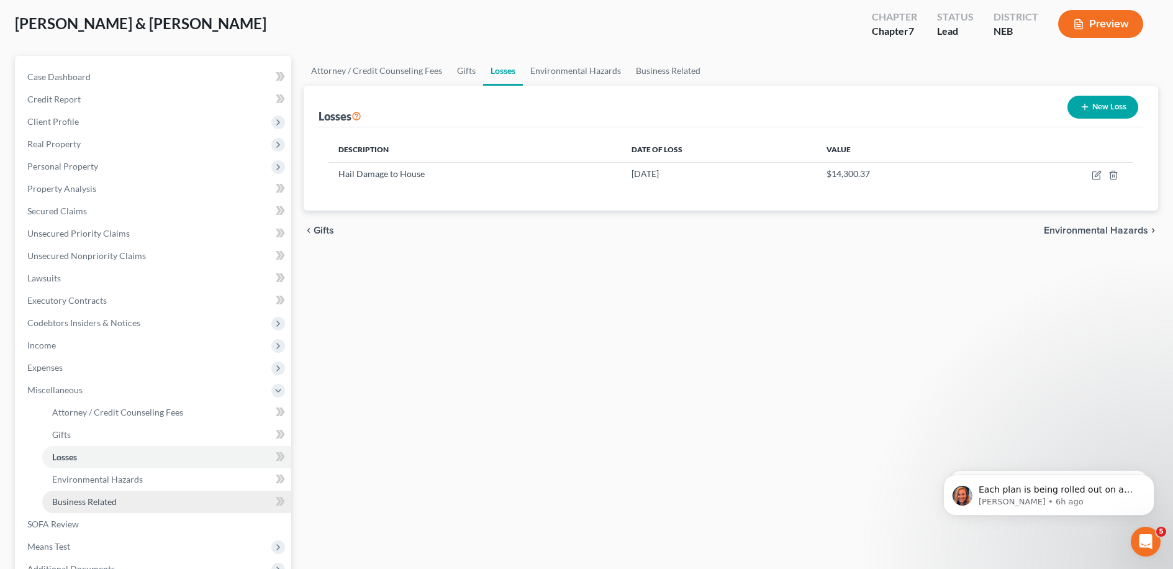
scroll to position [132, 0]
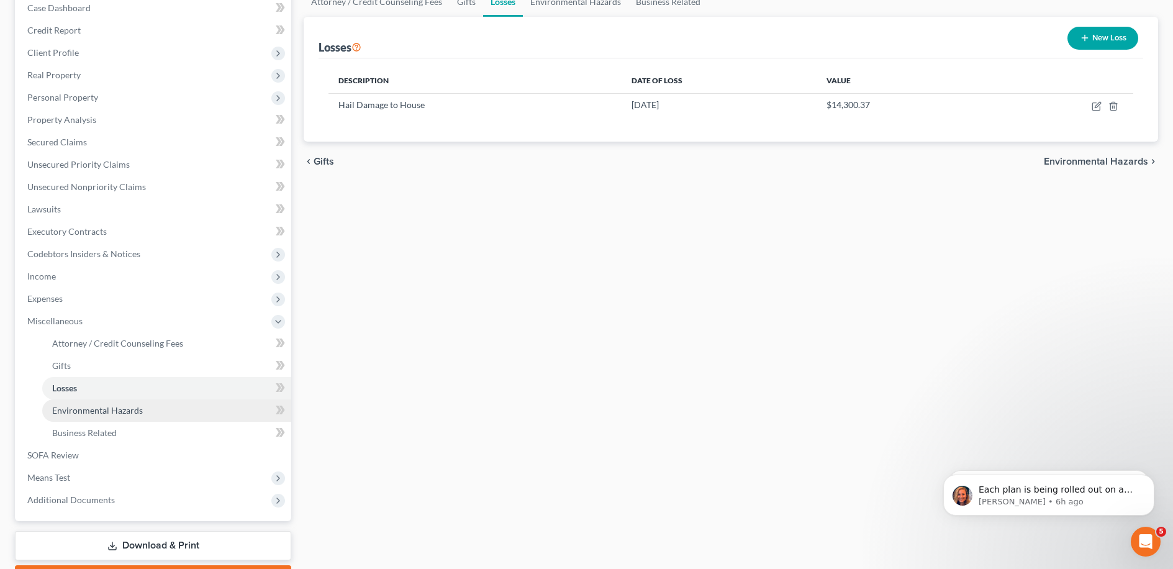
click at [160, 411] on link "Environmental Hazards" at bounding box center [166, 410] width 249 height 22
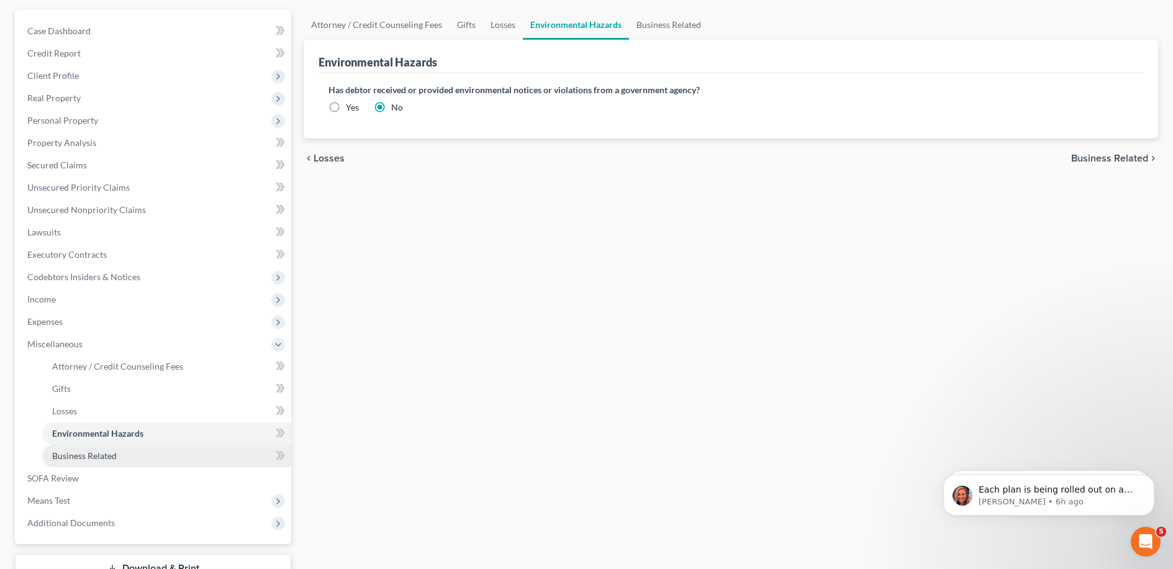
click at [143, 455] on link "Business Related" at bounding box center [166, 455] width 249 height 22
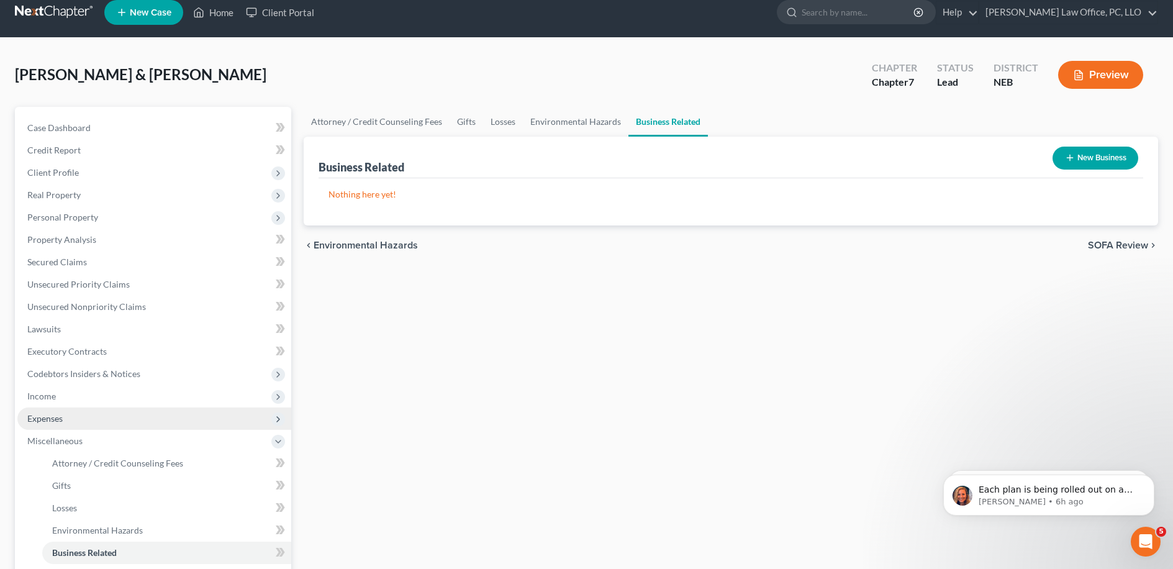
scroll to position [2, 0]
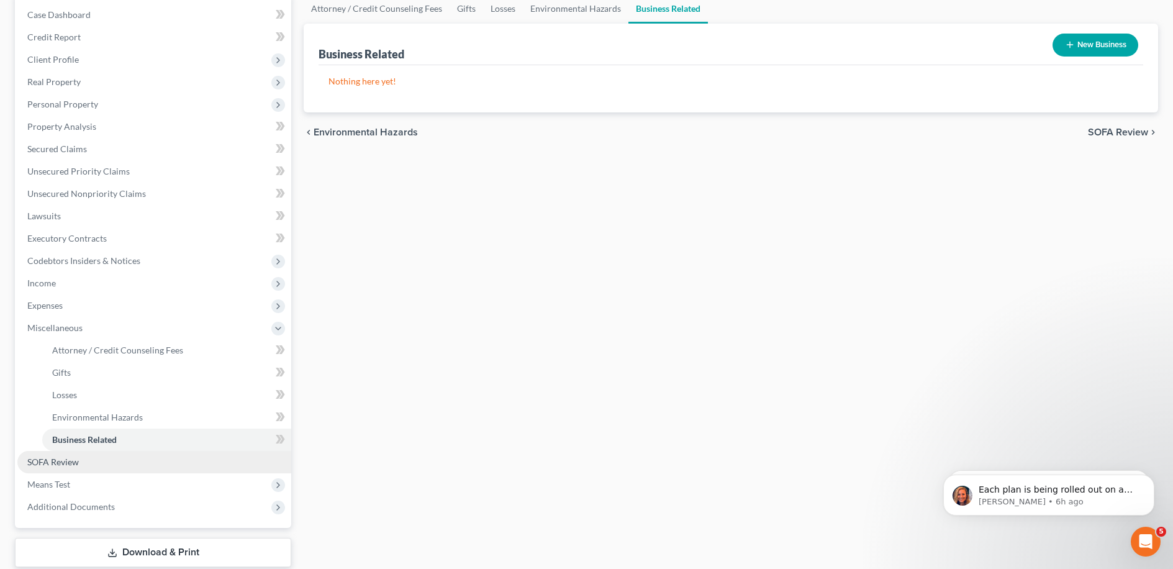
click at [145, 453] on link "SOFA Review" at bounding box center [154, 462] width 274 height 22
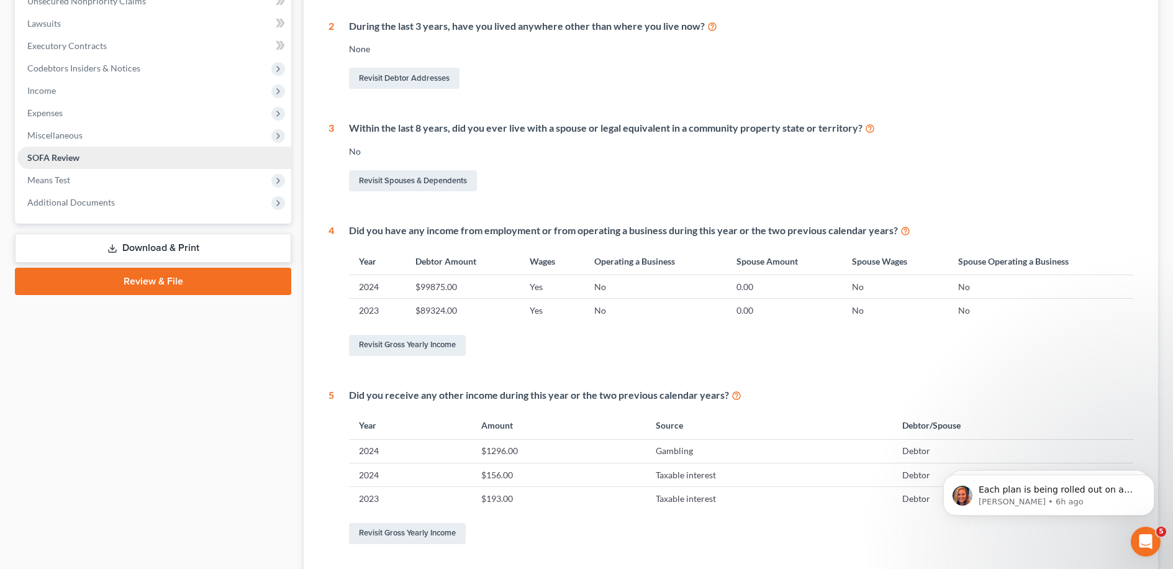
scroll to position [315, 0]
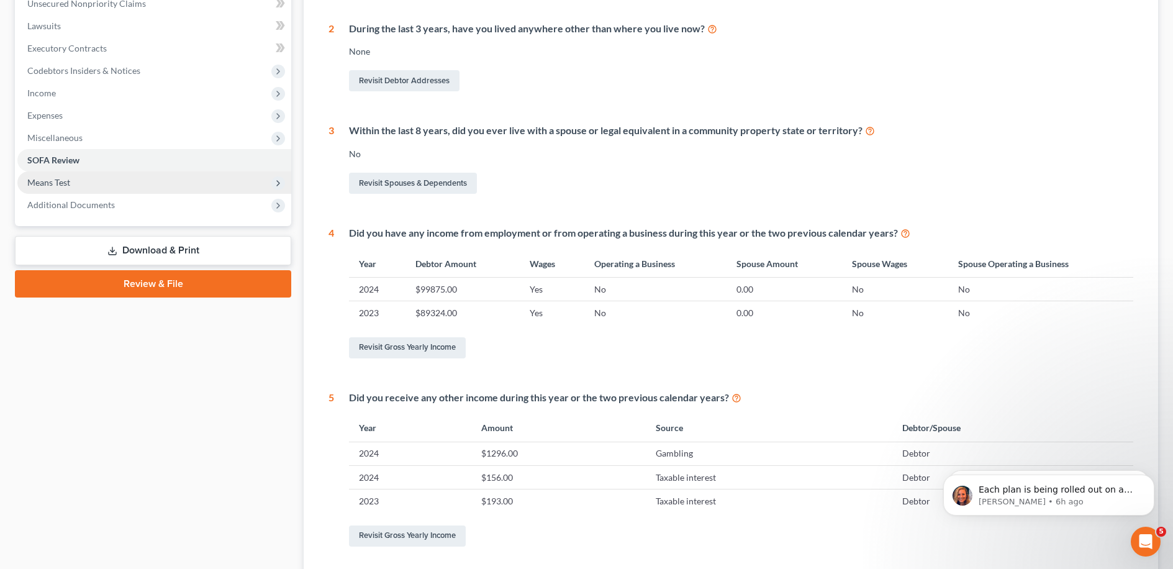
click at [51, 187] on span "Means Test" at bounding box center [154, 182] width 274 height 22
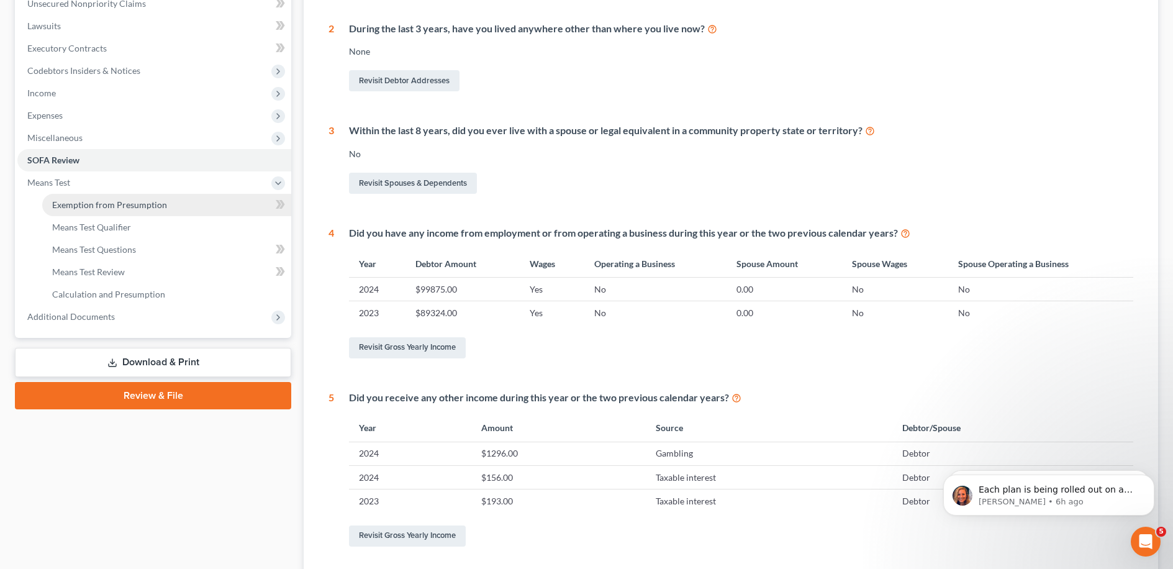
click at [128, 214] on link "Exemption from Presumption" at bounding box center [166, 205] width 249 height 22
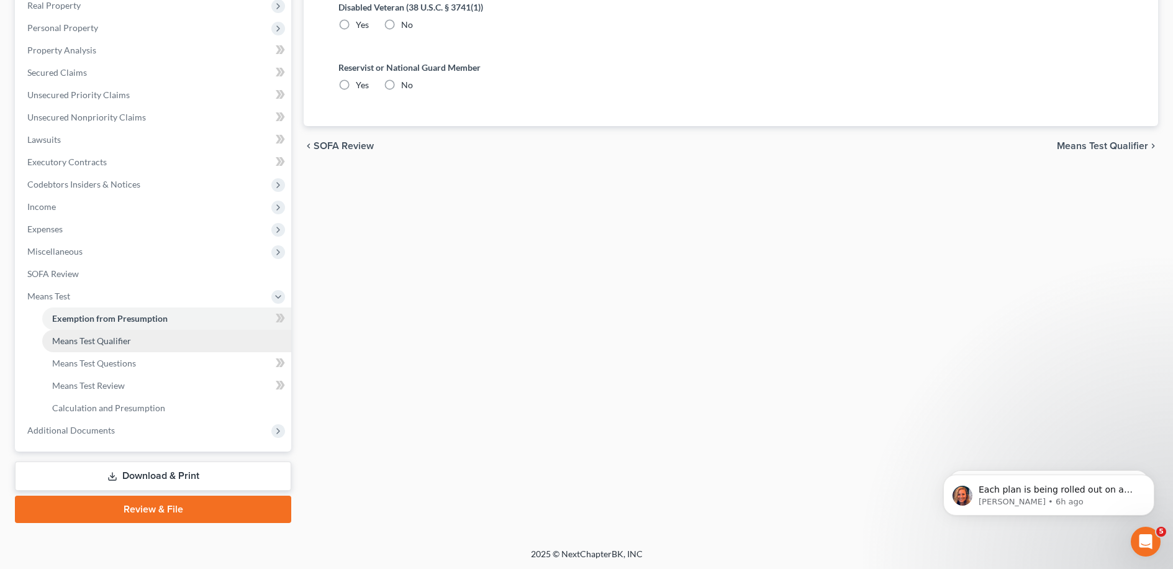
click at [158, 341] on link "Means Test Qualifier" at bounding box center [166, 341] width 249 height 22
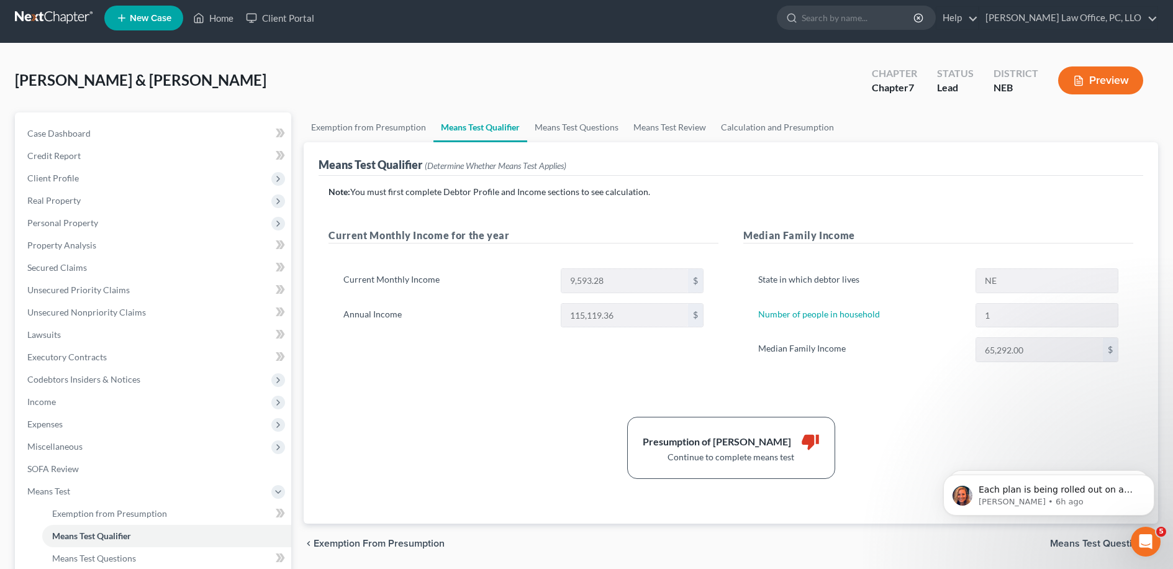
scroll to position [25, 0]
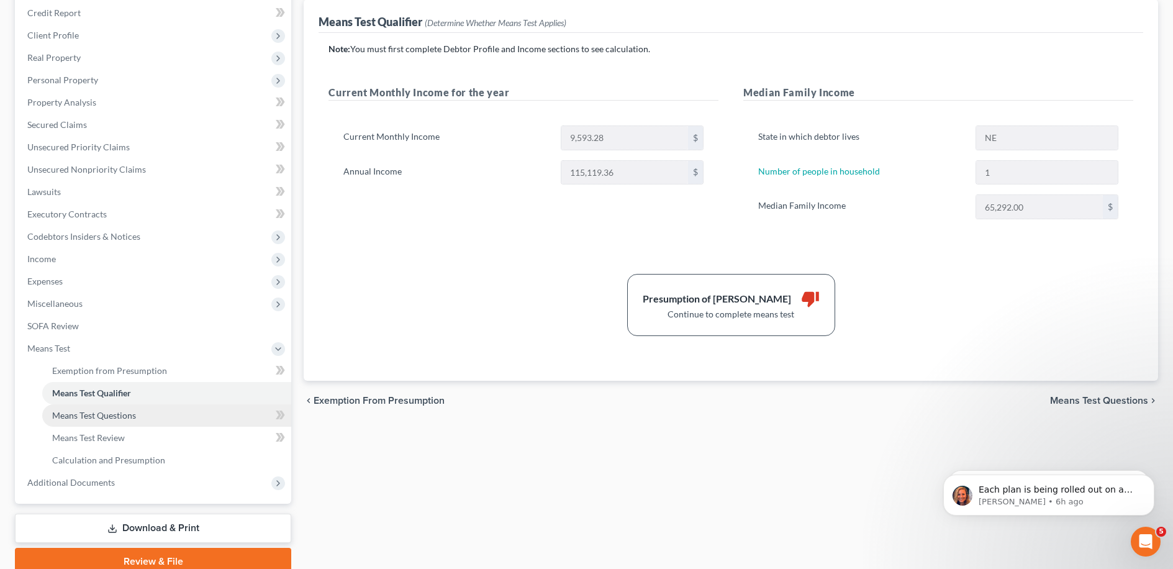
click at [97, 417] on span "Means Test Questions" at bounding box center [94, 415] width 84 height 11
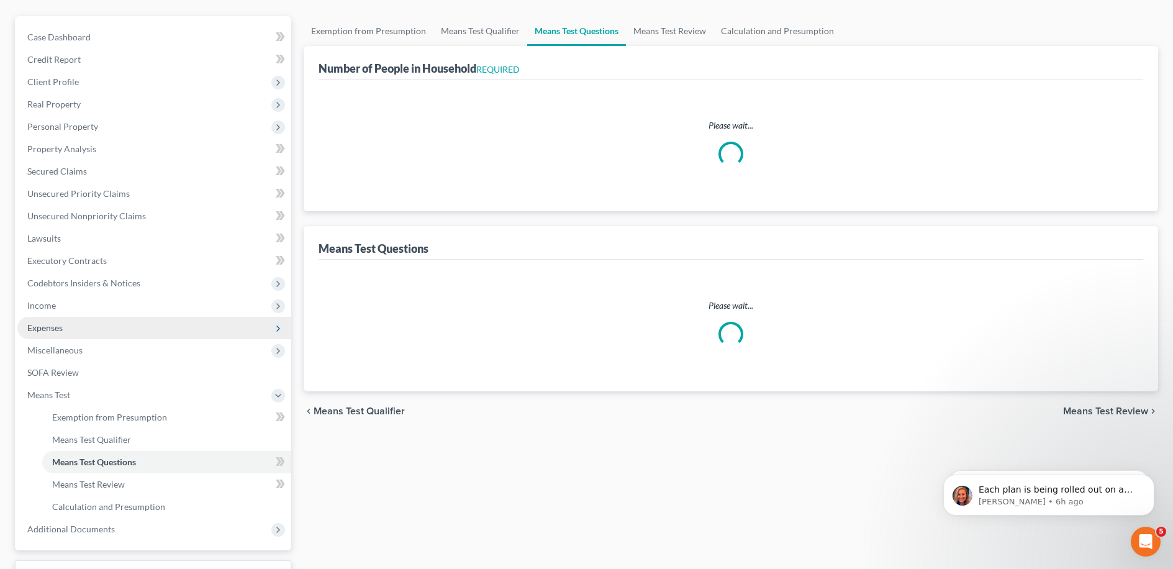
select select "0"
select select "60"
select select "1"
select select "60"
select select "1"
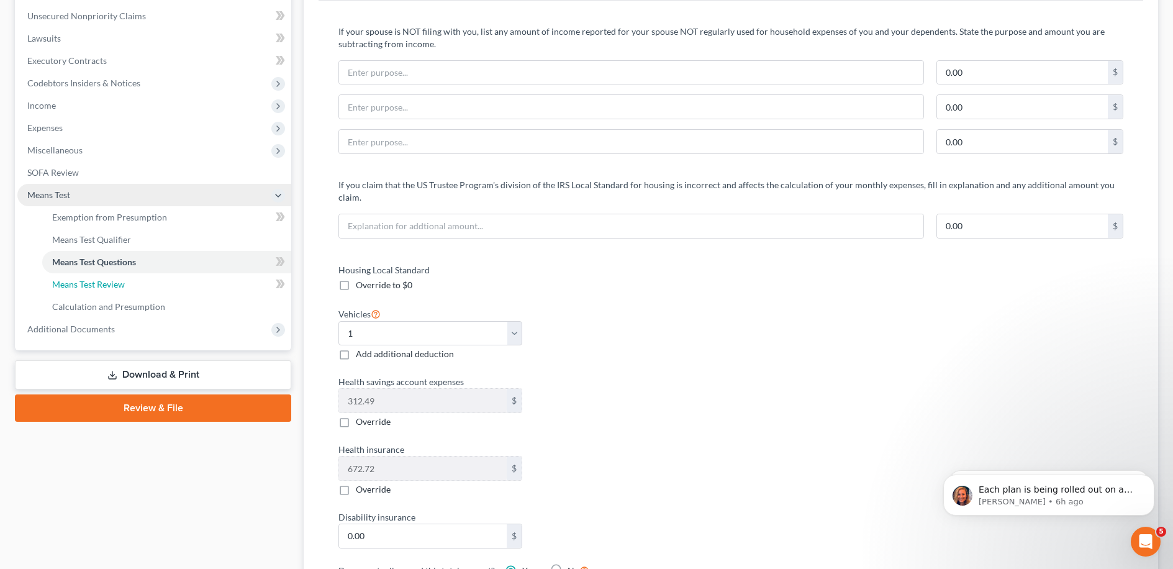
click at [148, 285] on link "Means Test Review" at bounding box center [166, 284] width 249 height 22
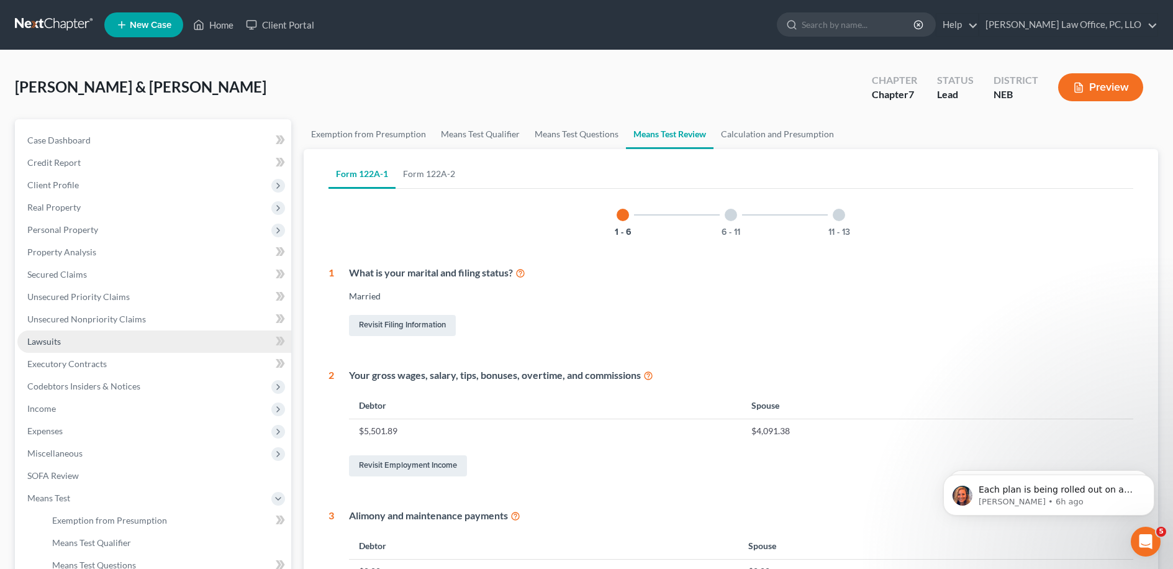
scroll to position [485, 0]
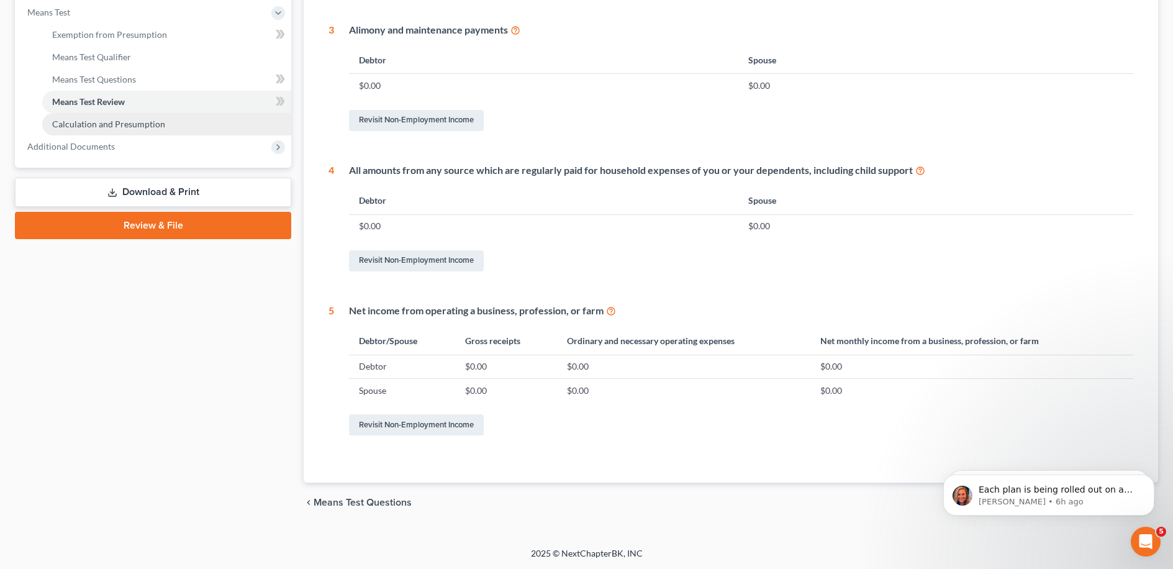
click at [205, 127] on link "Calculation and Presumption" at bounding box center [166, 124] width 249 height 22
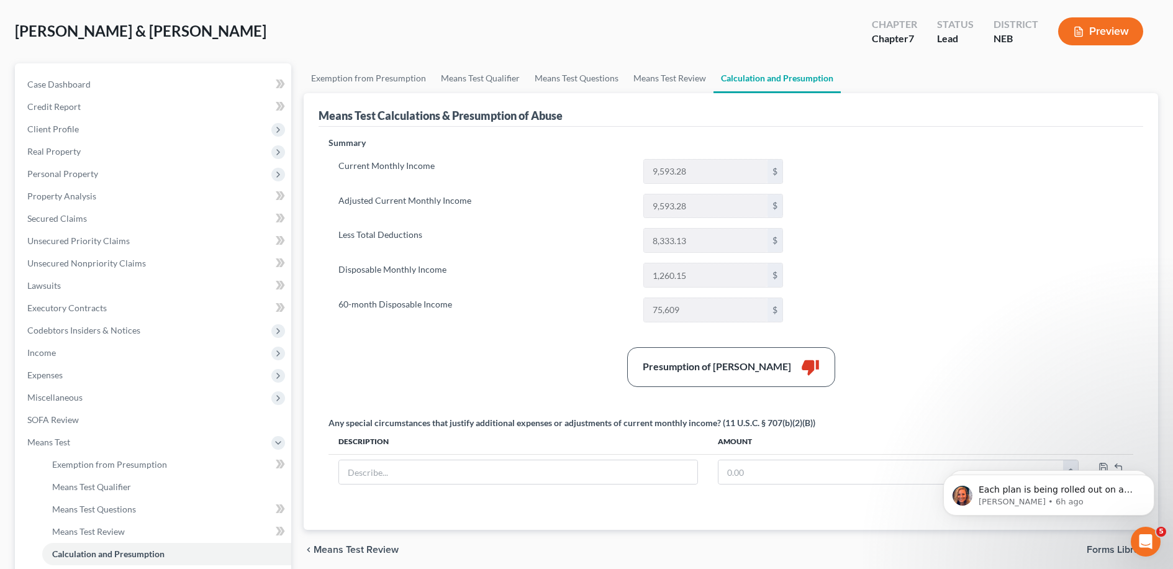
scroll to position [4, 0]
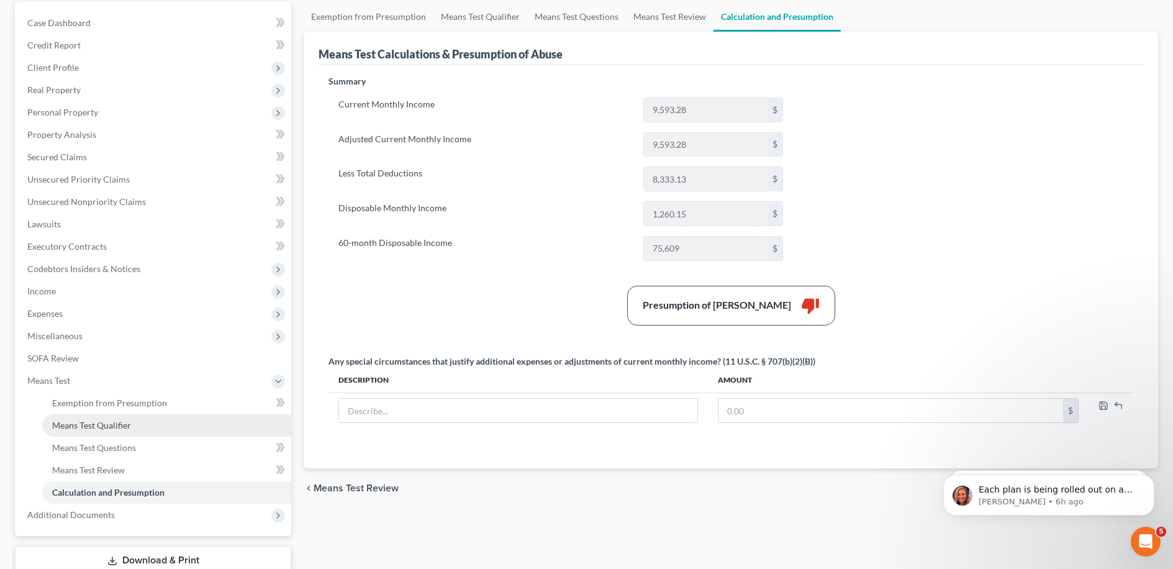
click at [87, 428] on span "Means Test Qualifier" at bounding box center [91, 425] width 79 height 11
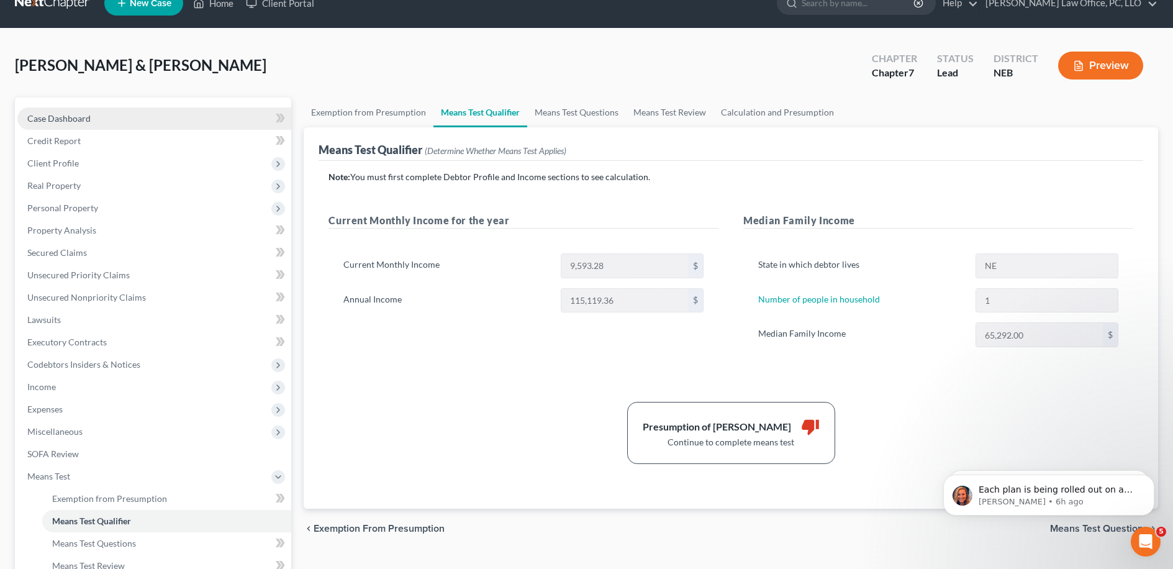
click at [115, 128] on link "Case Dashboard" at bounding box center [154, 118] width 274 height 22
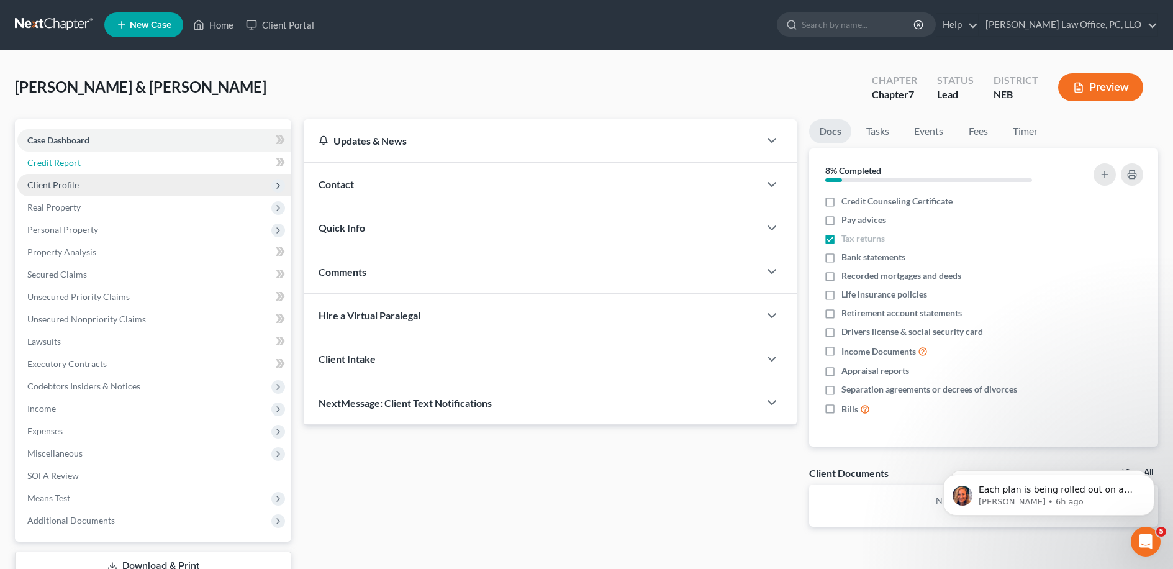
click at [125, 168] on link "Credit Report" at bounding box center [154, 162] width 274 height 22
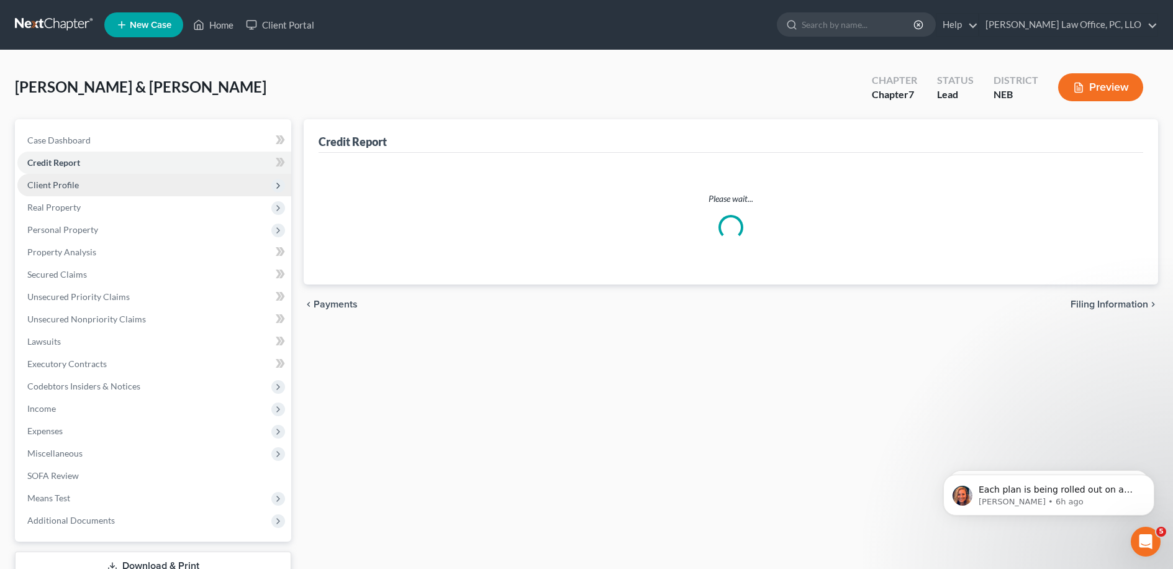
click at [125, 185] on span "Client Profile" at bounding box center [154, 185] width 274 height 22
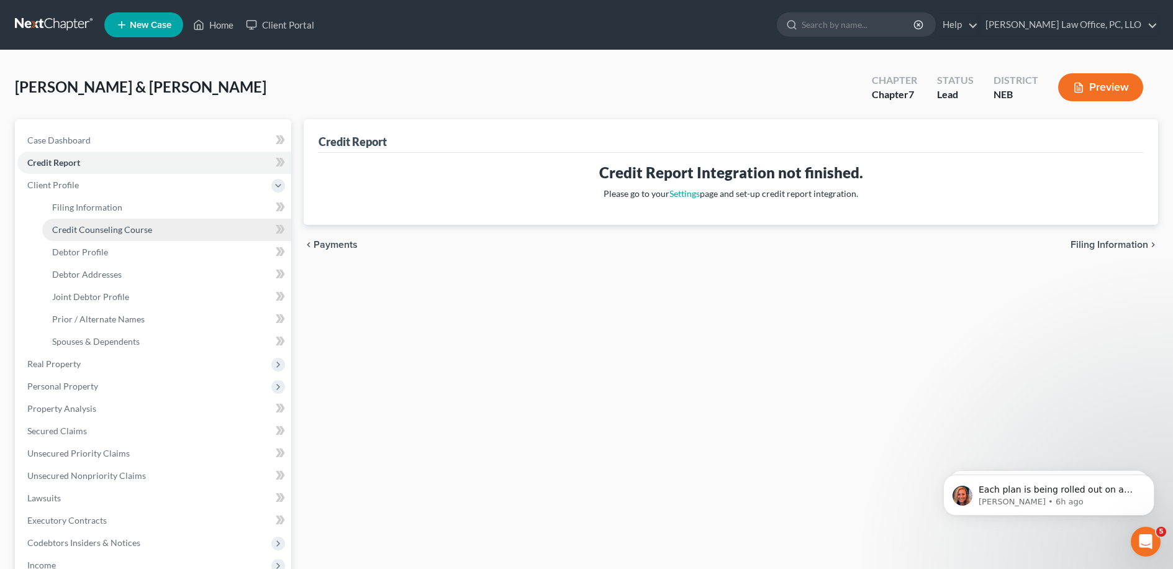
click at [129, 220] on link "Credit Counseling Course" at bounding box center [166, 229] width 249 height 22
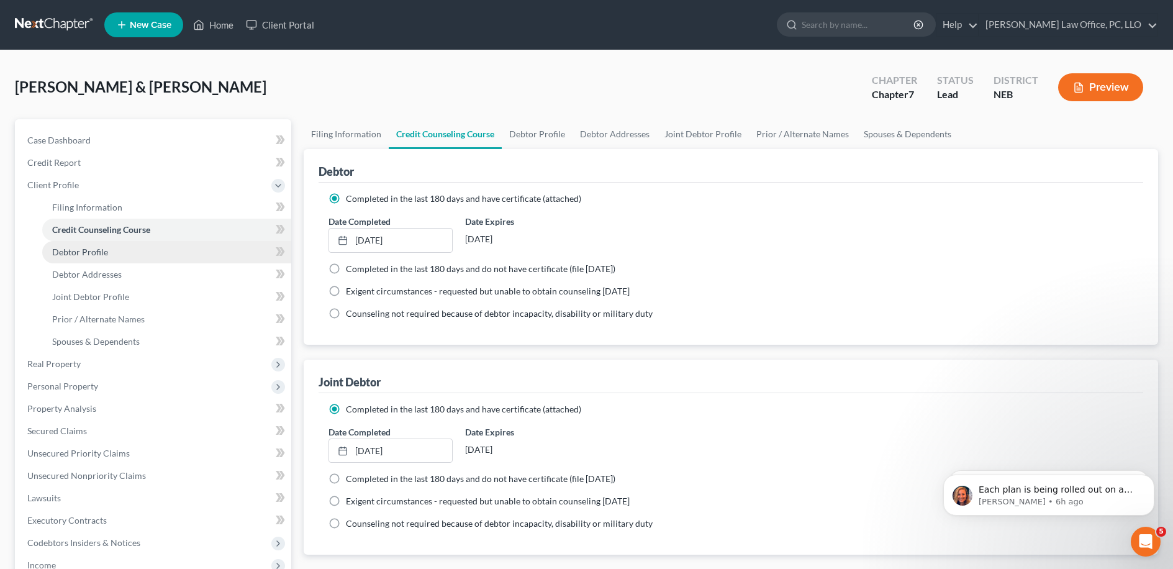
click at [117, 258] on link "Debtor Profile" at bounding box center [166, 252] width 249 height 22
select select "1"
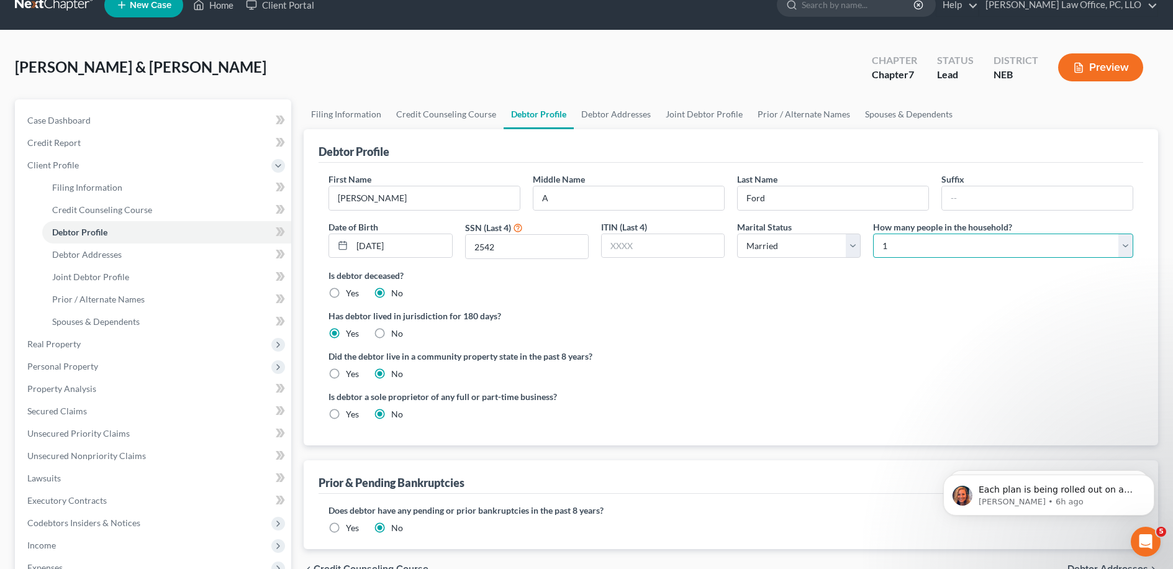
click at [928, 241] on select "Select 1 2 3 4 5 6 7 8 9 10 11 12 13 14 15 16 17 18 19 20" at bounding box center [1003, 245] width 260 height 25
select select "1"
click at [873, 233] on select "Select 1 2 3 4 5 6 7 8 9 10 11 12 13 14 15 16 17 18 19 20" at bounding box center [1003, 245] width 260 height 25
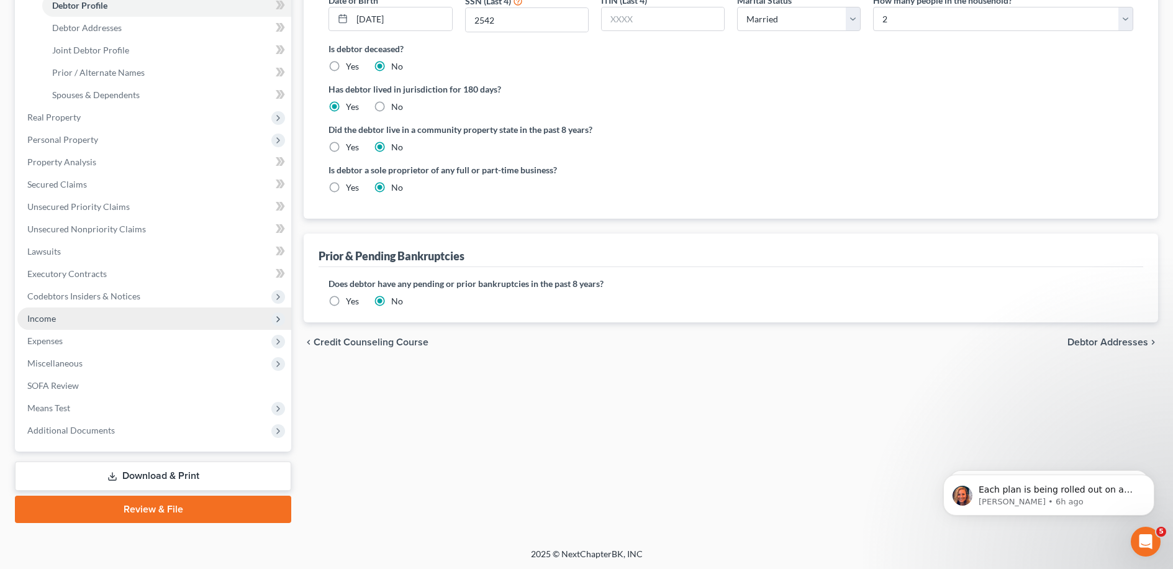
click at [105, 325] on span "Income" at bounding box center [154, 318] width 274 height 22
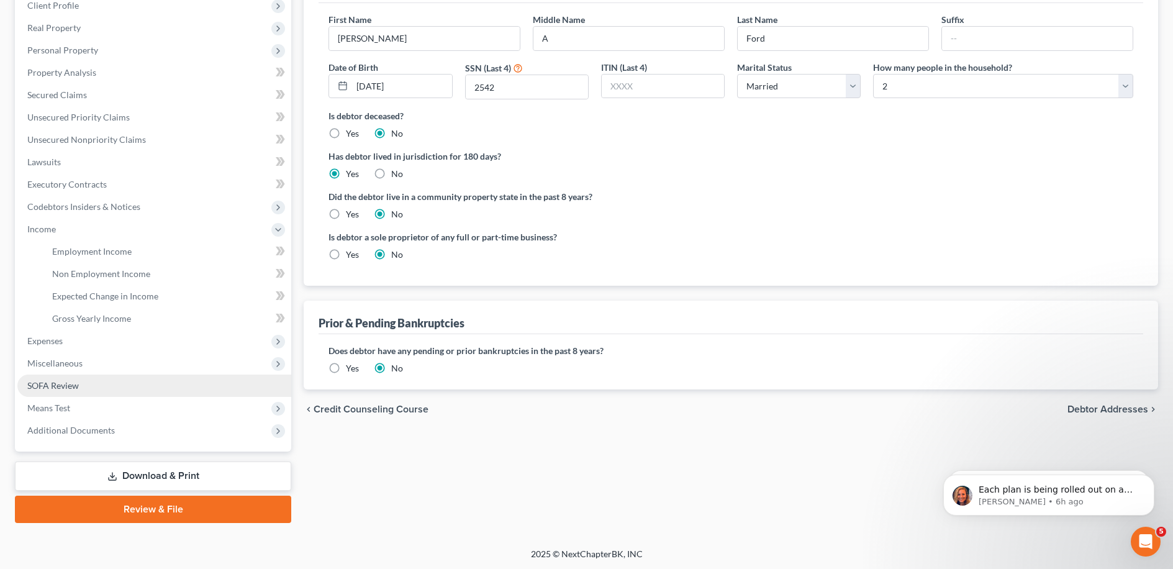
click at [126, 384] on link "SOFA Review" at bounding box center [154, 385] width 274 height 22
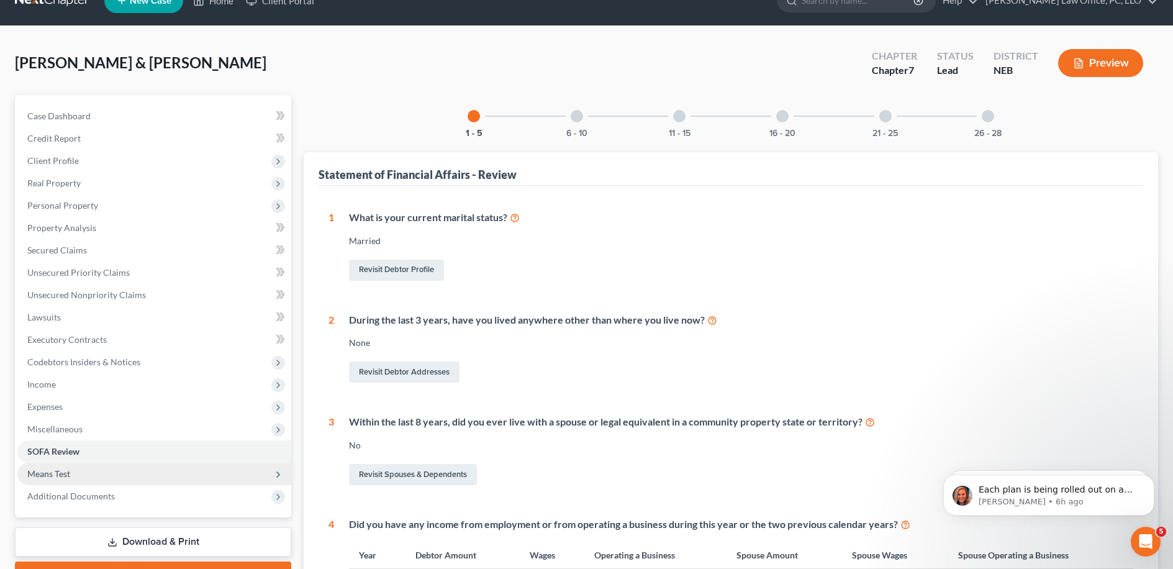
click at [116, 467] on span "Means Test" at bounding box center [154, 473] width 274 height 22
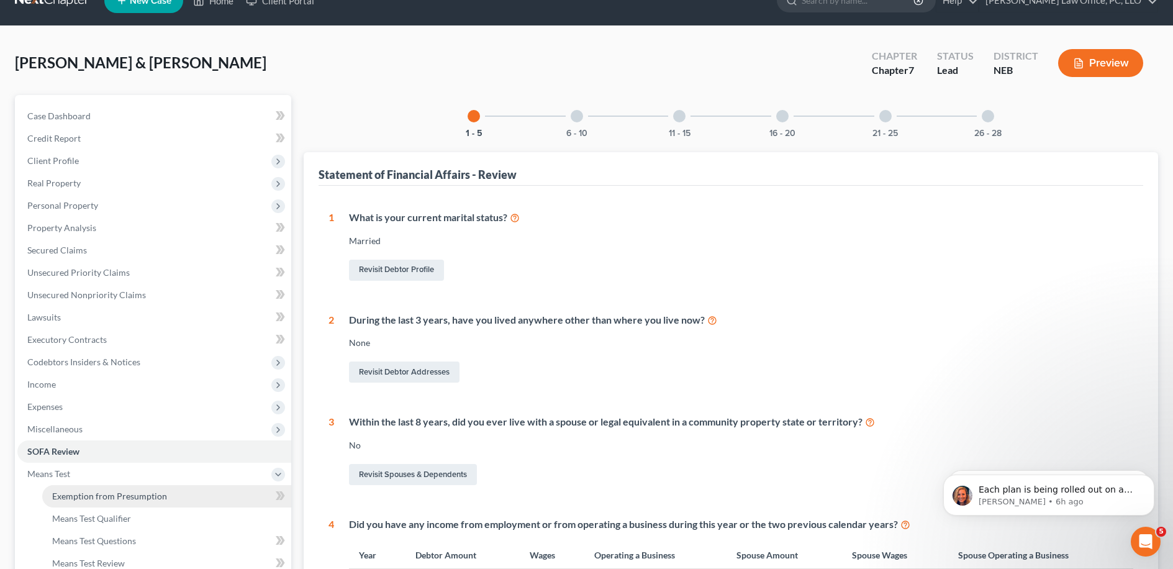
click at [117, 502] on link "Exemption from Presumption" at bounding box center [166, 496] width 249 height 22
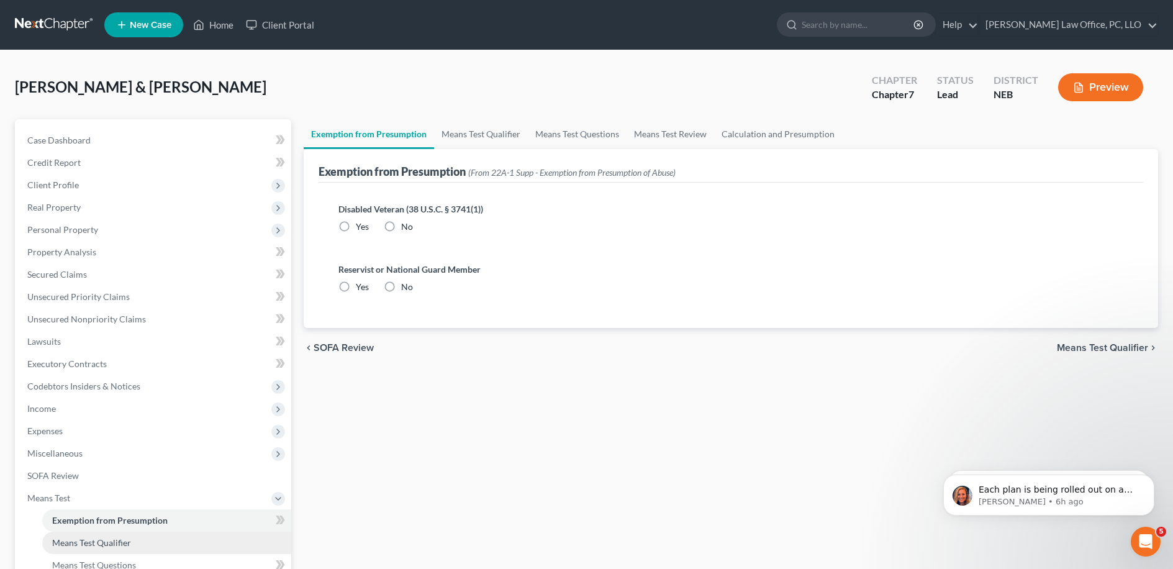
click at [119, 544] on span "Means Test Qualifier" at bounding box center [91, 542] width 79 height 11
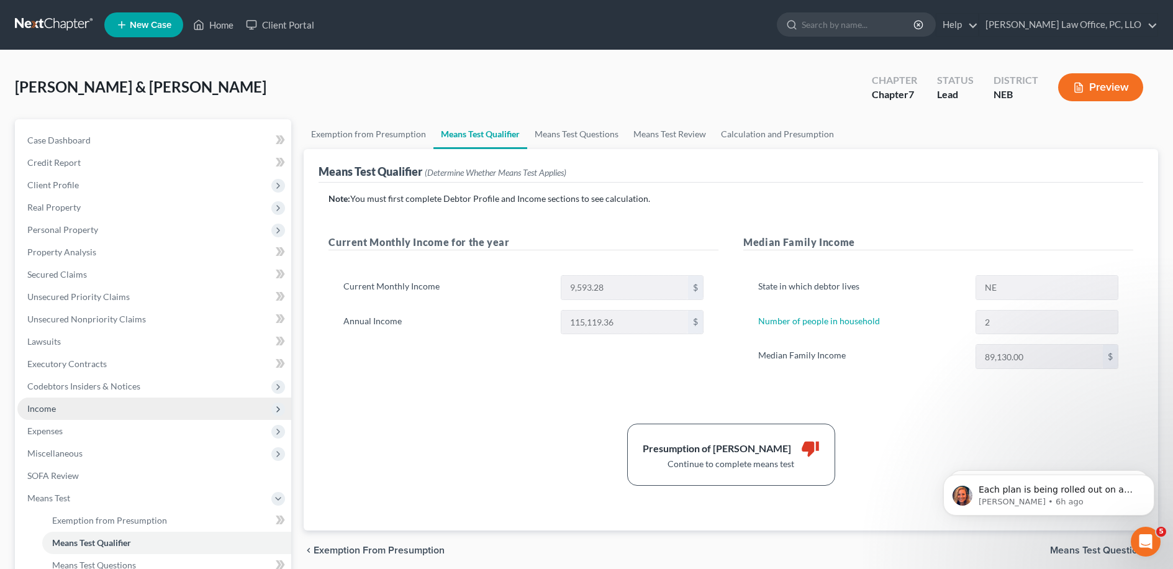
click at [32, 410] on span "Income" at bounding box center [41, 408] width 29 height 11
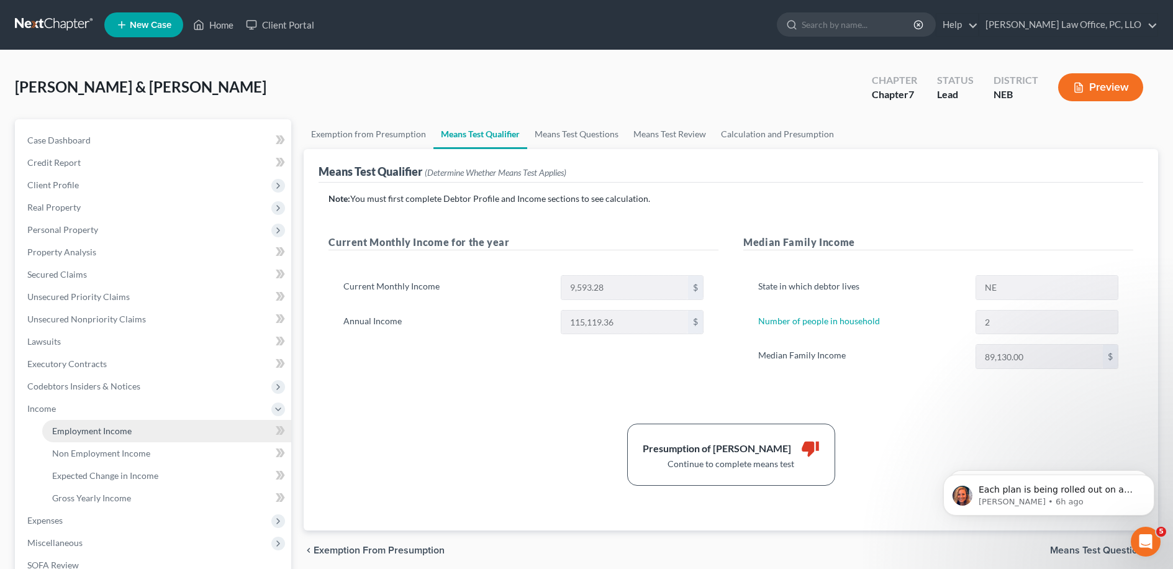
click at [51, 427] on link "Employment Income" at bounding box center [166, 431] width 249 height 22
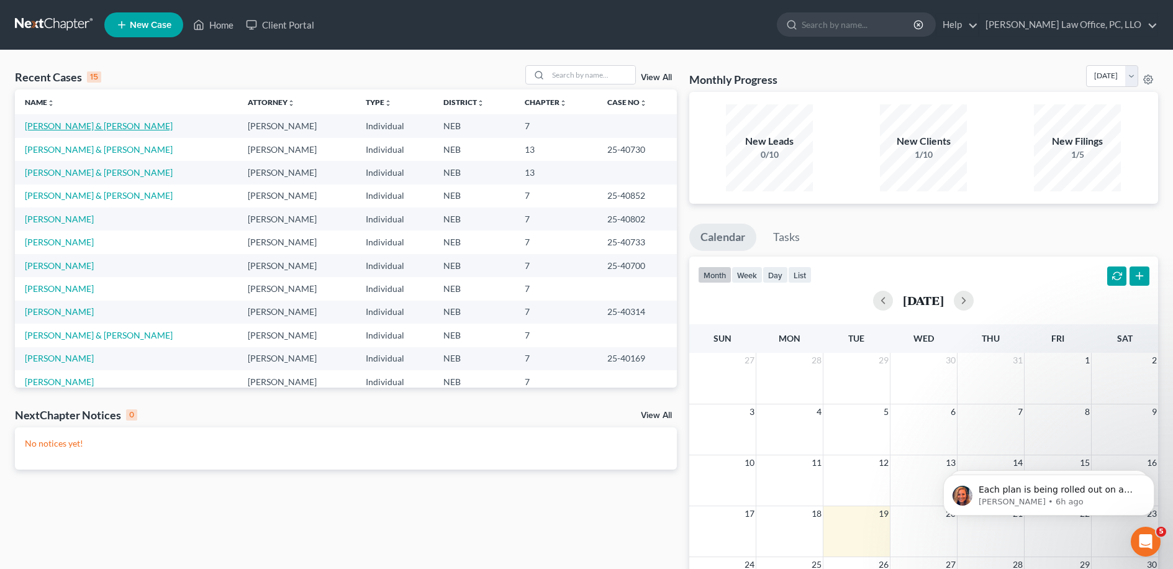
click at [68, 124] on link "[PERSON_NAME] & [PERSON_NAME]" at bounding box center [99, 125] width 148 height 11
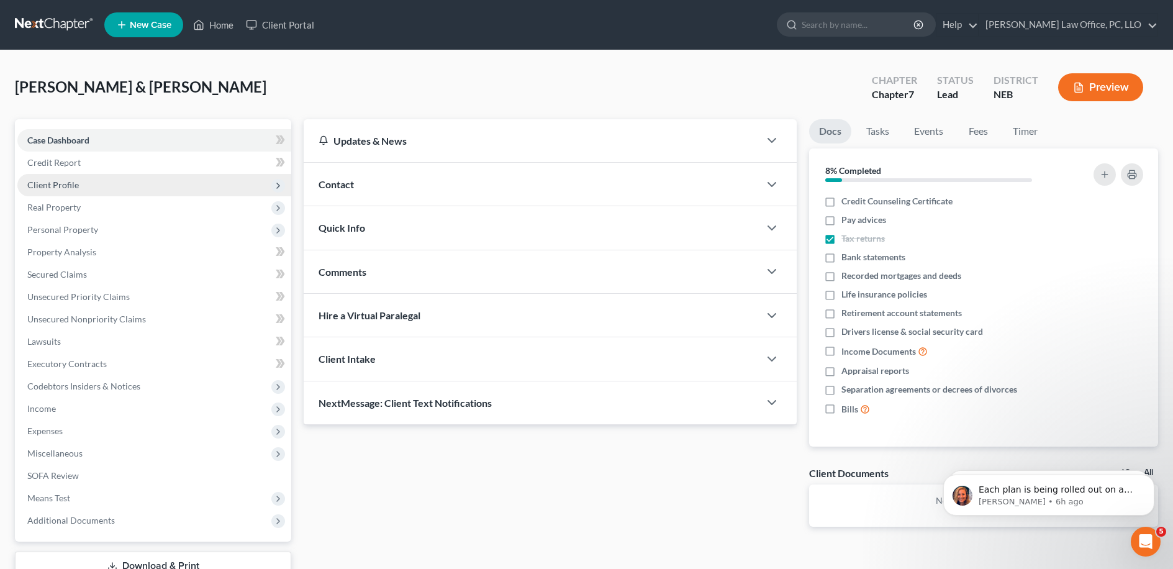
click at [98, 185] on span "Client Profile" at bounding box center [154, 185] width 274 height 22
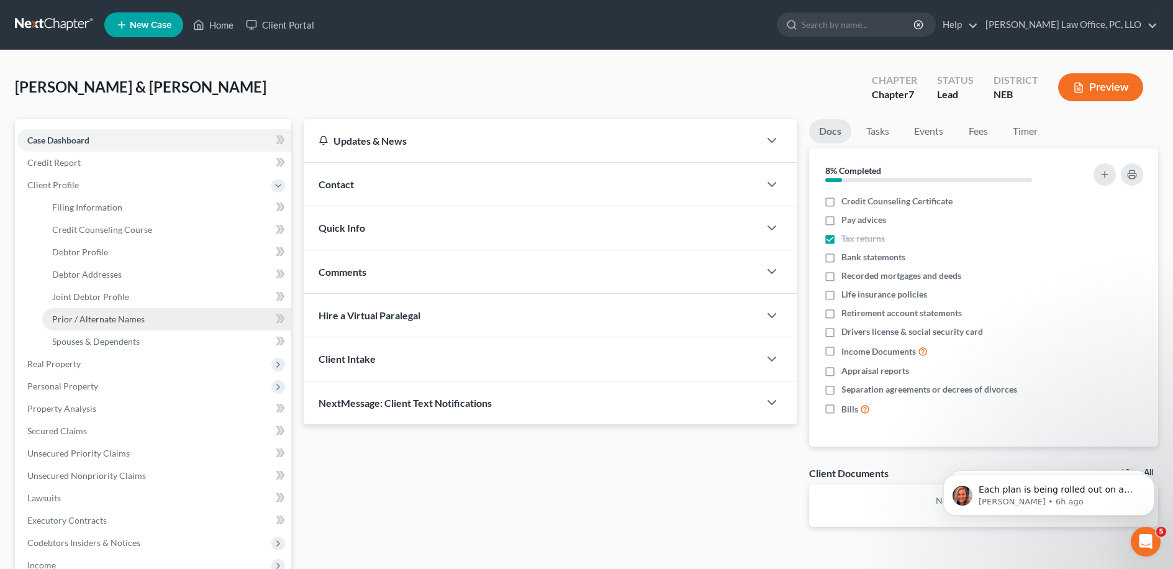
click at [130, 313] on span "Prior / Alternate Names" at bounding box center [98, 318] width 92 height 11
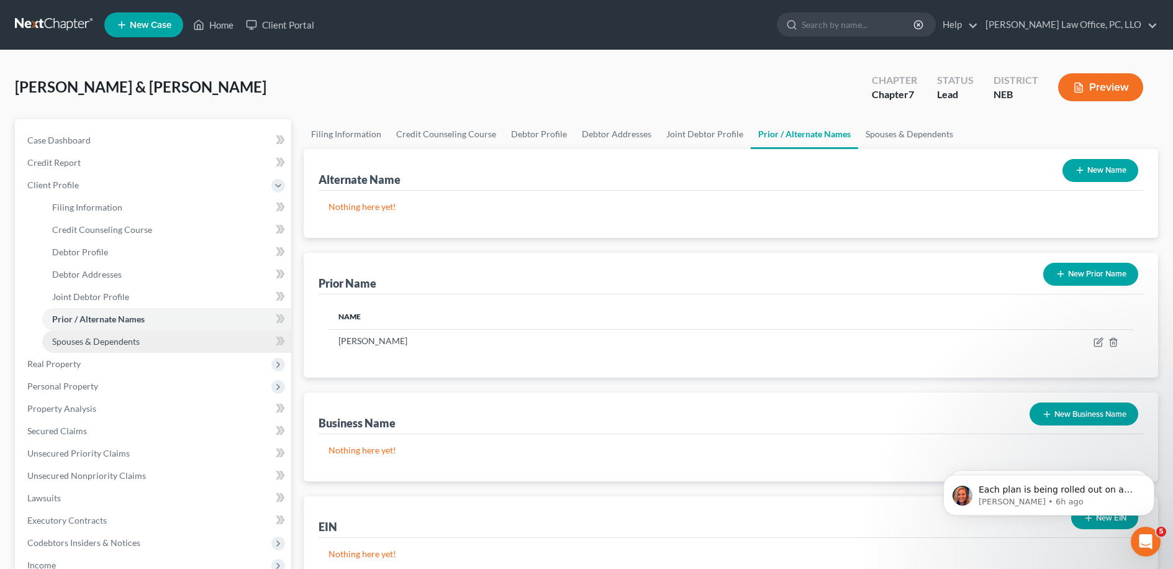
click at [129, 333] on link "Spouses & Dependents" at bounding box center [166, 341] width 249 height 22
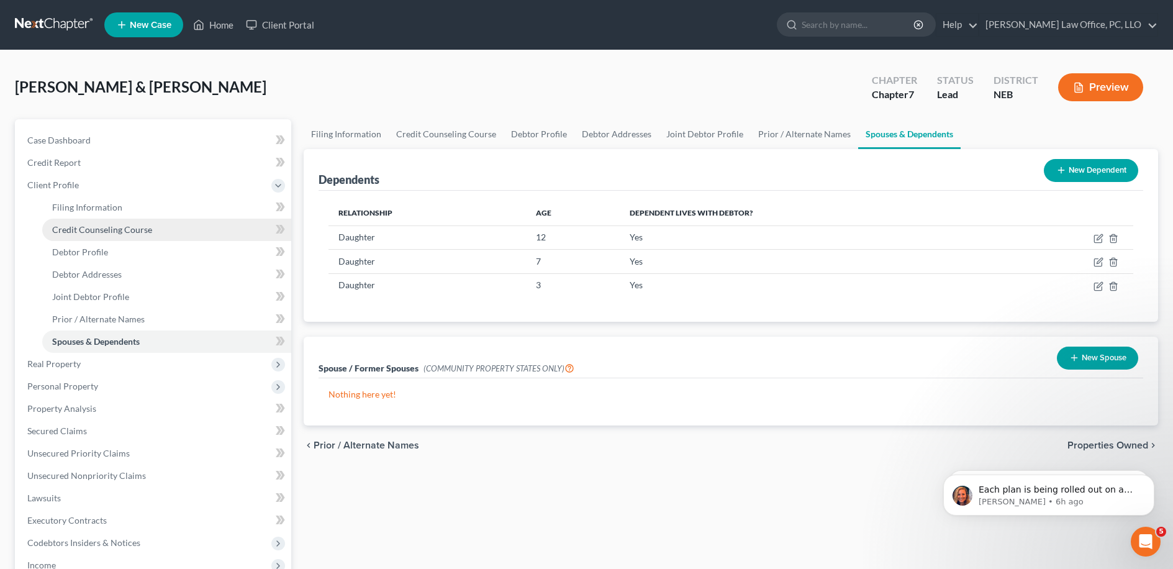
click at [139, 225] on span "Credit Counseling Course" at bounding box center [102, 229] width 100 height 11
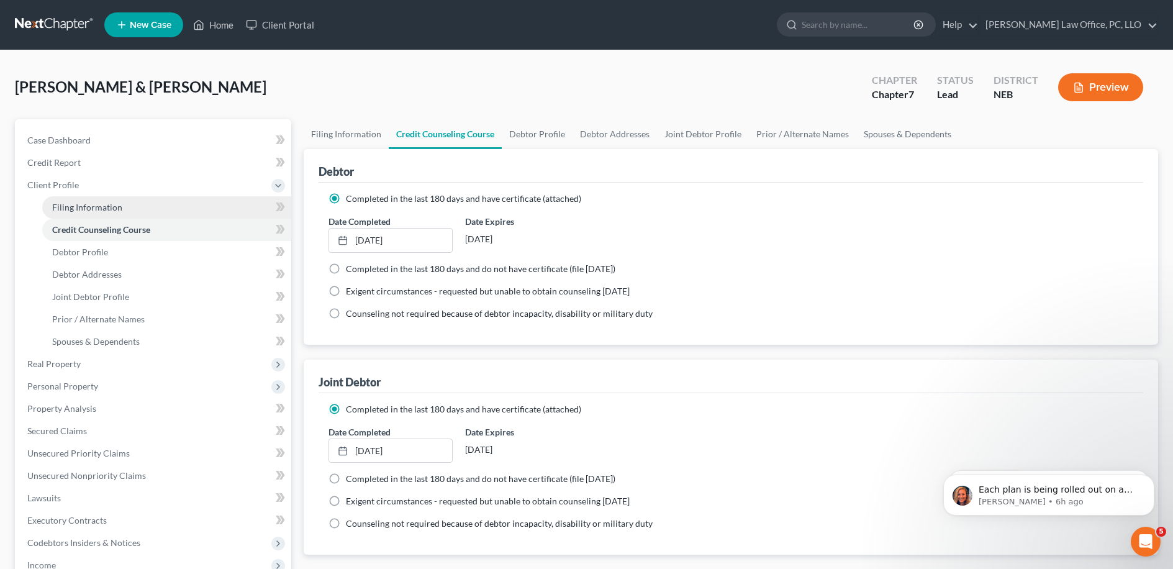
click at [161, 199] on link "Filing Information" at bounding box center [166, 207] width 249 height 22
select select "1"
select select "0"
select select "30"
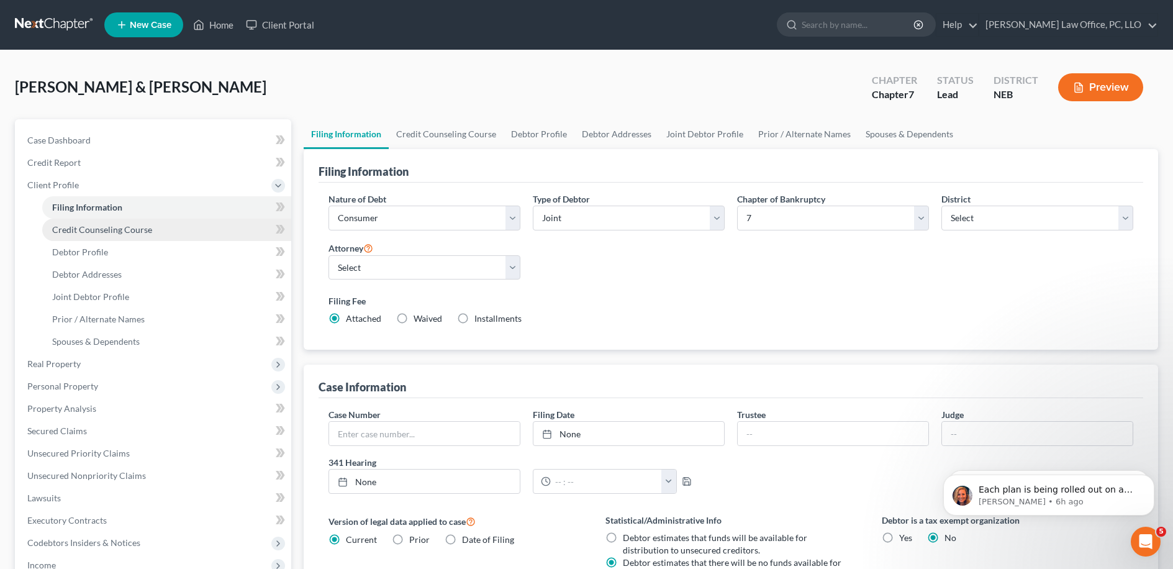
click at [132, 224] on span "Credit Counseling Course" at bounding box center [102, 229] width 100 height 11
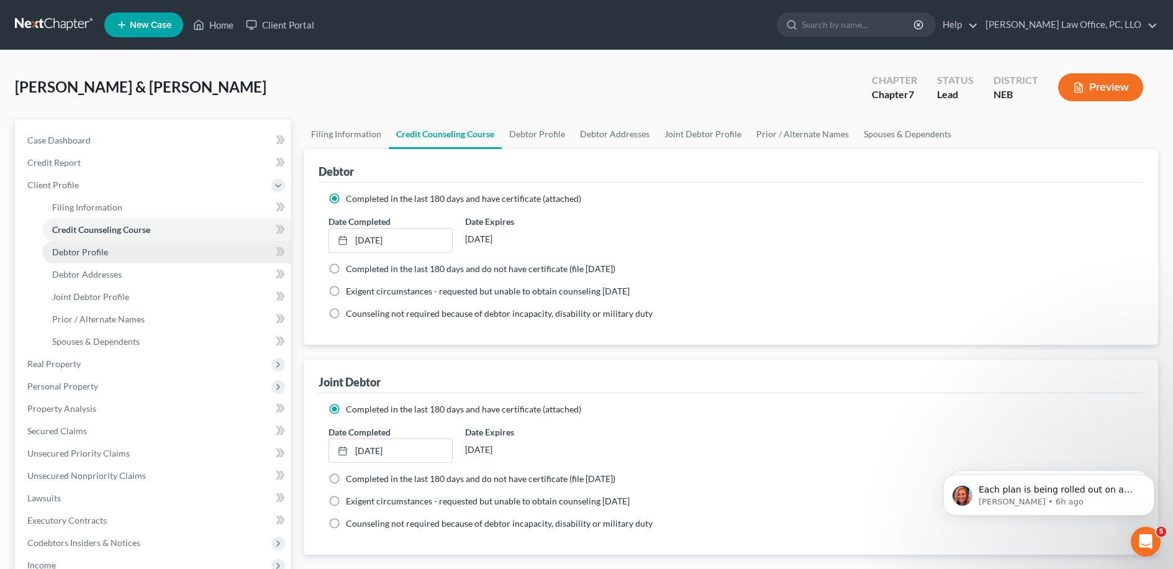
click at [128, 257] on link "Debtor Profile" at bounding box center [166, 252] width 249 height 22
select select "1"
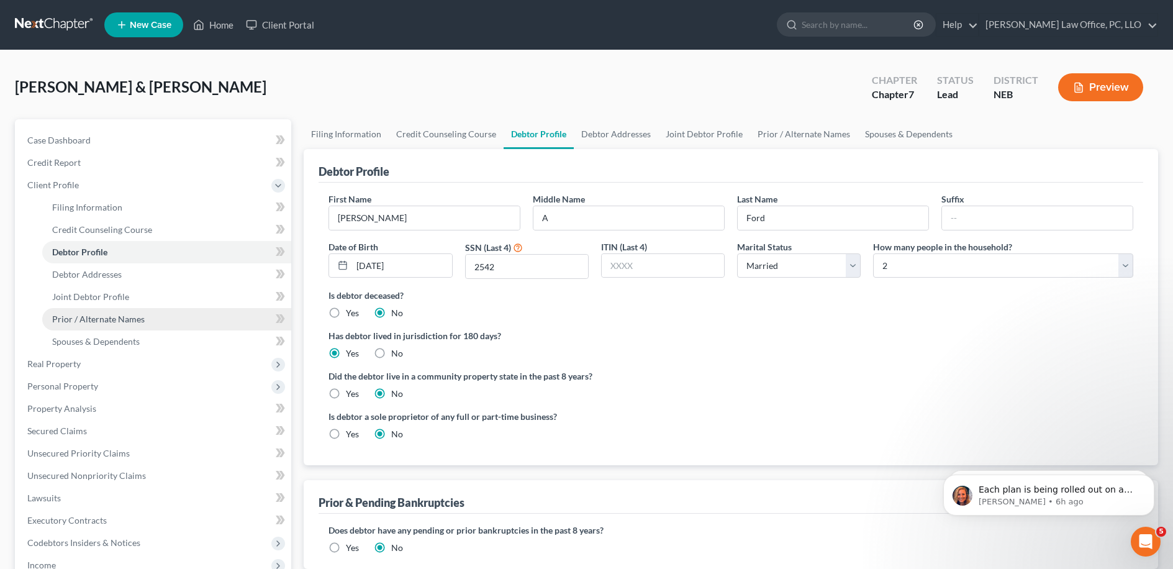
click at [112, 325] on link "Prior / Alternate Names" at bounding box center [166, 319] width 249 height 22
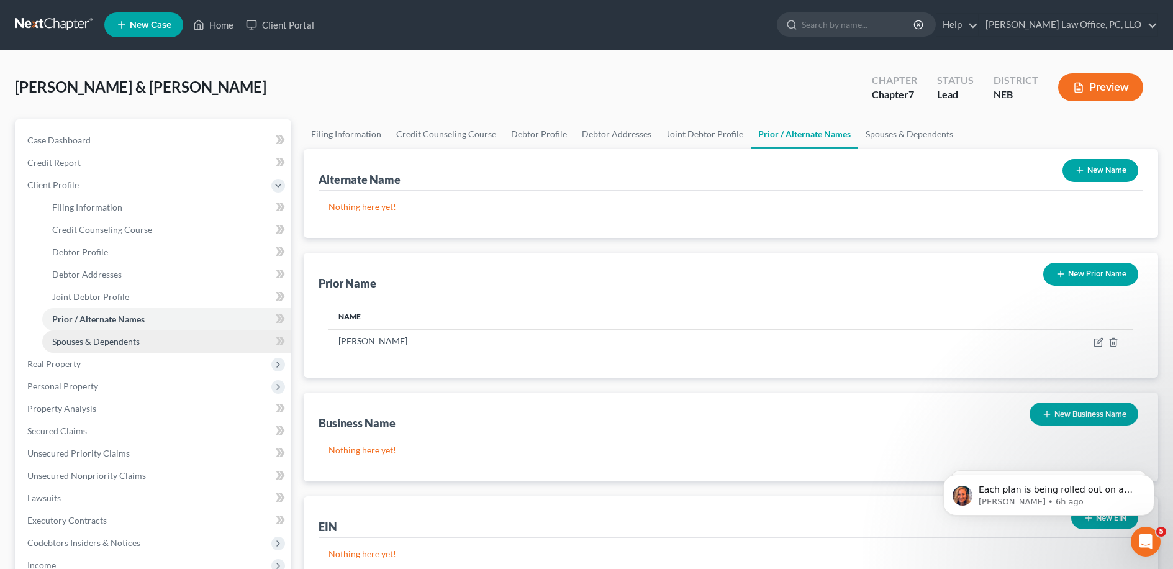
click at [113, 339] on span "Spouses & Dependents" at bounding box center [96, 341] width 88 height 11
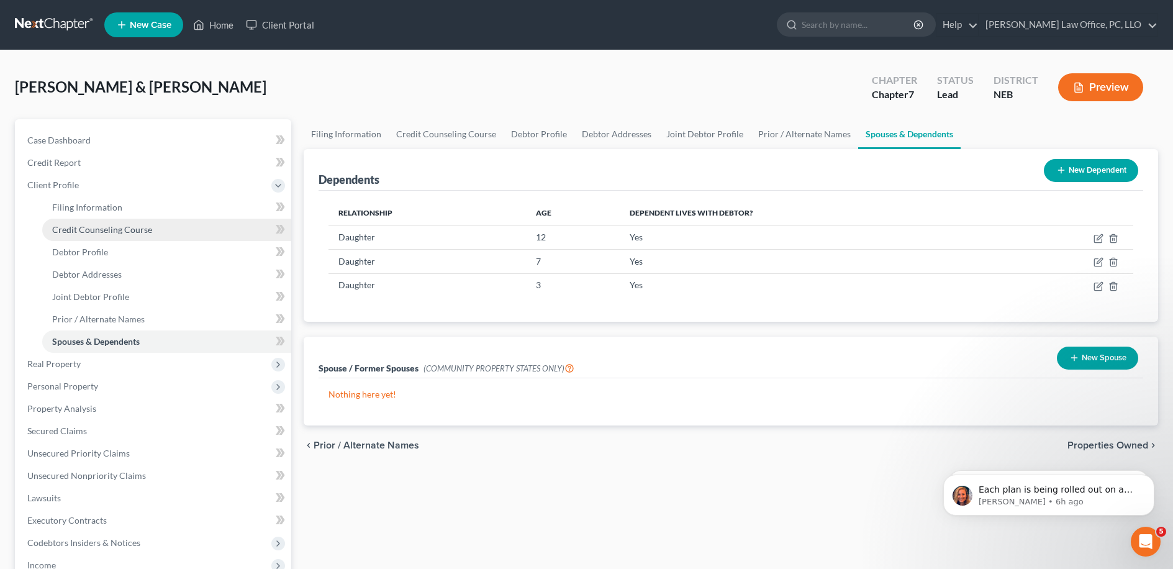
click at [119, 228] on span "Credit Counseling Course" at bounding box center [102, 229] width 100 height 11
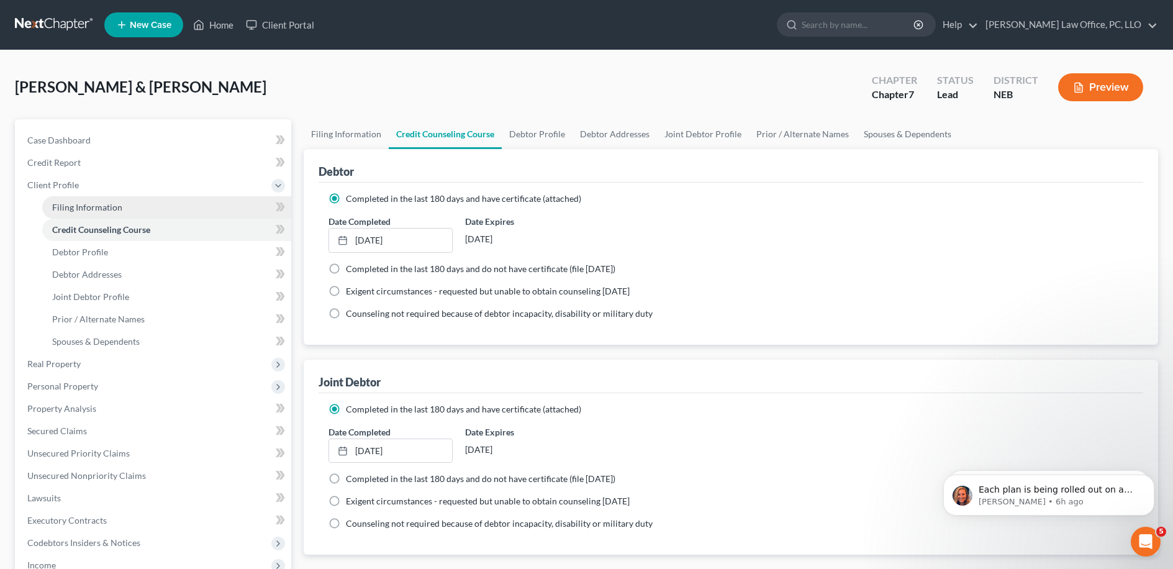
click at [124, 208] on link "Filing Information" at bounding box center [166, 207] width 249 height 22
select select "1"
select select "0"
select select "48"
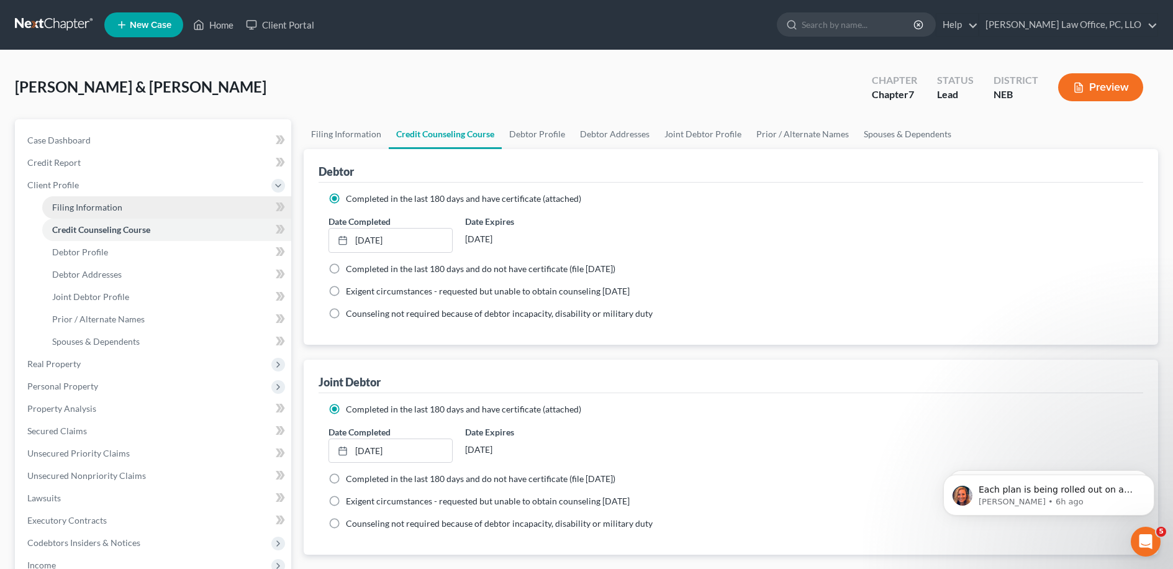
select select "0"
select select "30"
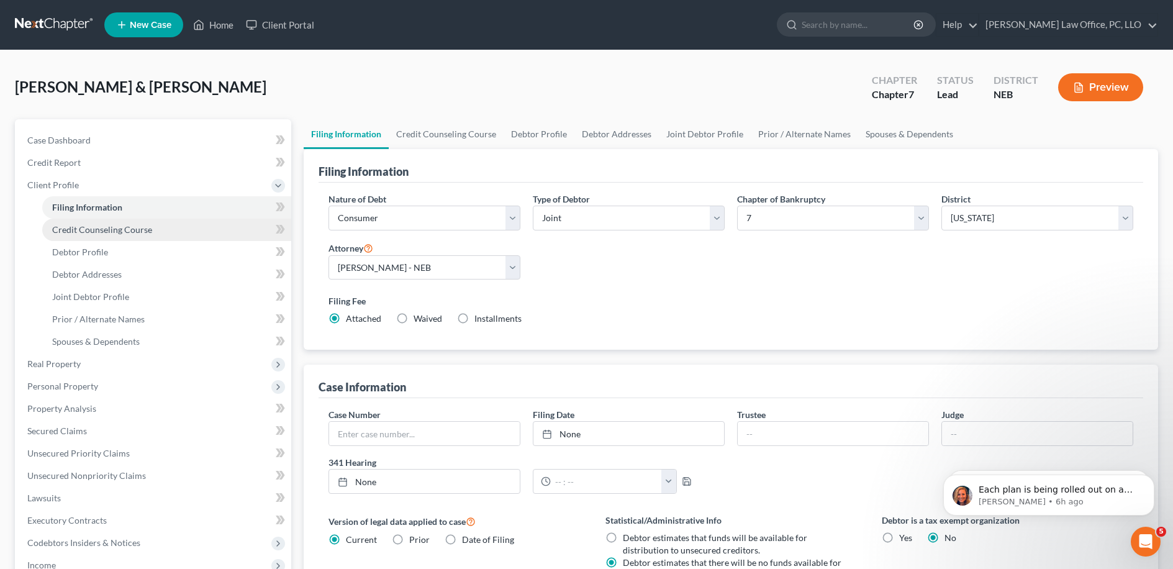
click at [125, 234] on span "Credit Counseling Course" at bounding box center [102, 229] width 100 height 11
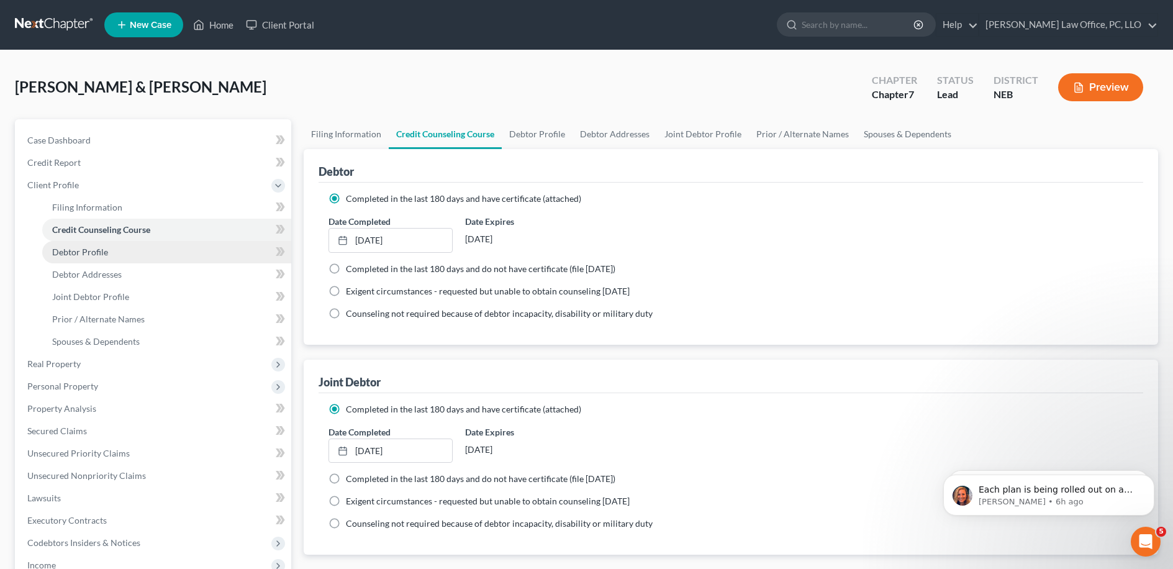
click at [121, 251] on link "Debtor Profile" at bounding box center [166, 252] width 249 height 22
select select "1"
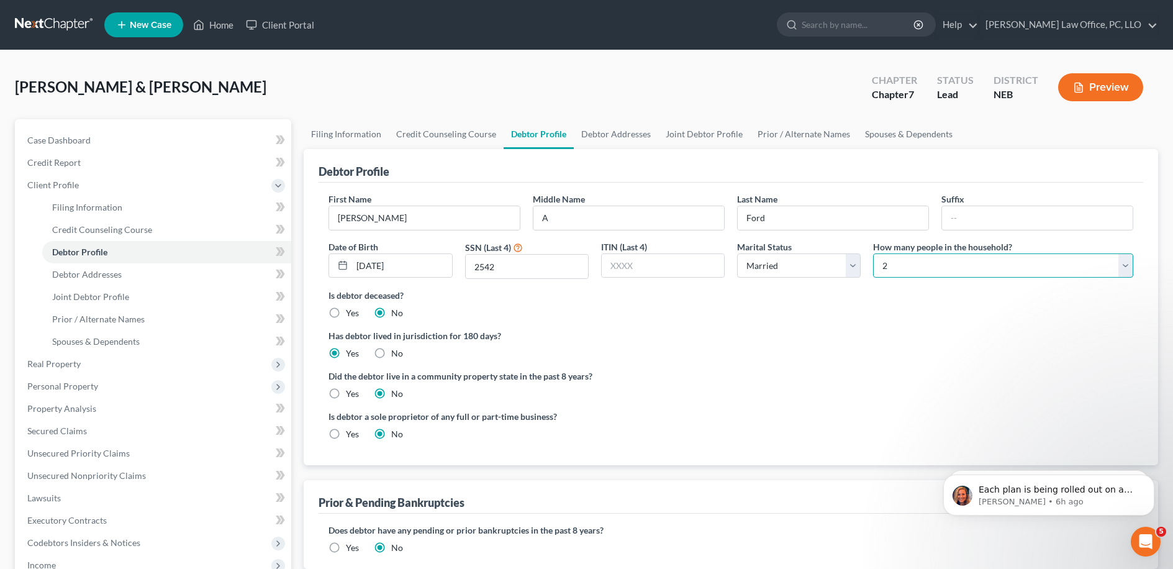
click at [1015, 271] on select "Select 1 2 3 4 5 6 7 8 9 10 11 12 13 14 15 16 17 18 19 20" at bounding box center [1003, 265] width 260 height 25
select select "4"
click at [873, 253] on select "Select 1 2 3 4 5 6 7 8 9 10 11 12 13 14 15 16 17 18 19 20" at bounding box center [1003, 265] width 260 height 25
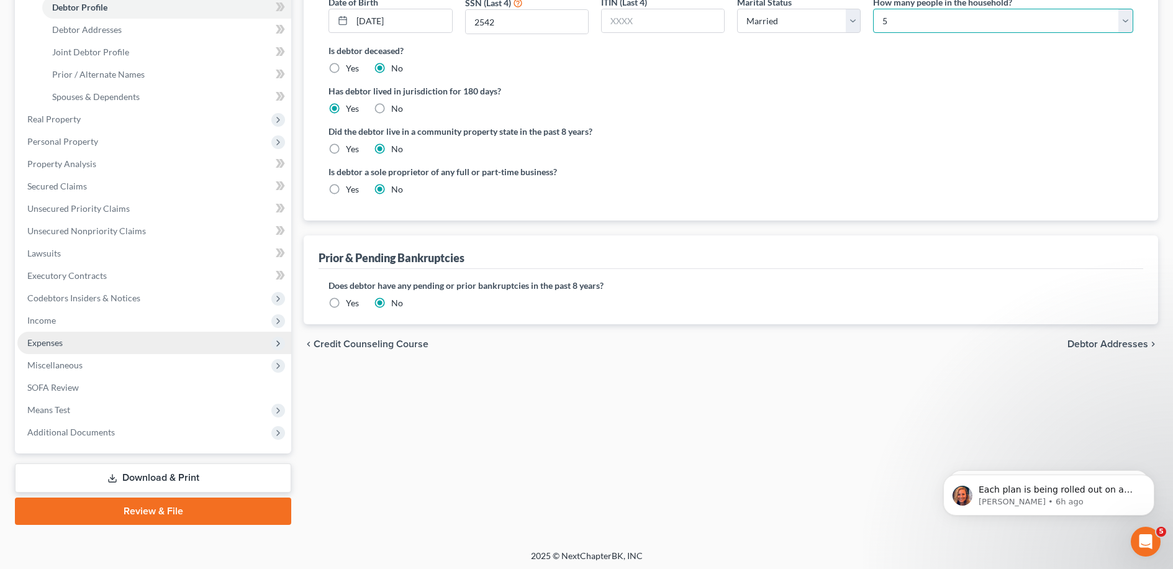
scroll to position [244, 0]
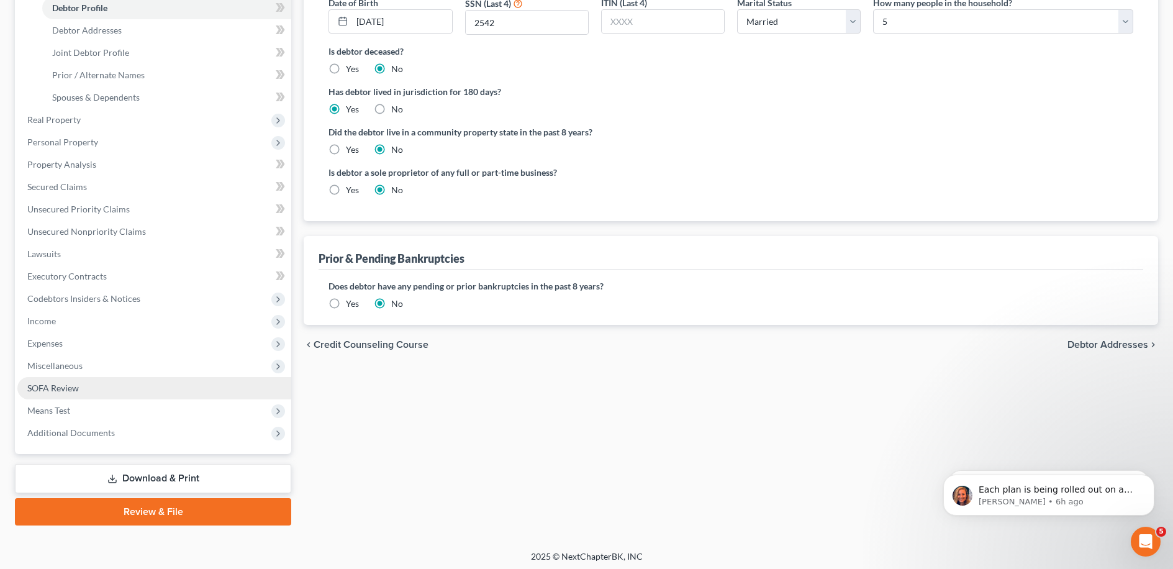
click at [68, 389] on span "SOFA Review" at bounding box center [53, 387] width 52 height 11
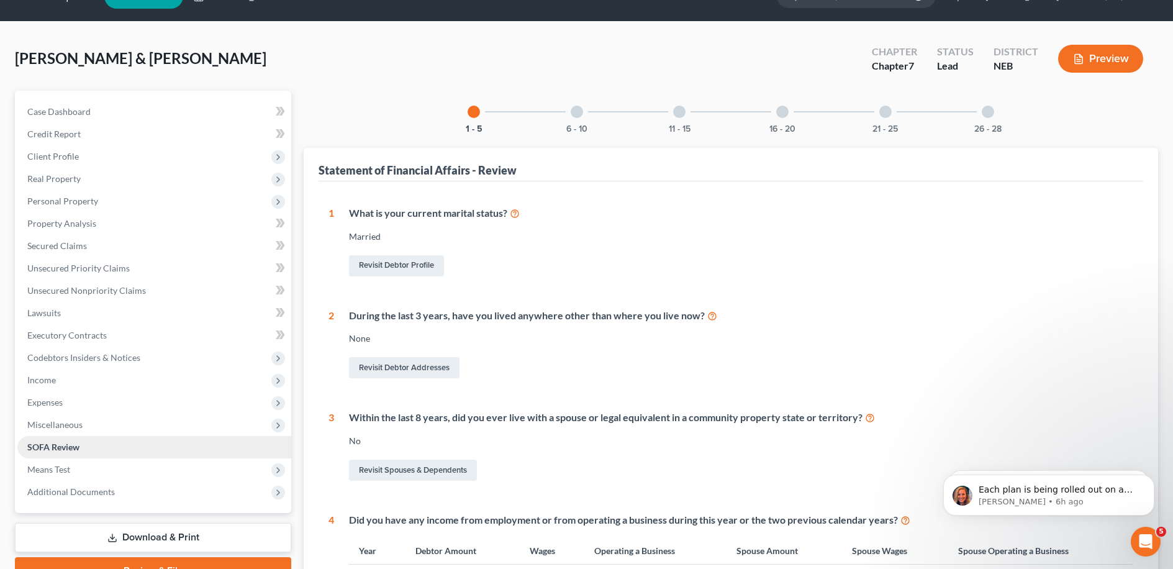
scroll to position [30, 0]
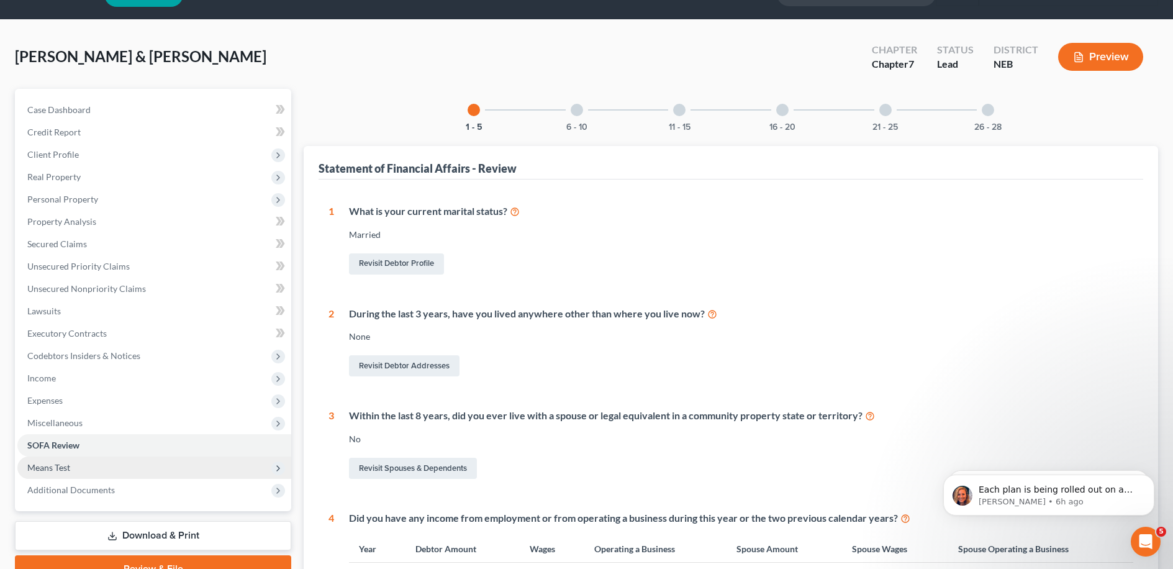
click at [73, 464] on span "Means Test" at bounding box center [154, 467] width 274 height 22
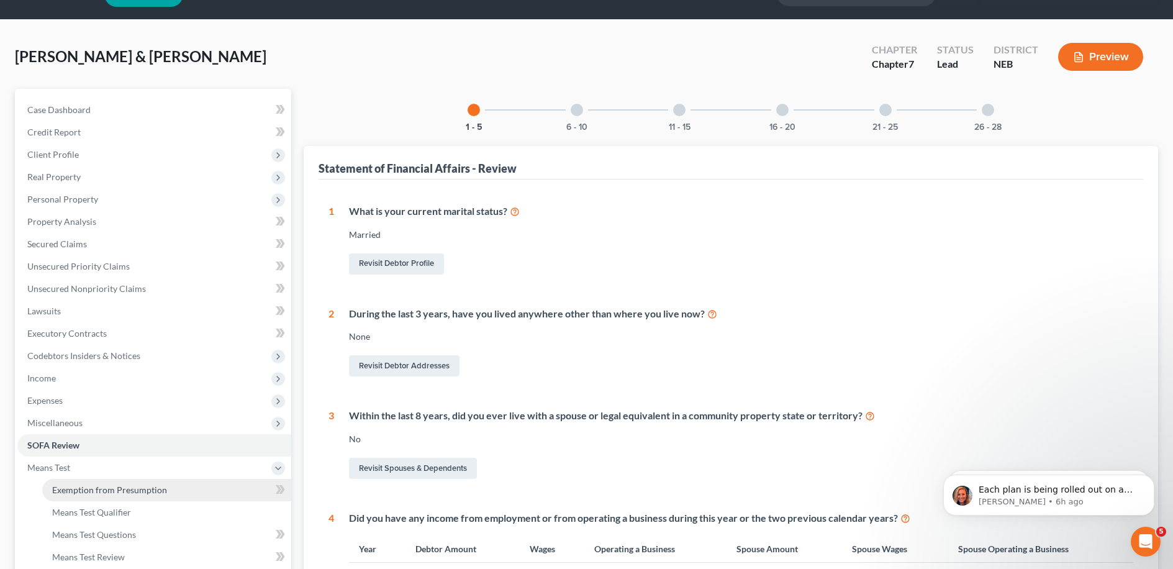
click at [94, 484] on span "Exemption from Presumption" at bounding box center [109, 489] width 115 height 11
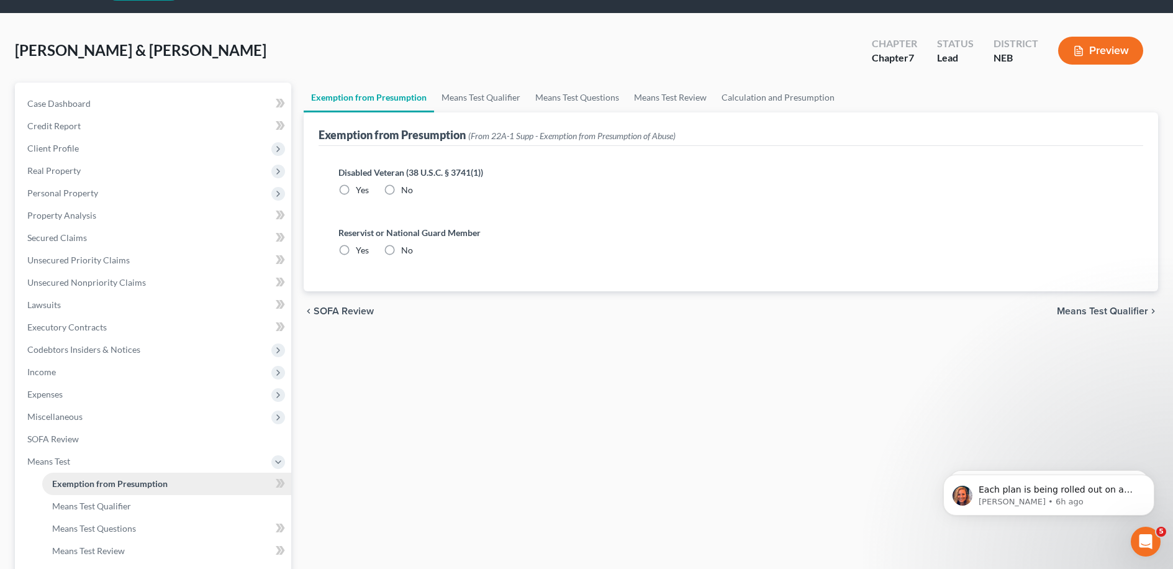
scroll to position [125, 0]
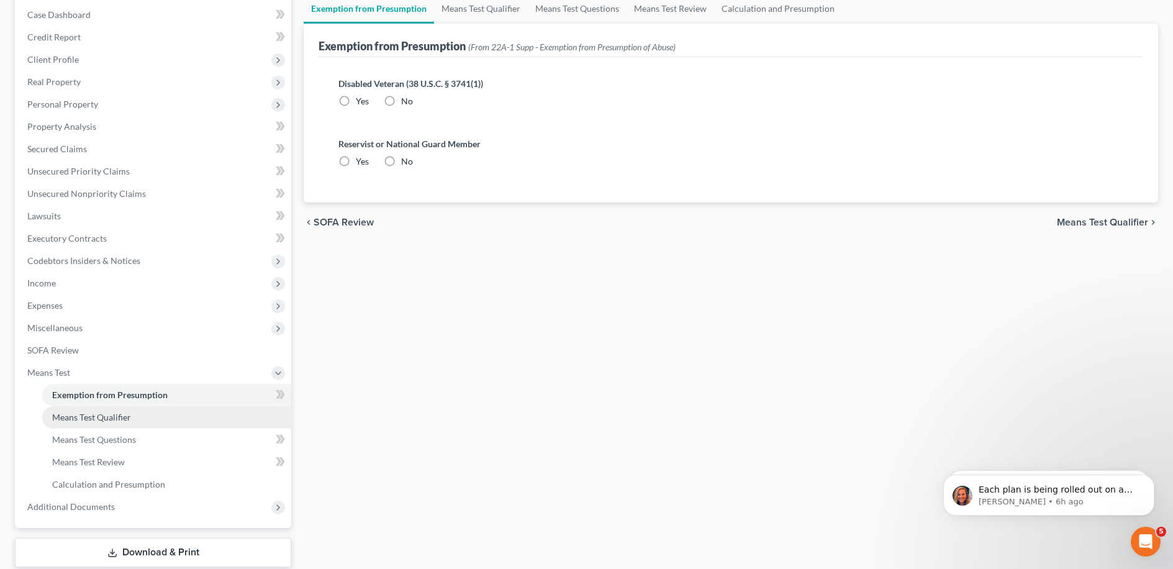
click at [116, 424] on link "Means Test Qualifier" at bounding box center [166, 417] width 249 height 22
